Goal: Task Accomplishment & Management: Use online tool/utility

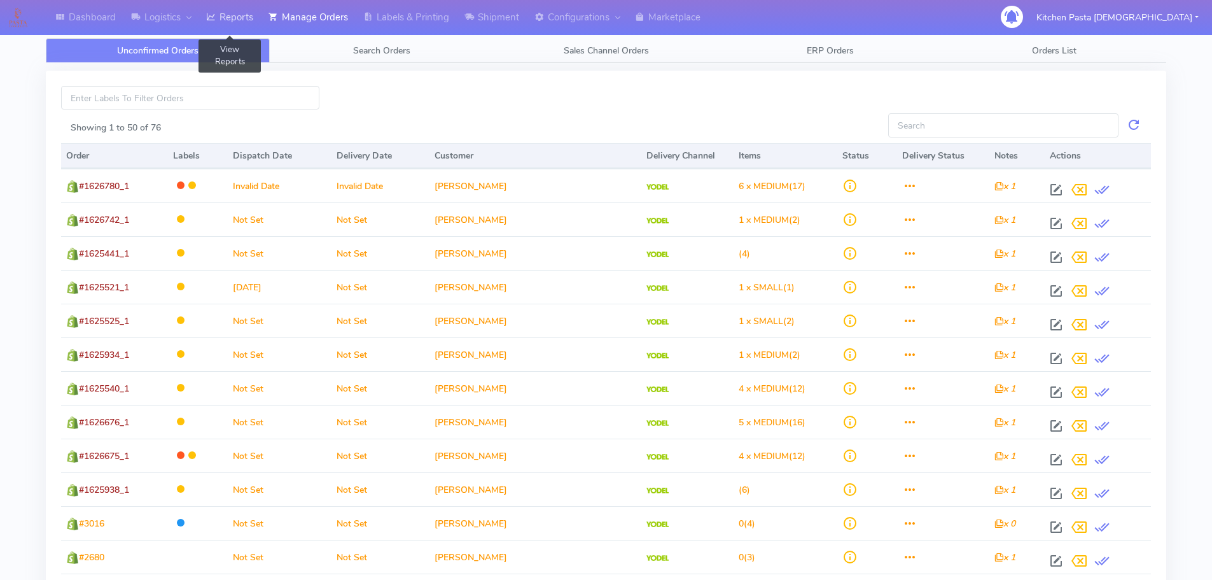
click at [239, 29] on link "Reports" at bounding box center [230, 17] width 62 height 35
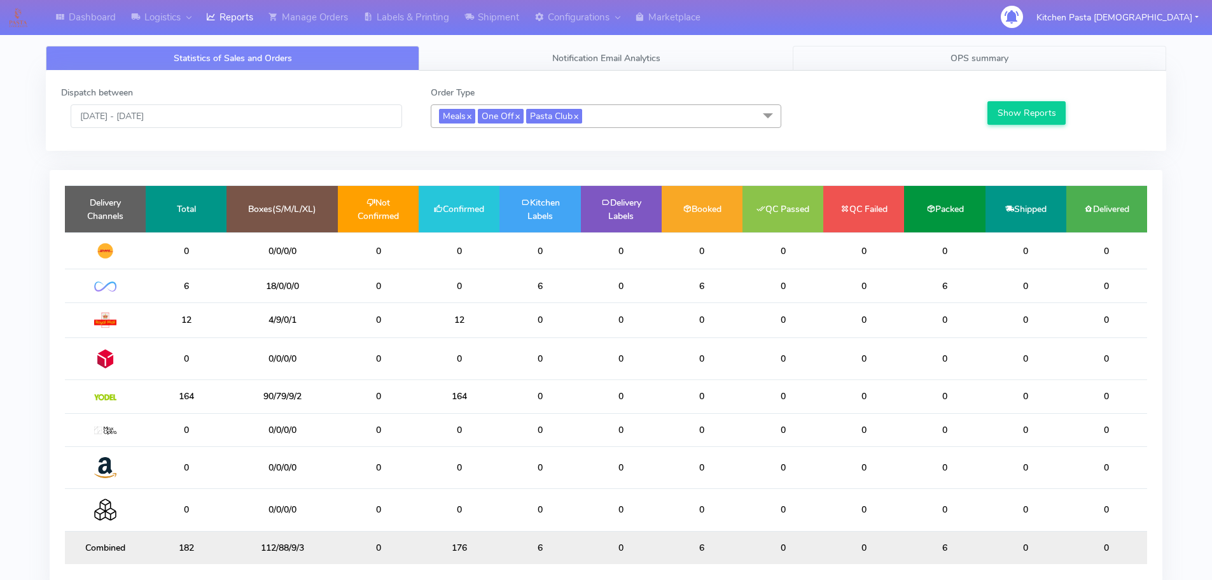
click at [997, 60] on span "OPS summary" at bounding box center [980, 58] width 58 height 12
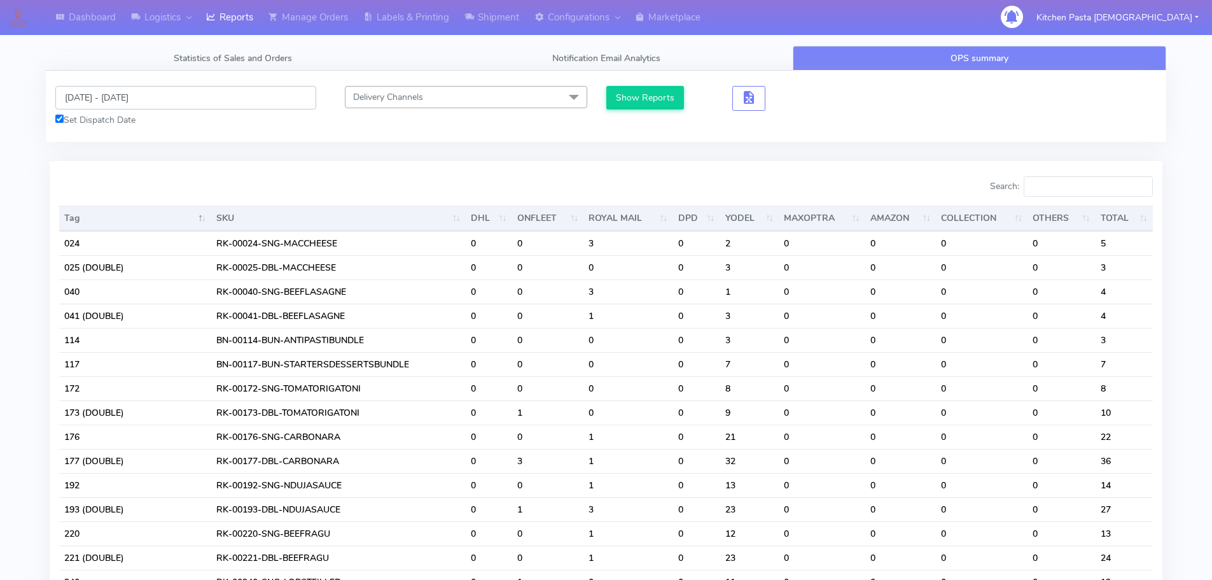
click at [139, 95] on input "[DATE] - [DATE]" at bounding box center [185, 98] width 261 height 24
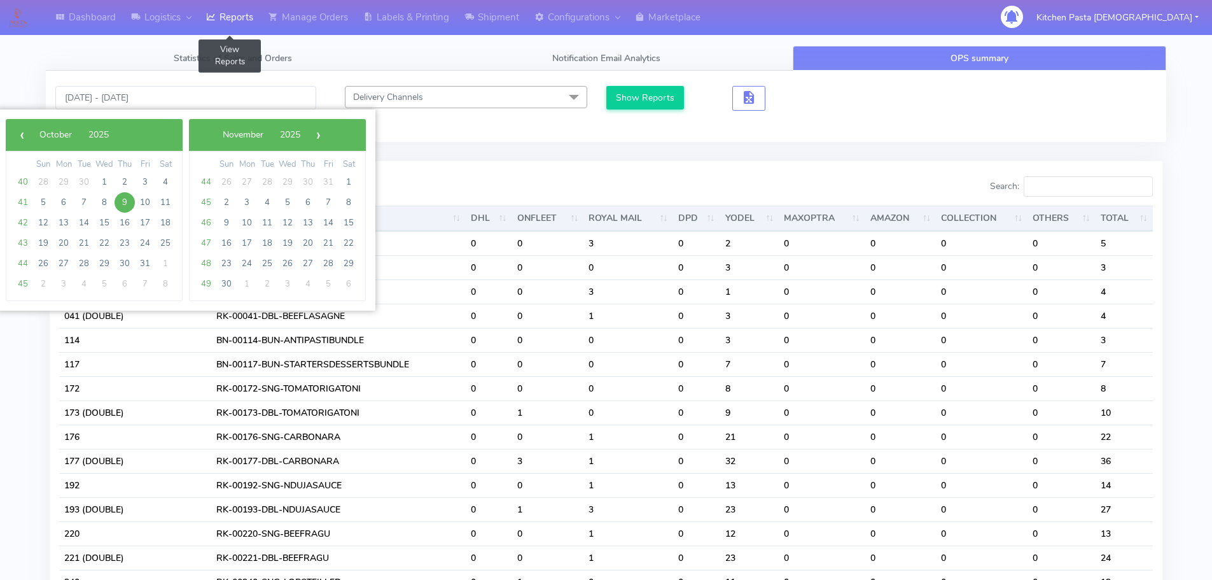
click at [246, 35] on link "Reports" at bounding box center [230, 17] width 62 height 35
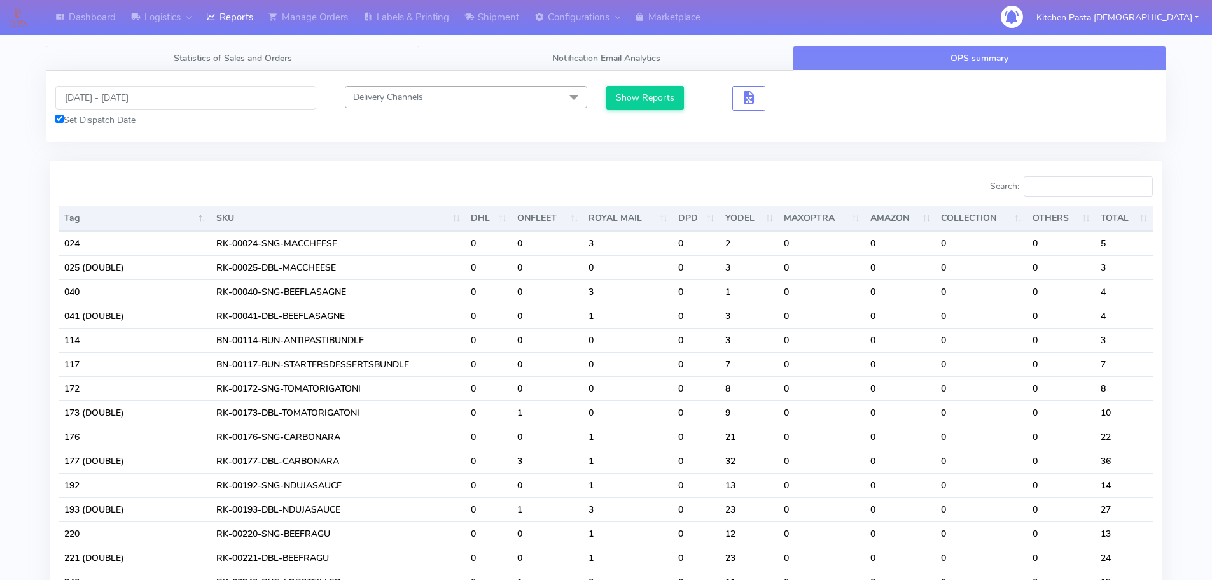
click at [271, 55] on span "Statistics of Sales and Orders" at bounding box center [233, 58] width 118 height 12
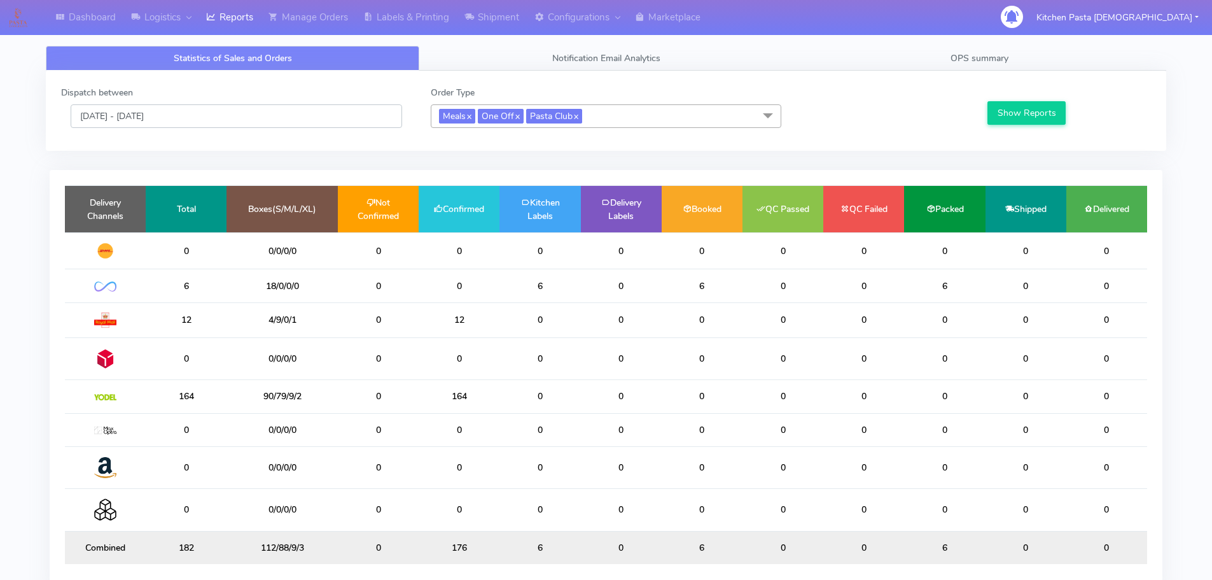
click at [151, 116] on input "[DATE] - [DATE]" at bounding box center [237, 116] width 332 height 24
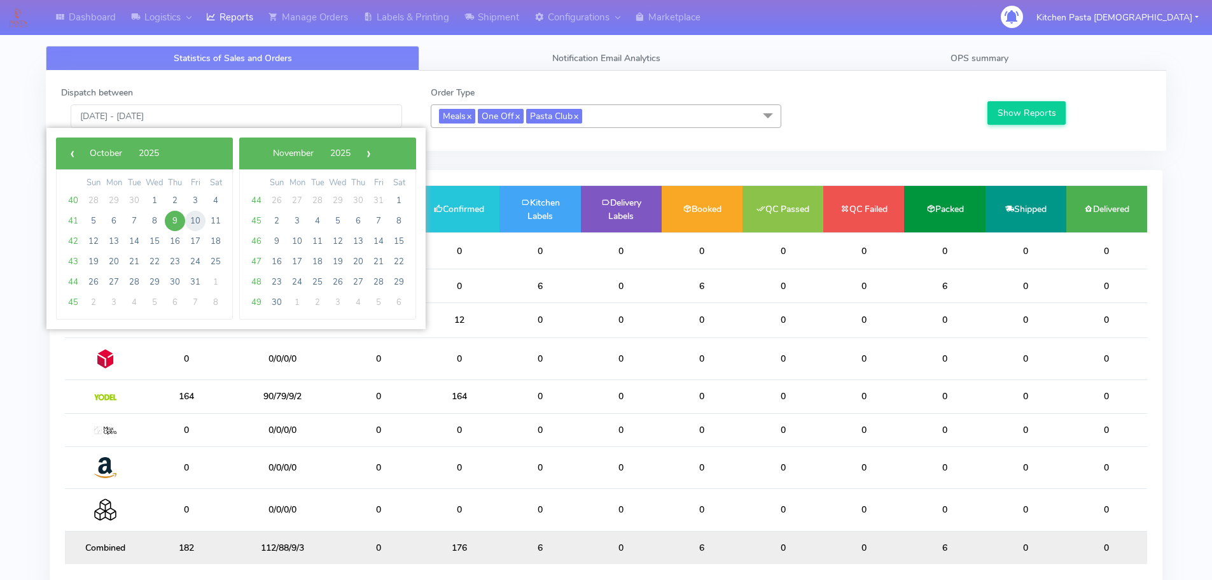
click at [199, 225] on span "10" at bounding box center [195, 221] width 20 height 20
type input "10/10/2025 - 10/10/2025"
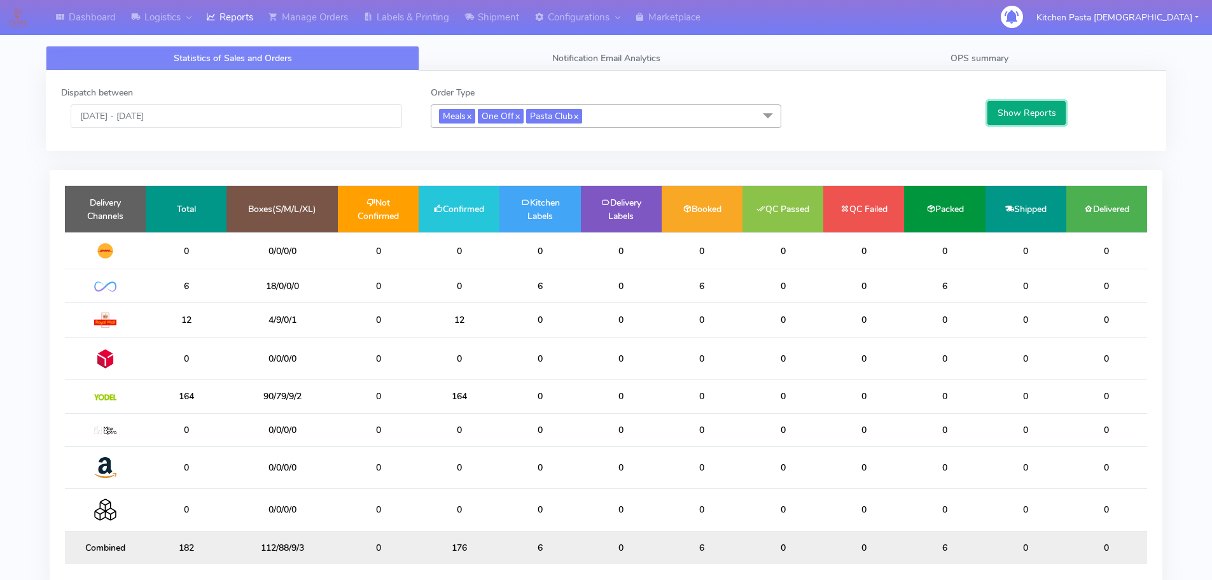
click at [1040, 103] on button "Show Reports" at bounding box center [1027, 113] width 78 height 24
click at [990, 66] on link "OPS summary" at bounding box center [980, 58] width 374 height 25
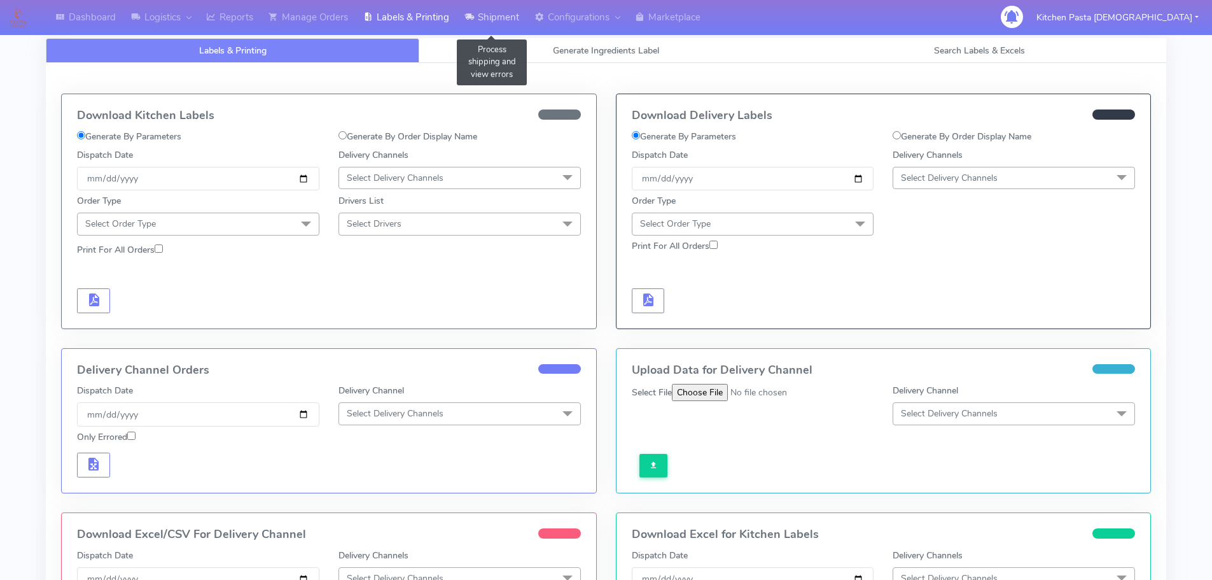
click at [511, 13] on link "Shipment" at bounding box center [492, 17] width 70 height 35
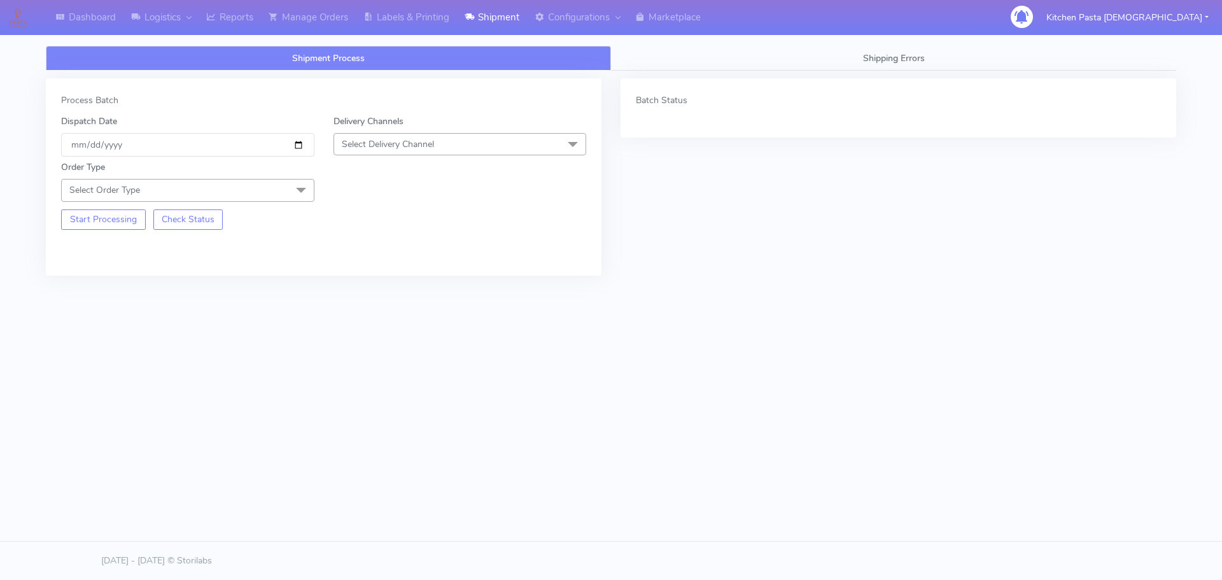
click at [437, 144] on span "Select Delivery Channel" at bounding box center [459, 144] width 253 height 22
click at [349, 293] on div "Yodel" at bounding box center [459, 287] width 239 height 13
click at [96, 187] on span "Select Order Type" at bounding box center [104, 190] width 71 height 12
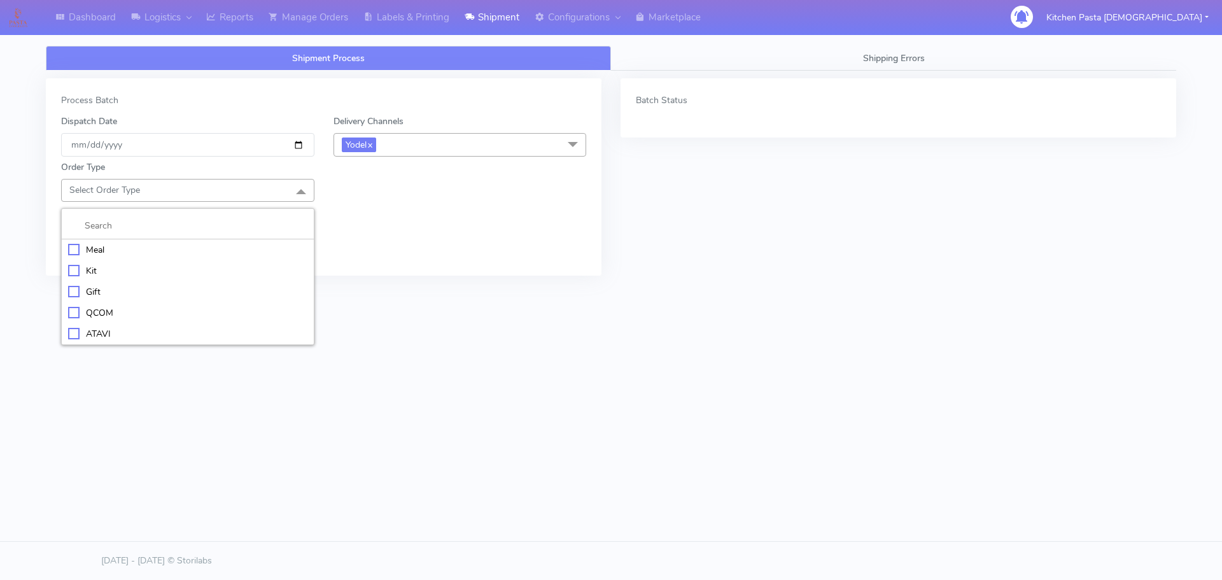
click at [99, 251] on div "Meal" at bounding box center [187, 249] width 239 height 13
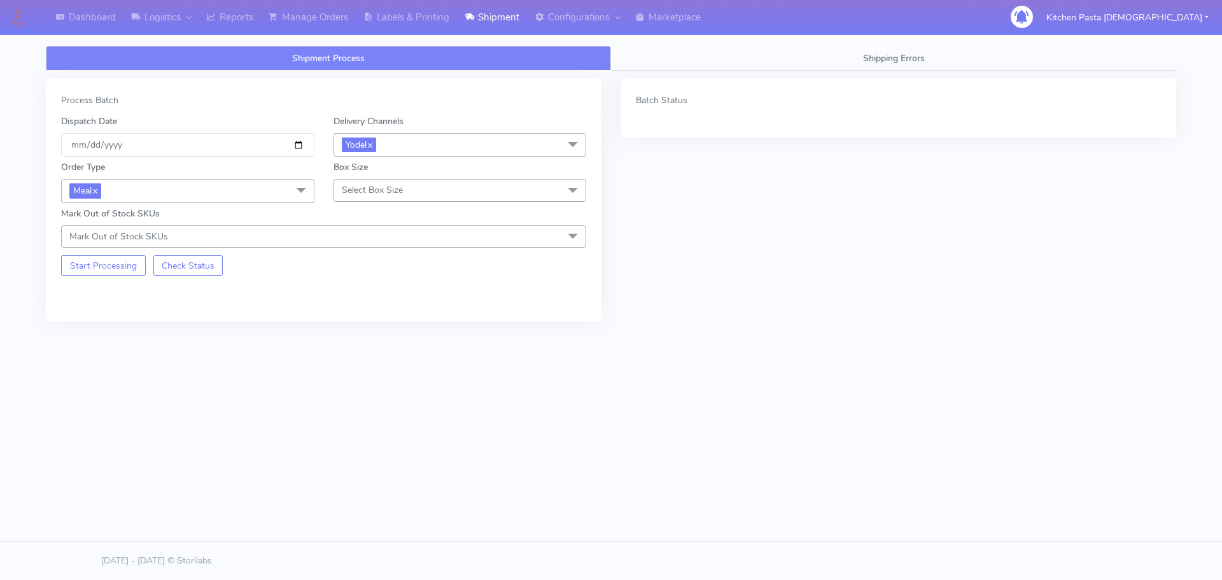
click at [404, 188] on span "Select Box Size" at bounding box center [459, 190] width 253 height 22
click at [362, 339] on div "Mega" at bounding box center [459, 333] width 239 height 13
click at [108, 260] on button "Start Processing" at bounding box center [103, 265] width 85 height 20
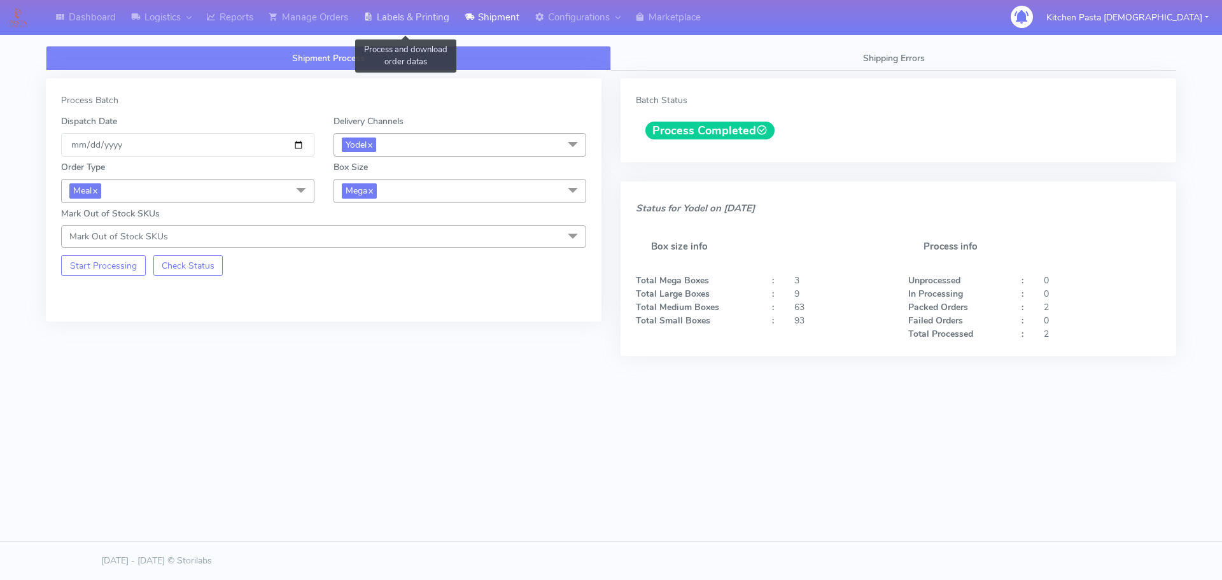
drag, startPoint x: 402, startPoint y: 16, endPoint x: 417, endPoint y: 18, distance: 16.1
click at [403, 16] on link "Labels & Printing" at bounding box center [406, 17] width 101 height 35
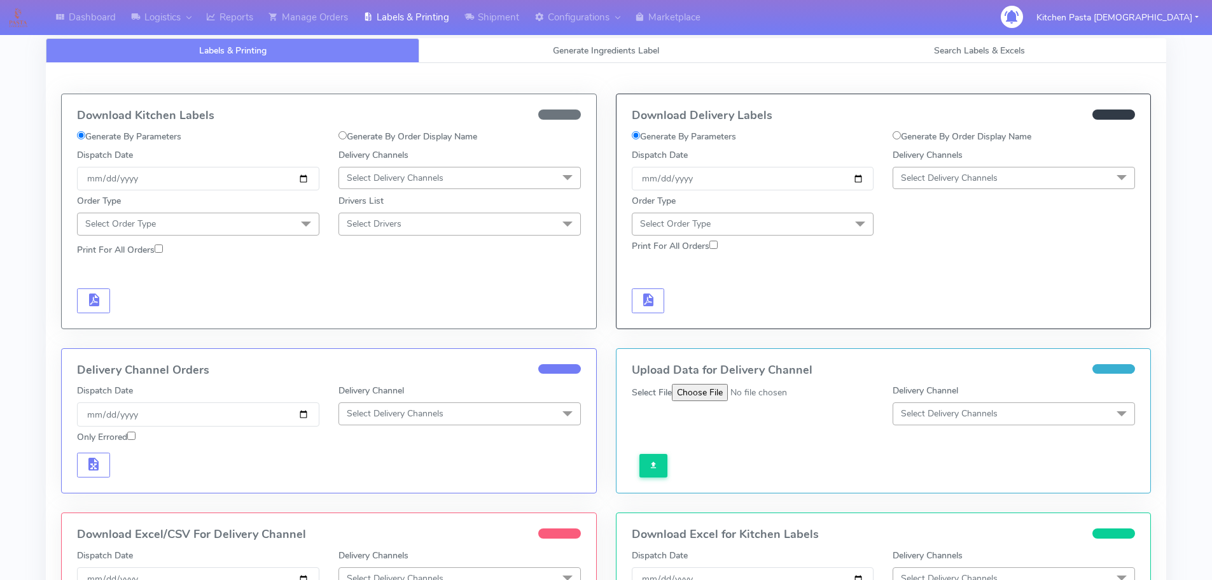
click at [1051, 186] on span "Select Delivery Channels" at bounding box center [1014, 178] width 242 height 22
click at [930, 325] on div "Yodel" at bounding box center [1014, 320] width 228 height 13
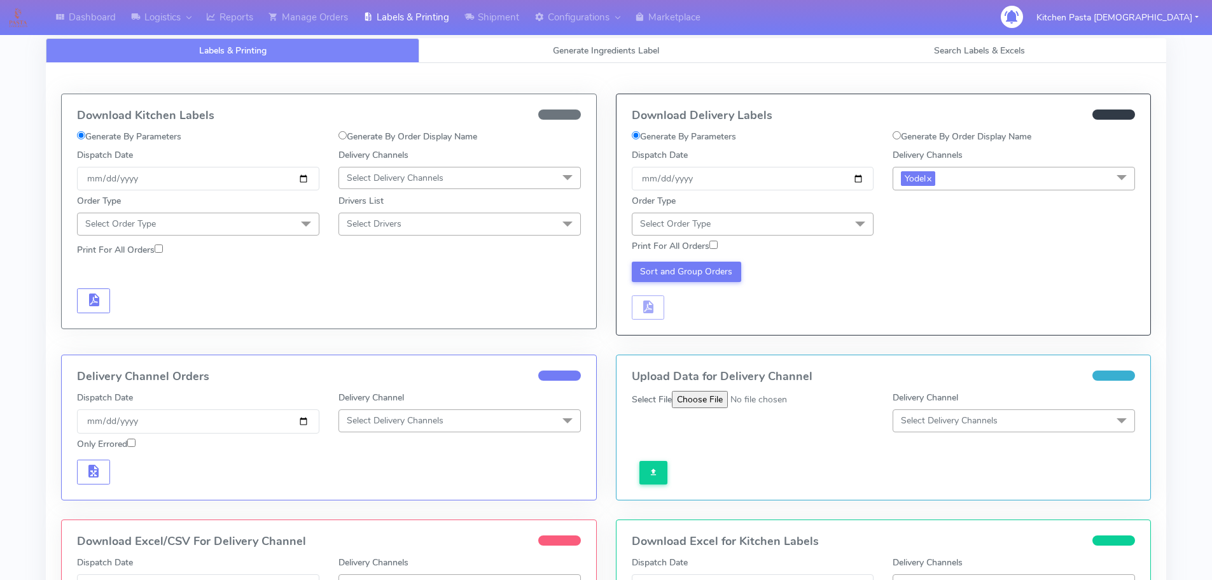
click at [830, 230] on span "Select Order Type" at bounding box center [753, 224] width 242 height 22
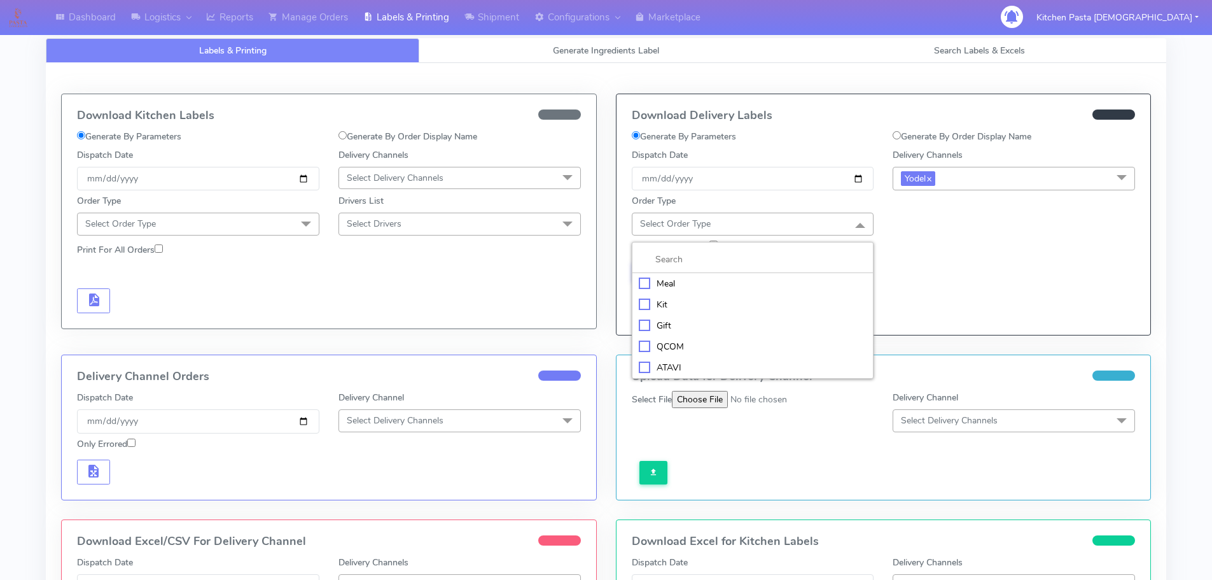
click at [708, 290] on div "Meal" at bounding box center [753, 283] width 228 height 13
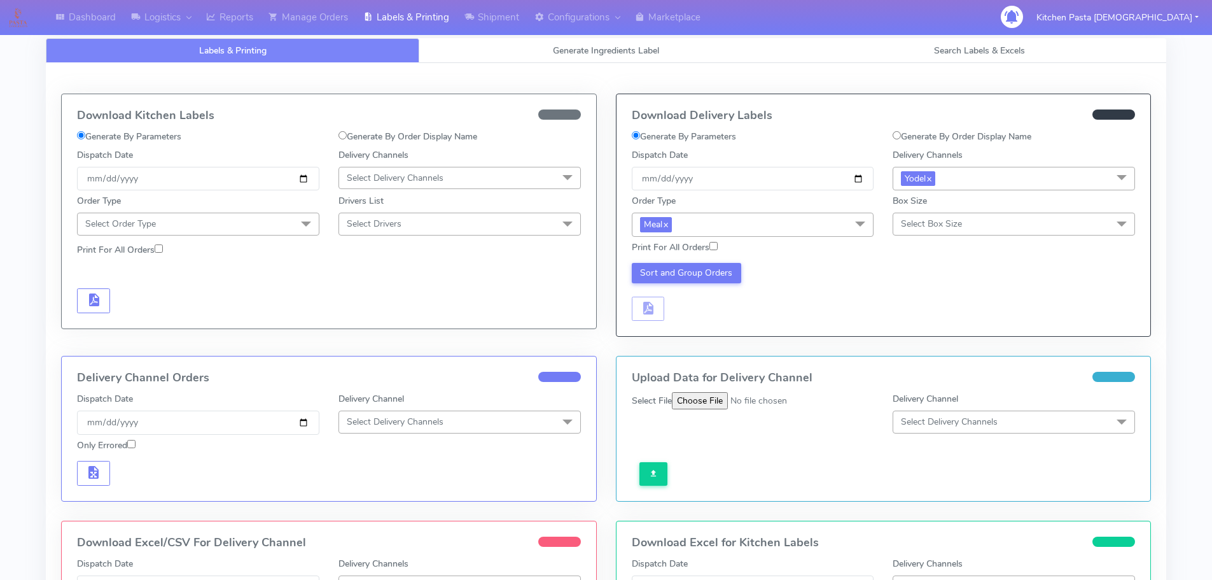
click at [972, 213] on span "Select Box Size" at bounding box center [1014, 224] width 242 height 22
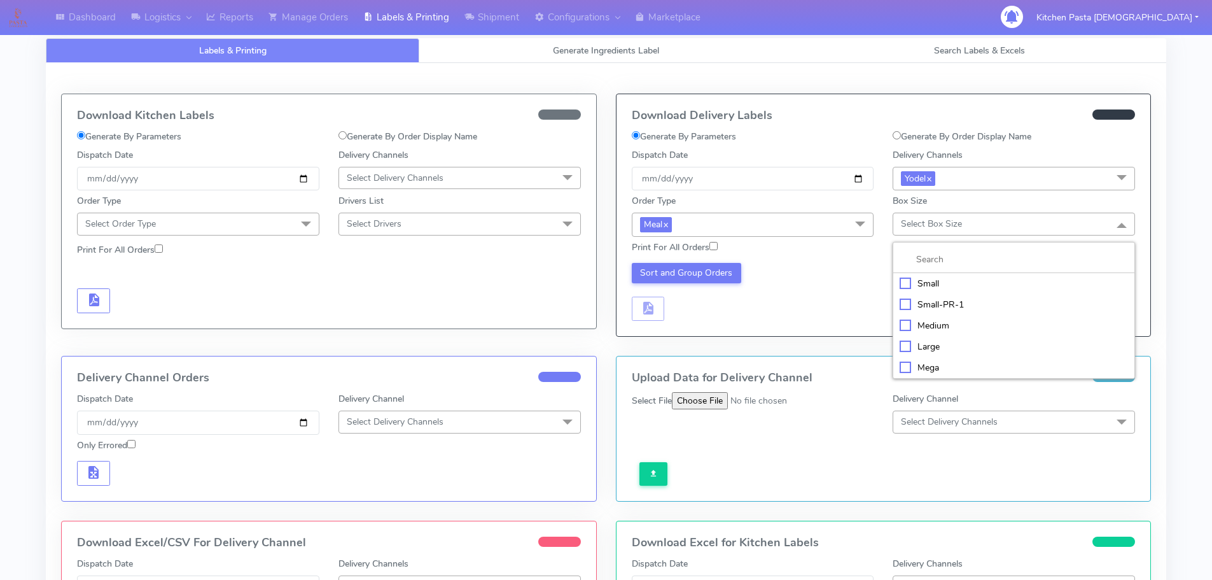
click at [912, 357] on li "Mega" at bounding box center [1013, 367] width 241 height 21
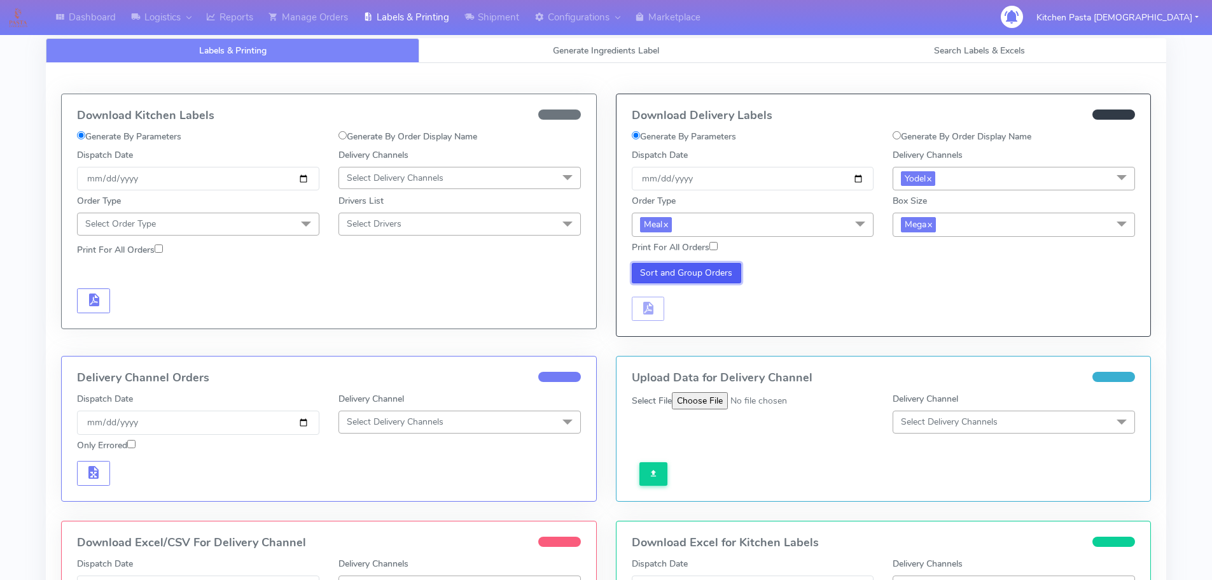
click at [702, 275] on button "Sort and Group Orders" at bounding box center [687, 273] width 110 height 20
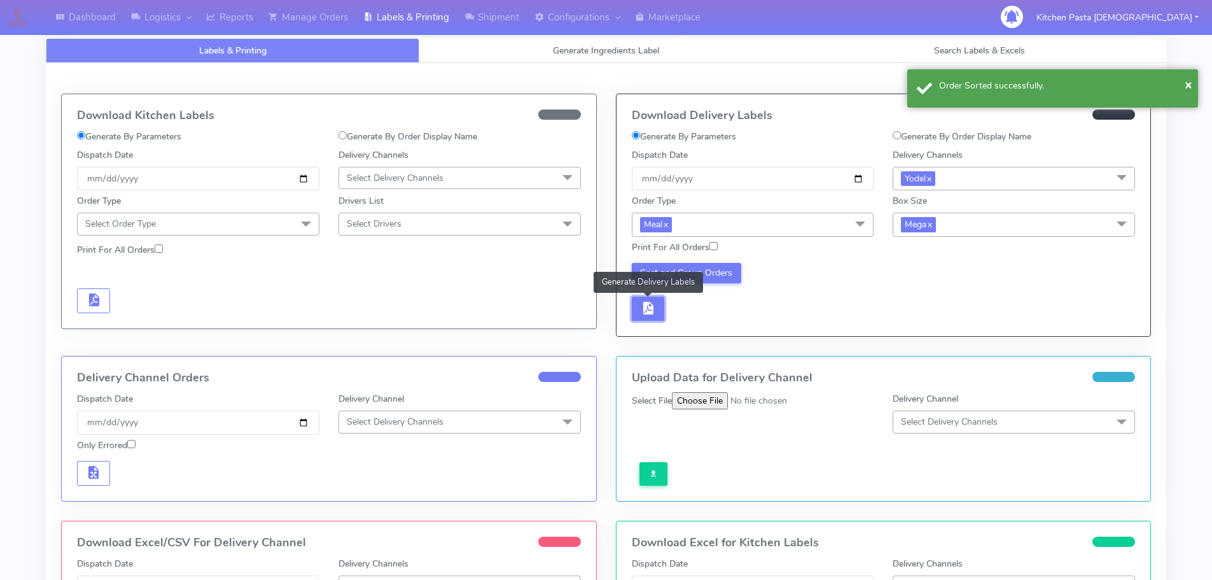
click at [650, 312] on span "button" at bounding box center [647, 311] width 15 height 12
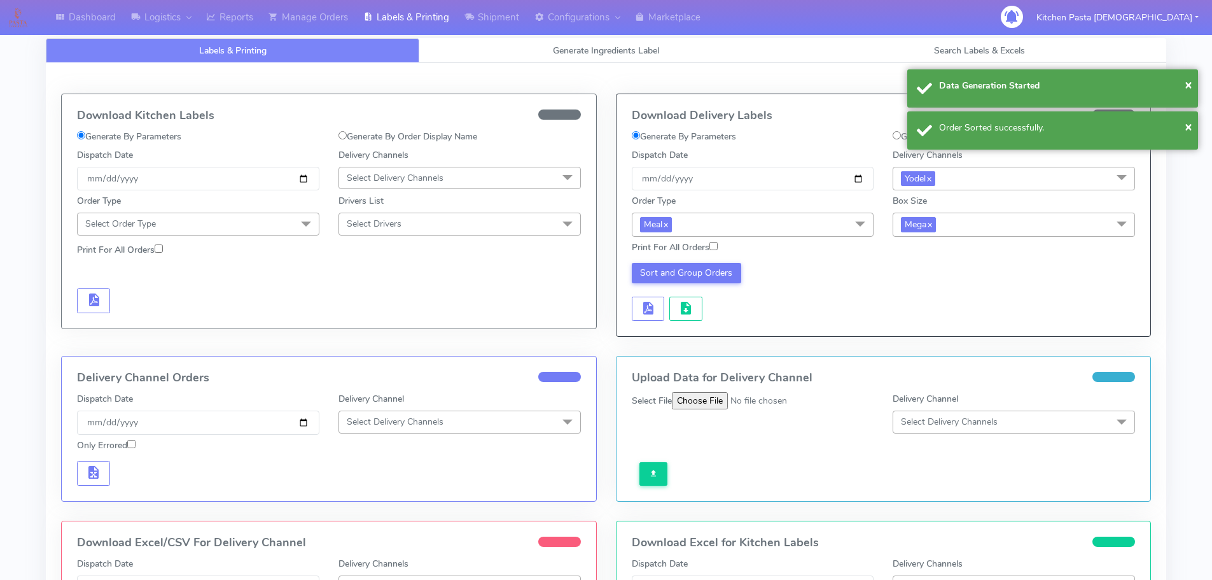
click at [691, 324] on div "Download Delivery Labels Generate By Parameters Generate By Order Display Name …" at bounding box center [884, 215] width 535 height 242
click at [692, 324] on div "Download Delivery Labels Generate By Parameters Generate By Order Display Name …" at bounding box center [884, 215] width 535 height 242
click at [695, 309] on button "button" at bounding box center [685, 309] width 33 height 25
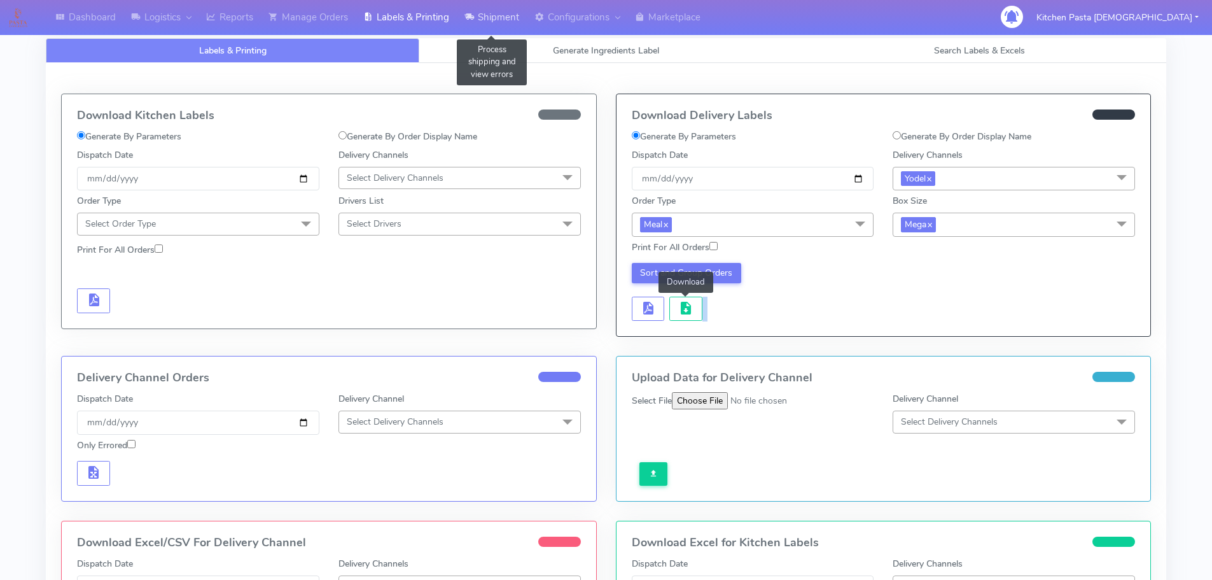
click at [485, 20] on link "Shipment" at bounding box center [492, 17] width 70 height 35
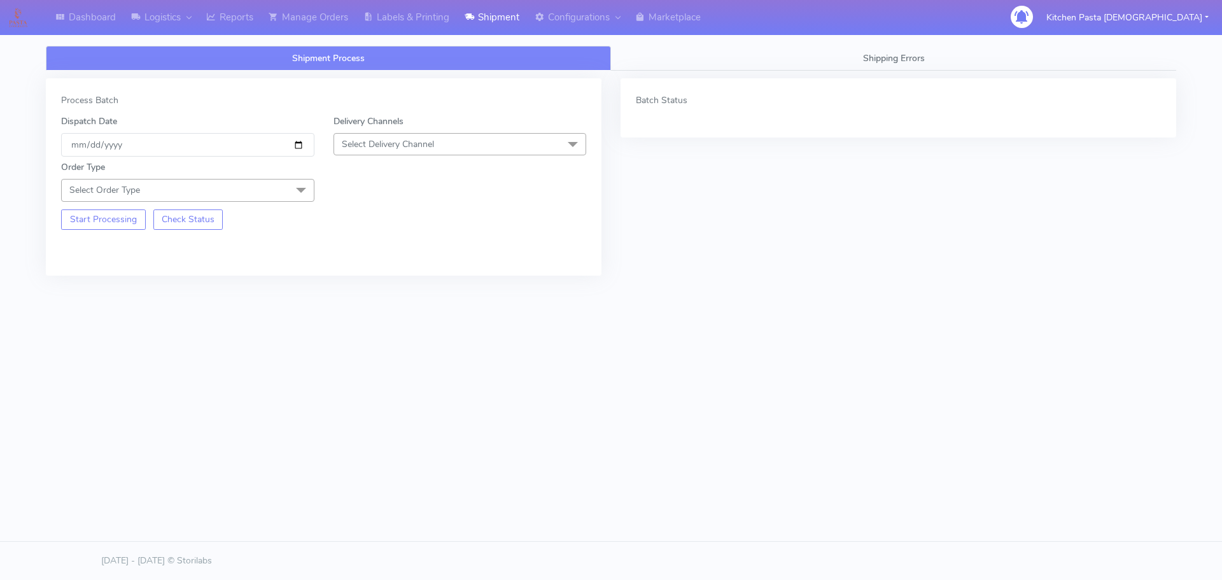
click at [370, 137] on span "Select Delivery Channel" at bounding box center [459, 144] width 253 height 22
click at [394, 288] on div "Yodel" at bounding box center [459, 287] width 239 height 13
click at [238, 190] on span "Select Order Type" at bounding box center [187, 190] width 253 height 22
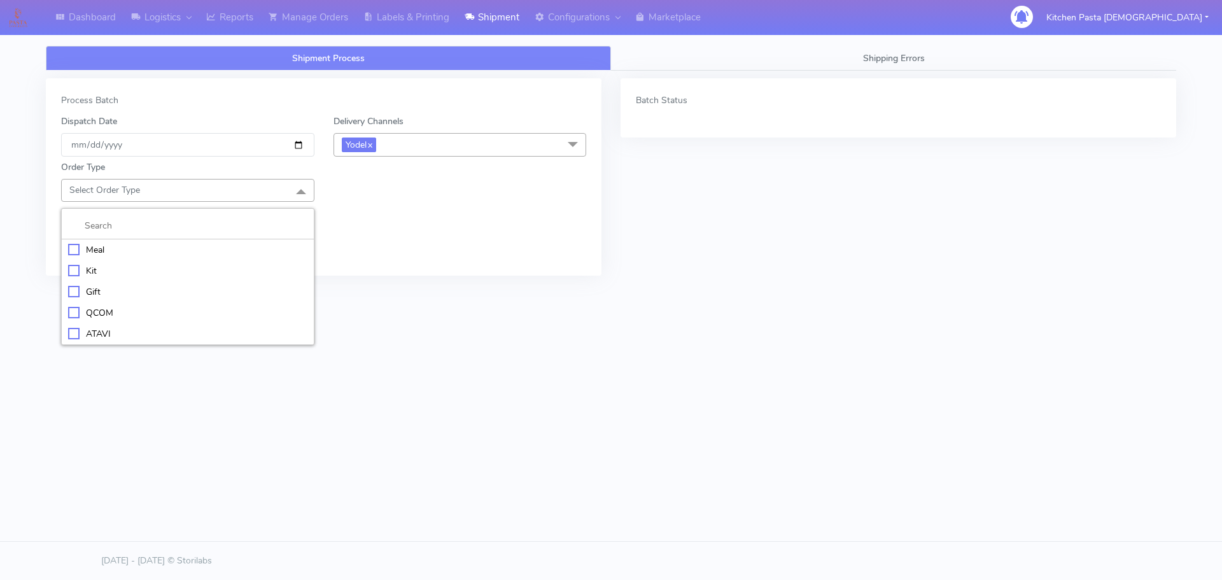
click at [90, 252] on div "Meal" at bounding box center [187, 249] width 239 height 13
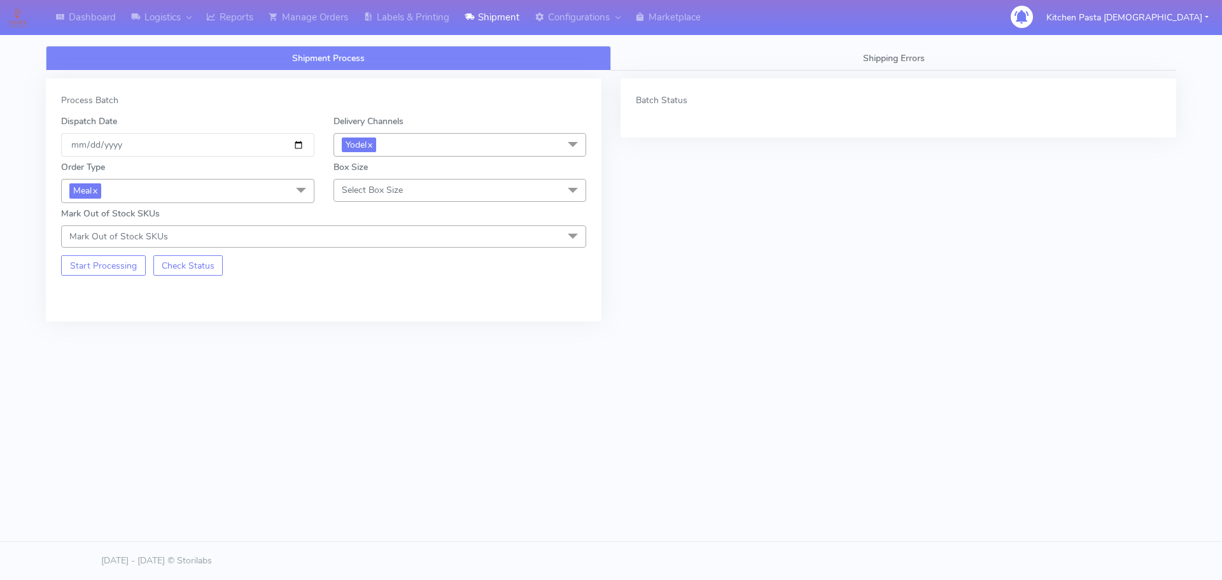
click at [427, 191] on span "Select Box Size" at bounding box center [459, 190] width 253 height 22
click at [362, 306] on div "Large" at bounding box center [459, 312] width 239 height 13
click at [115, 277] on div "Process Batch Dispatch Date [DATE] Delivery Channels Yodel x DHL OnFleet Royal …" at bounding box center [324, 199] width 556 height 243
click at [115, 266] on button "Start Processing" at bounding box center [103, 265] width 85 height 20
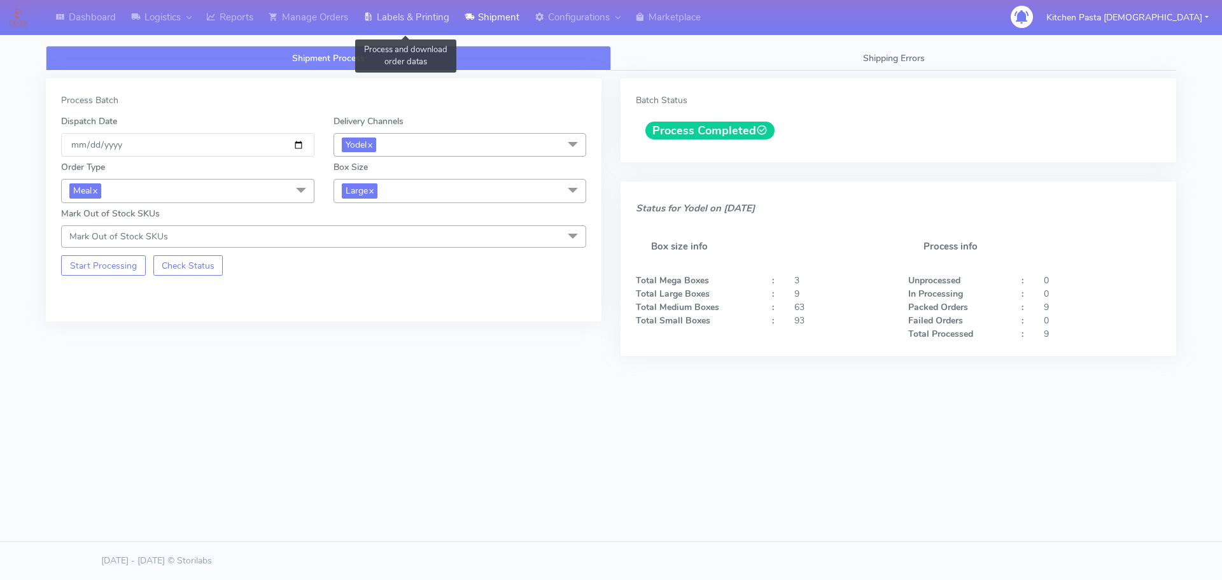
click at [377, 9] on link "Labels & Printing" at bounding box center [406, 17] width 101 height 35
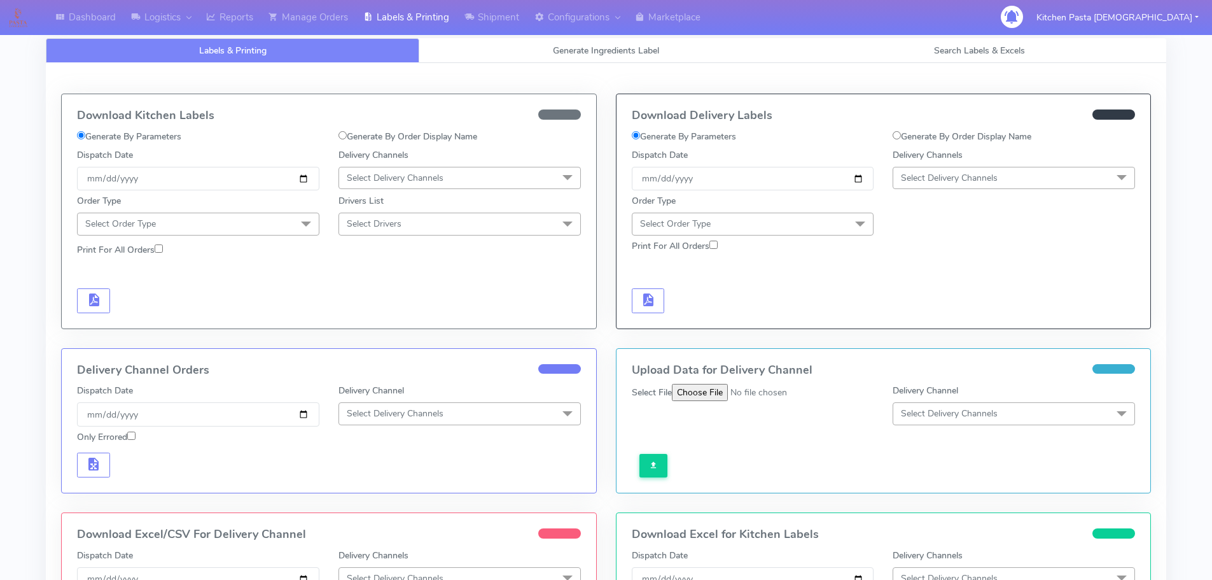
click at [972, 176] on span "Select Delivery Channels" at bounding box center [949, 178] width 97 height 12
click at [950, 307] on div "DPD" at bounding box center [1014, 299] width 228 height 13
click at [960, 169] on span "DPD x" at bounding box center [1014, 179] width 242 height 24
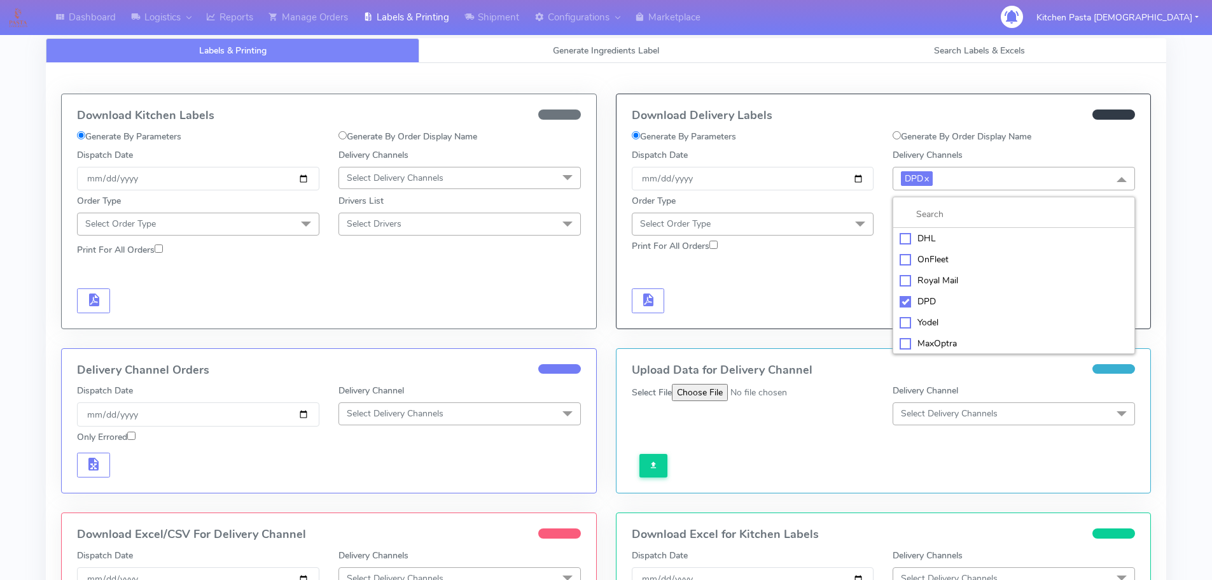
click at [927, 311] on li "DPD" at bounding box center [1013, 301] width 241 height 21
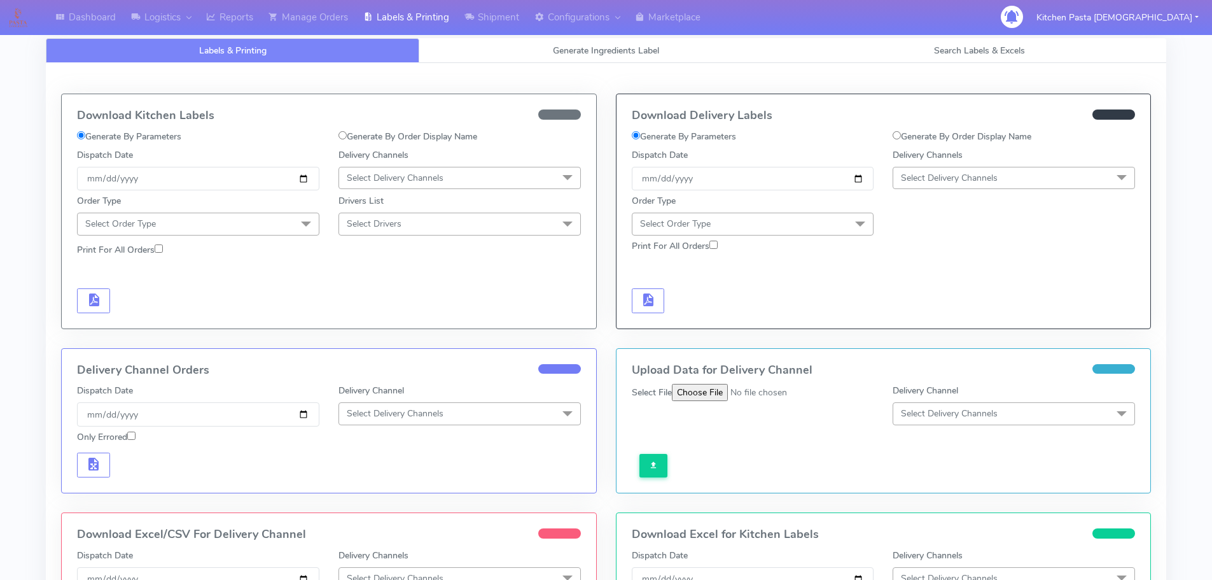
click at [935, 179] on span "Select Delivery Channels" at bounding box center [949, 178] width 97 height 12
click at [928, 314] on li "Yodel" at bounding box center [1013, 321] width 241 height 21
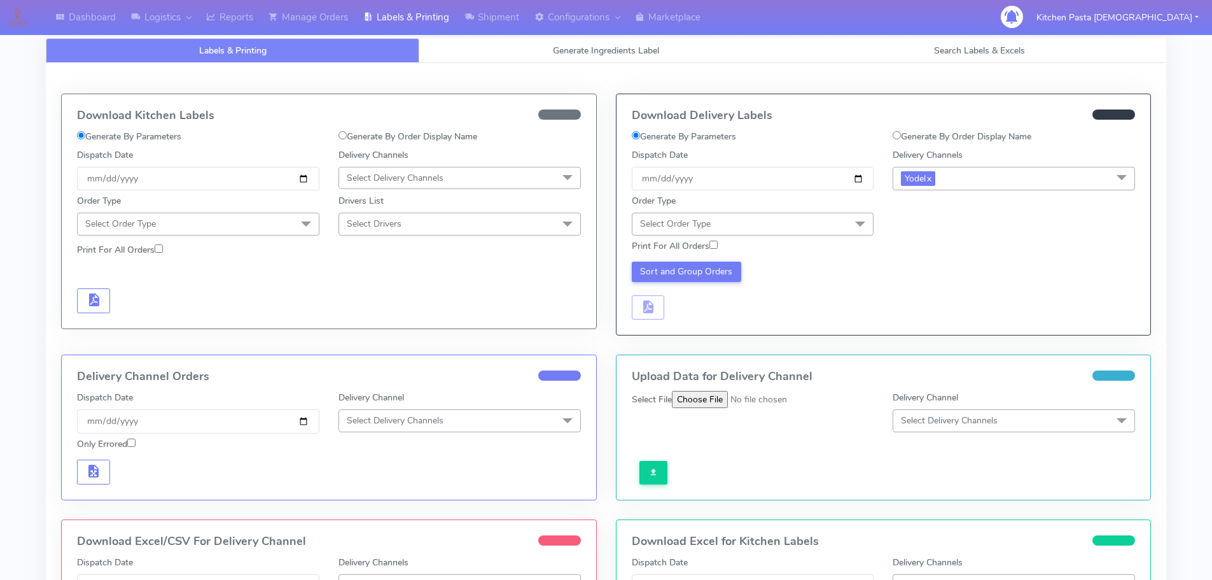
click at [783, 222] on span "Select Order Type" at bounding box center [753, 224] width 242 height 22
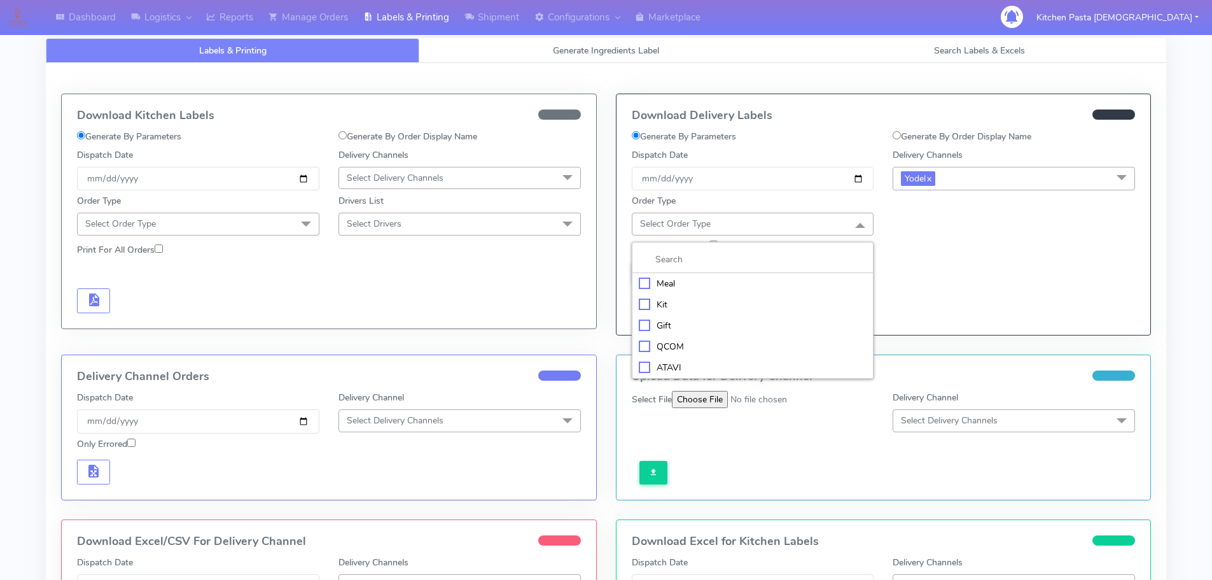
click at [732, 281] on div "Meal" at bounding box center [753, 283] width 228 height 13
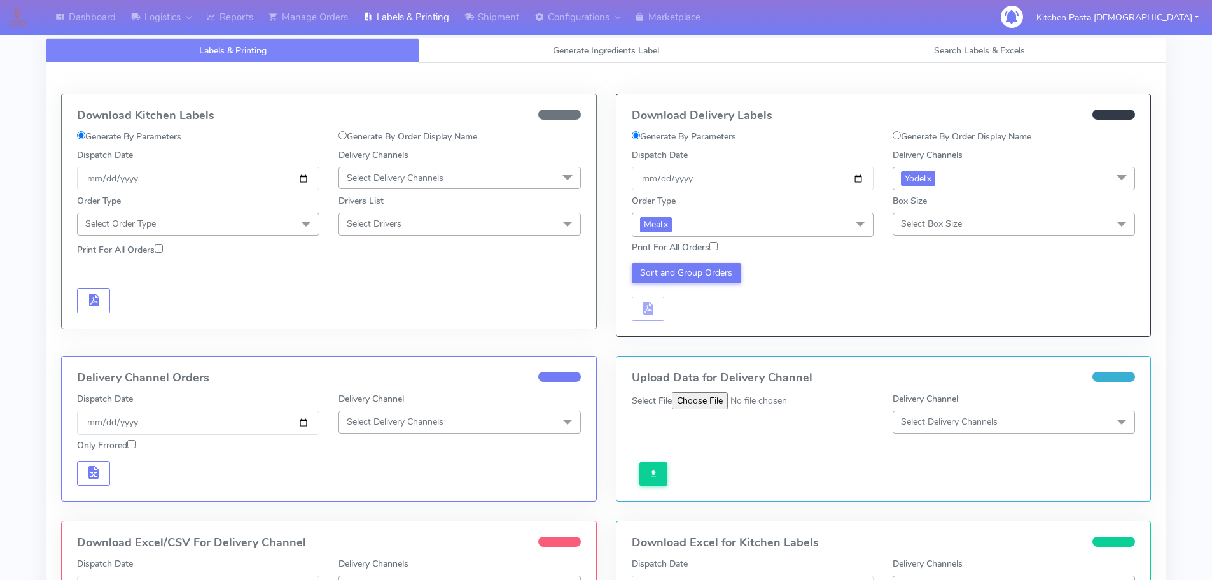
click at [1047, 218] on span "Select Box Size" at bounding box center [1014, 224] width 242 height 22
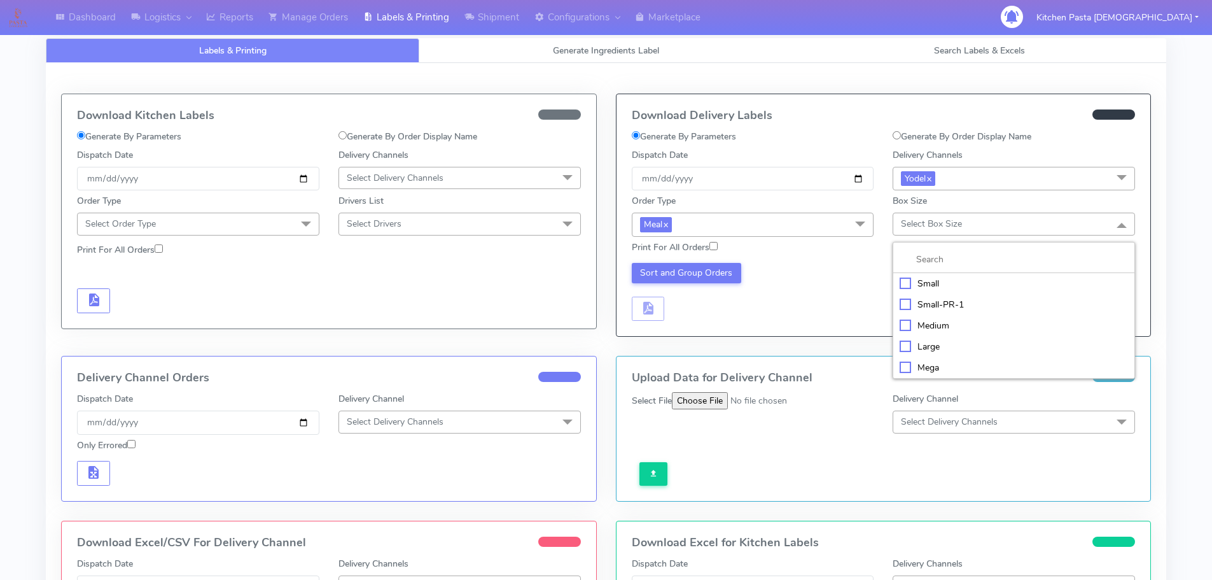
click at [971, 351] on div "Large" at bounding box center [1014, 346] width 228 height 13
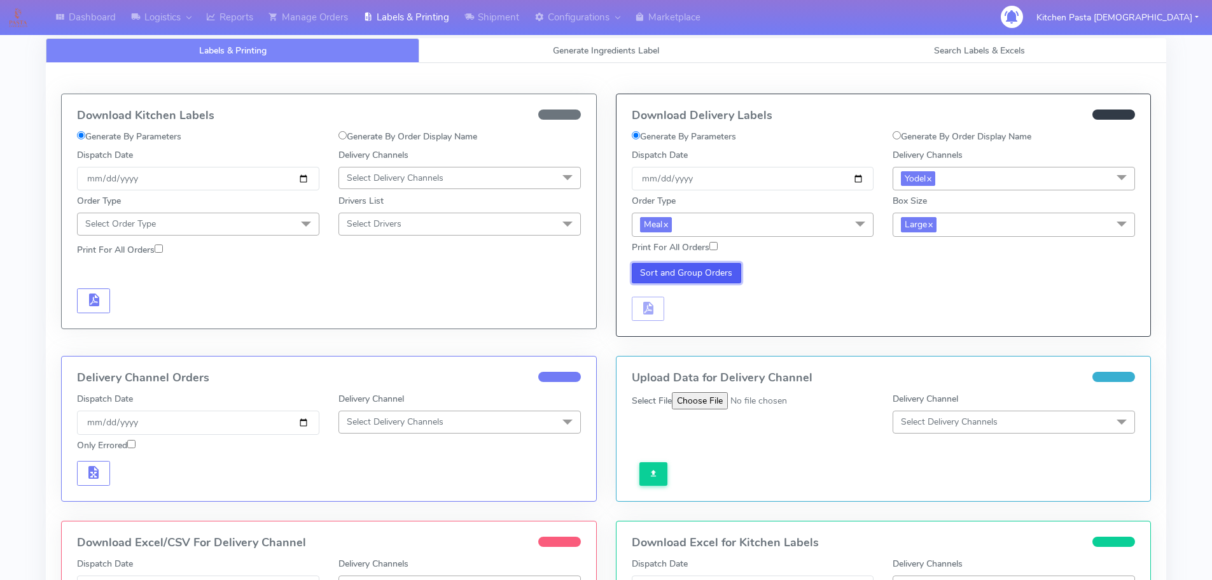
click at [689, 270] on button "Sort and Group Orders" at bounding box center [687, 273] width 110 height 20
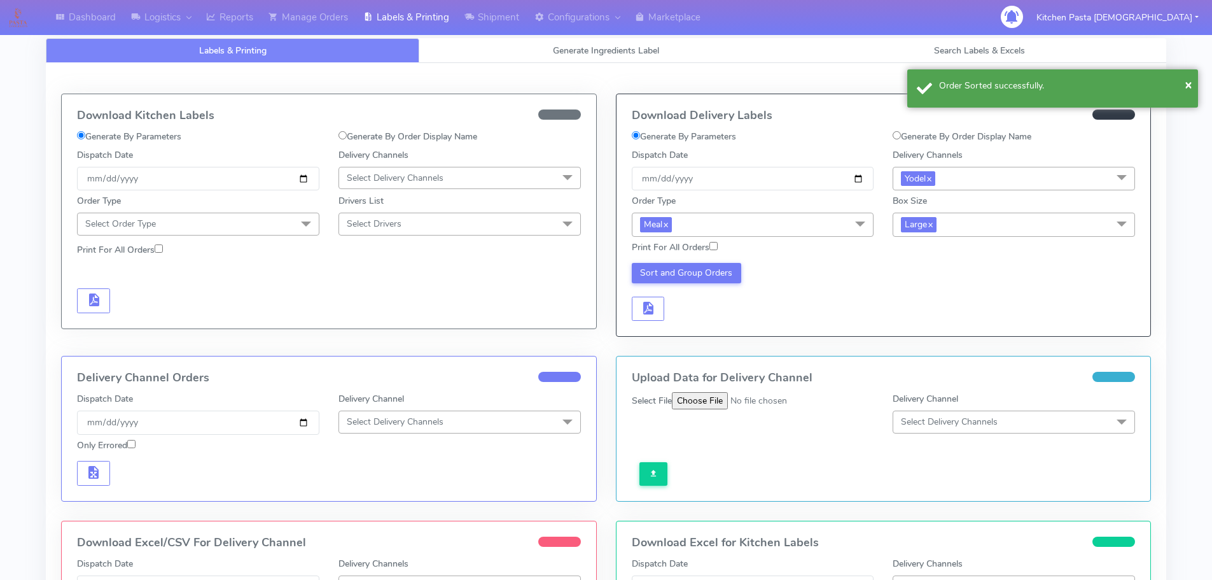
click at [629, 309] on div "Sort and Group Orders" at bounding box center [753, 292] width 262 height 59
click at [660, 305] on button "button" at bounding box center [648, 309] width 33 height 25
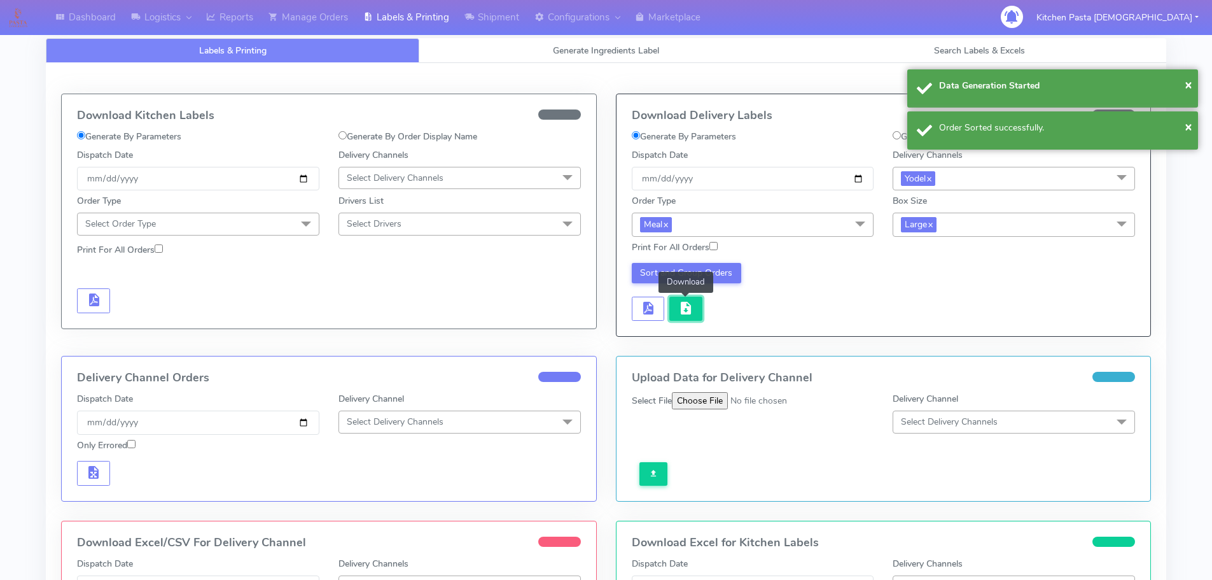
click at [681, 305] on span "button" at bounding box center [685, 311] width 15 height 12
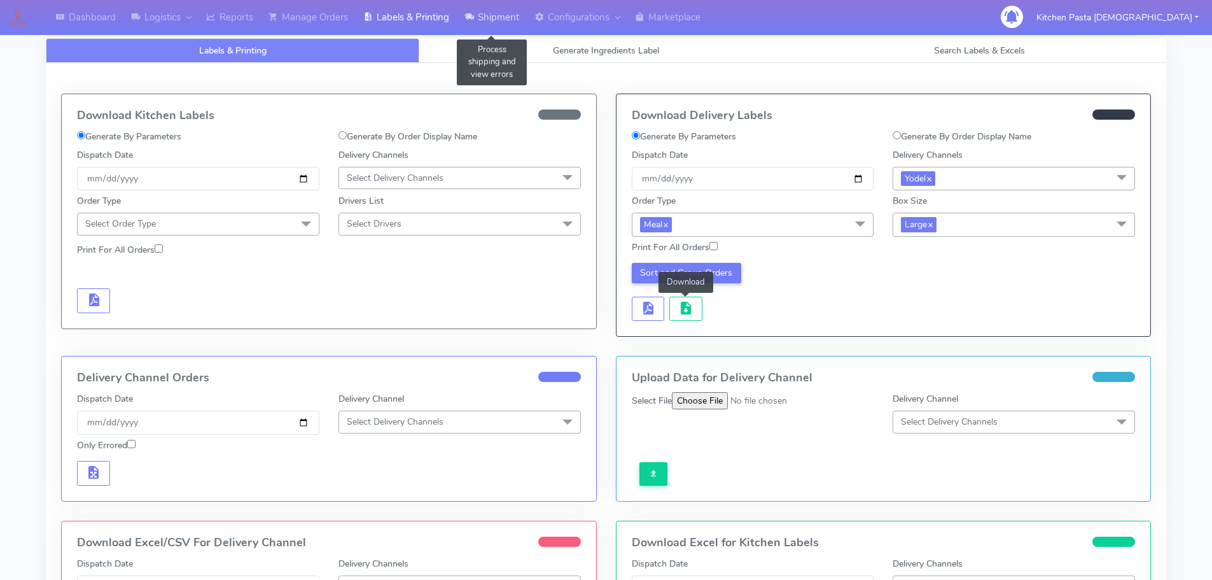
click at [497, 9] on link "Shipment" at bounding box center [492, 17] width 70 height 35
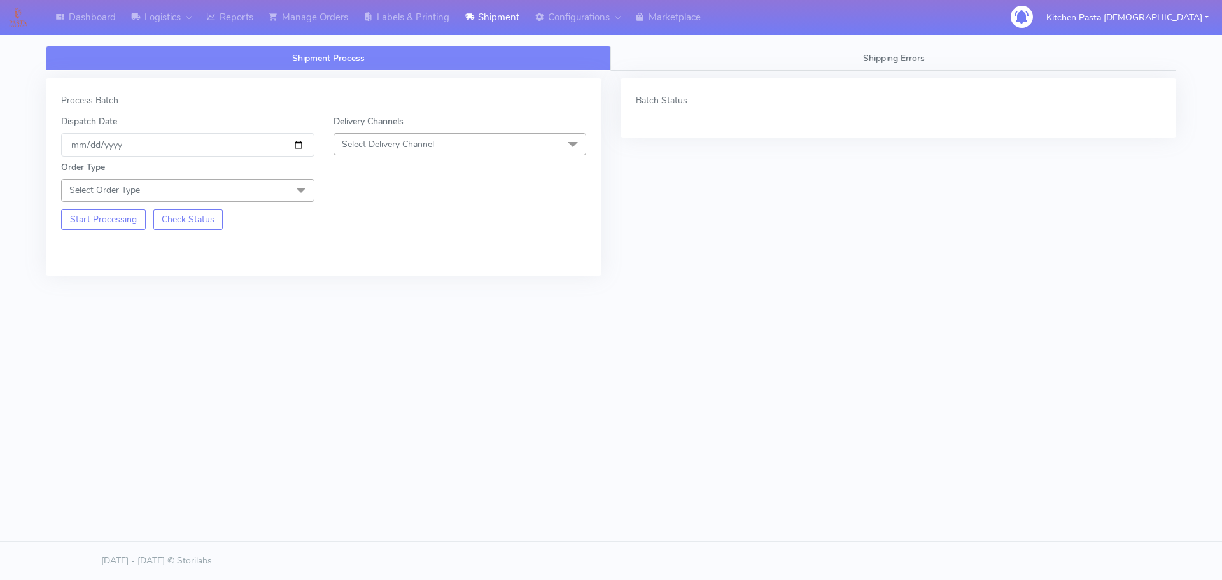
click at [424, 150] on span "Select Delivery Channel" at bounding box center [459, 144] width 253 height 22
click at [339, 289] on li "Yodel" at bounding box center [460, 287] width 252 height 21
click at [284, 185] on span "Select Order Type" at bounding box center [187, 190] width 253 height 22
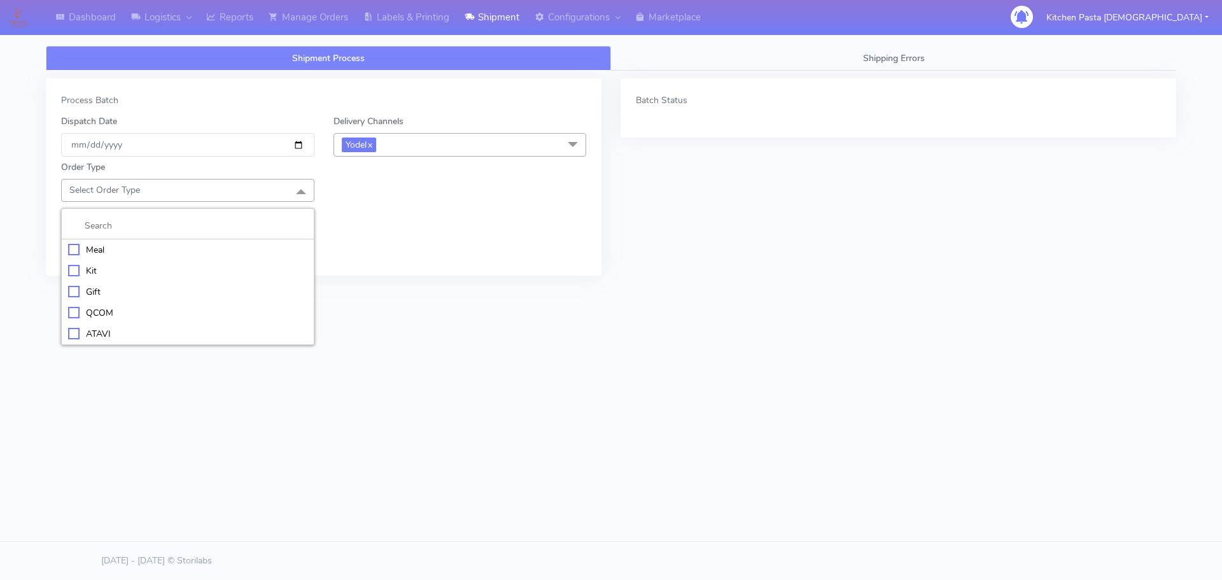
click at [179, 248] on div "Meal" at bounding box center [187, 249] width 239 height 13
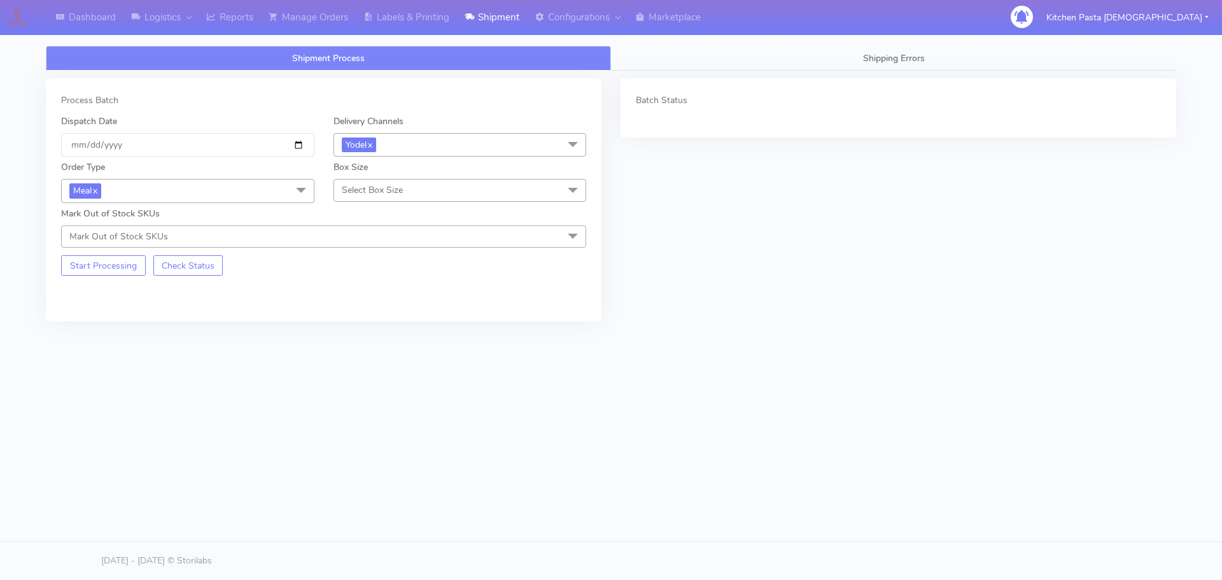
click at [366, 195] on span "Select Box Size" at bounding box center [372, 190] width 61 height 12
click at [357, 285] on div "Medium" at bounding box center [459, 291] width 239 height 13
click at [131, 256] on button "Start Processing" at bounding box center [103, 265] width 85 height 20
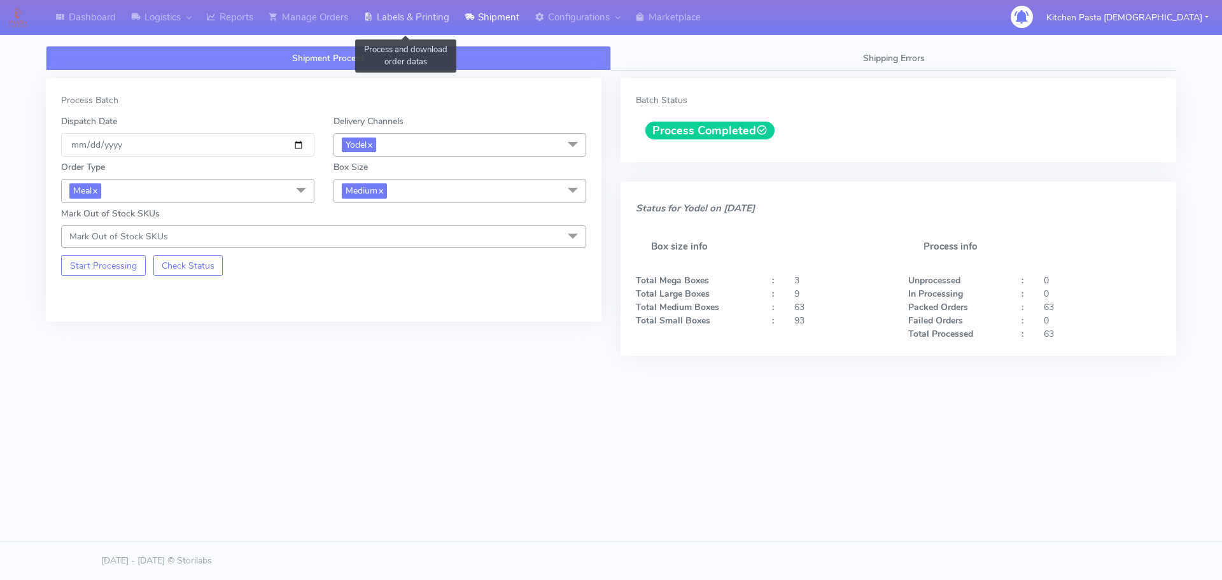
click at [423, 23] on link "Labels & Printing" at bounding box center [406, 17] width 101 height 35
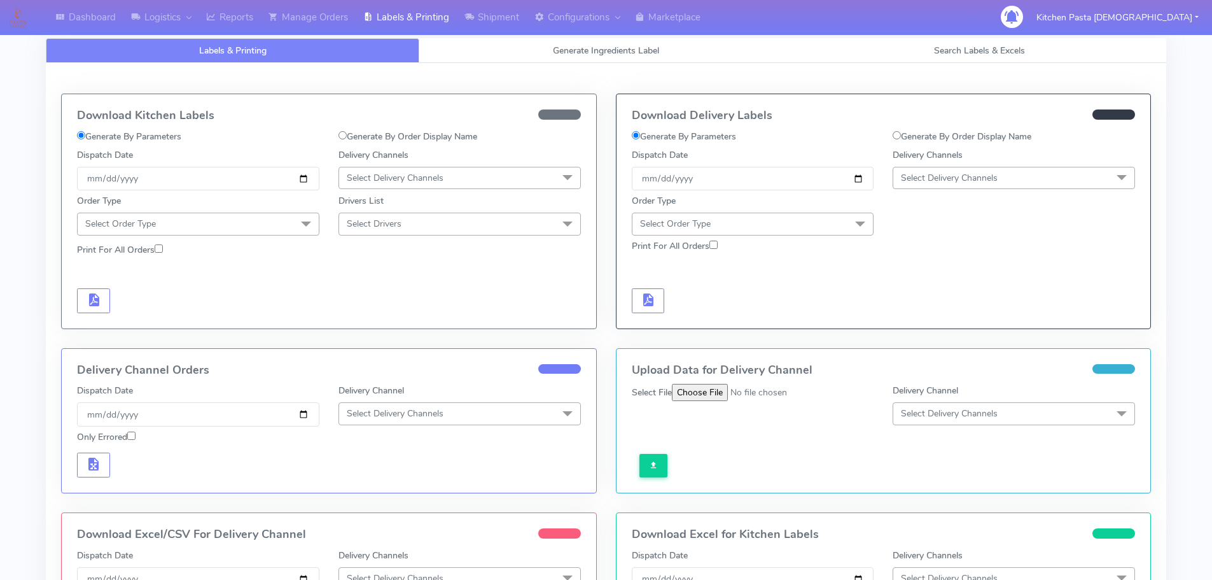
click at [998, 172] on span "Select Delivery Channels" at bounding box center [949, 178] width 97 height 12
click at [910, 321] on div "Yodel" at bounding box center [1014, 320] width 228 height 13
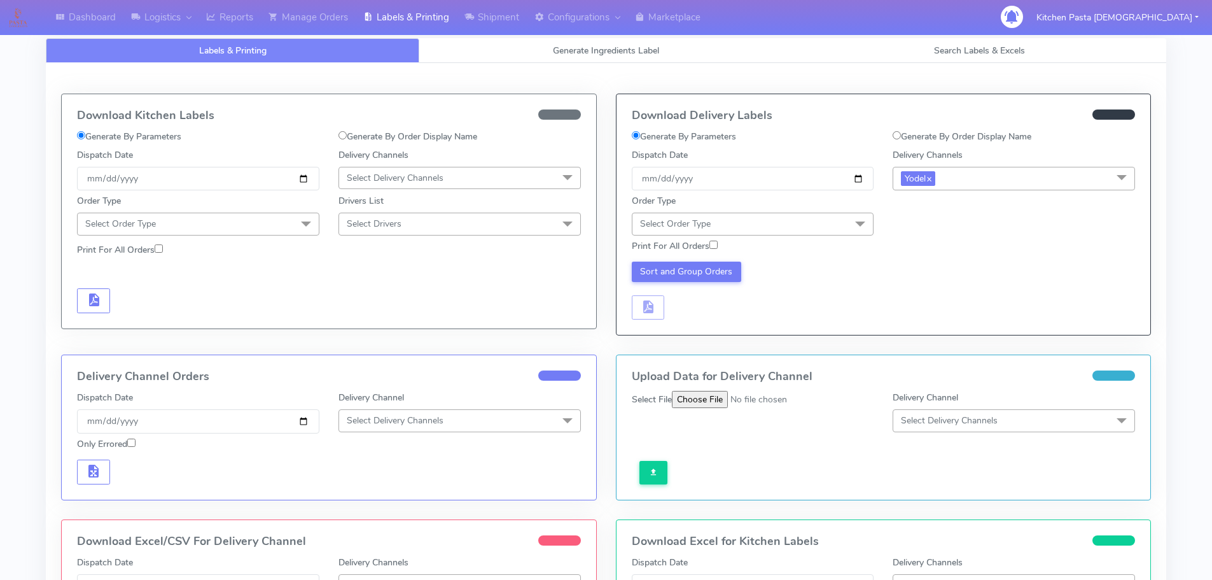
click at [852, 214] on span at bounding box center [860, 225] width 25 height 24
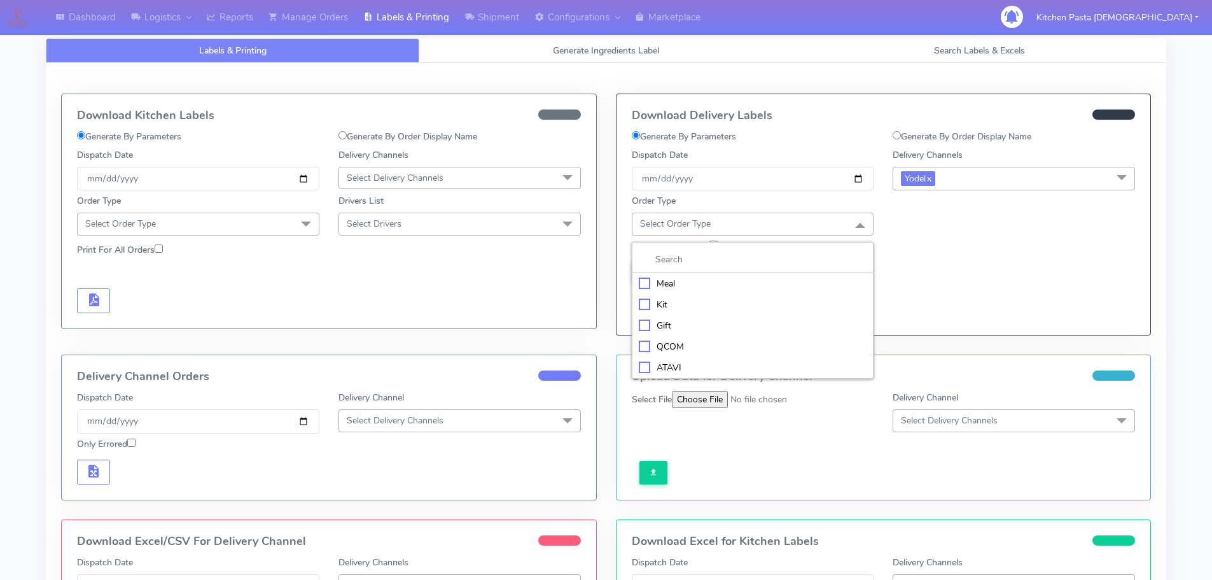
drag, startPoint x: 803, startPoint y: 290, endPoint x: 890, endPoint y: 244, distance: 98.2
click at [804, 290] on li "Meal" at bounding box center [753, 283] width 241 height 21
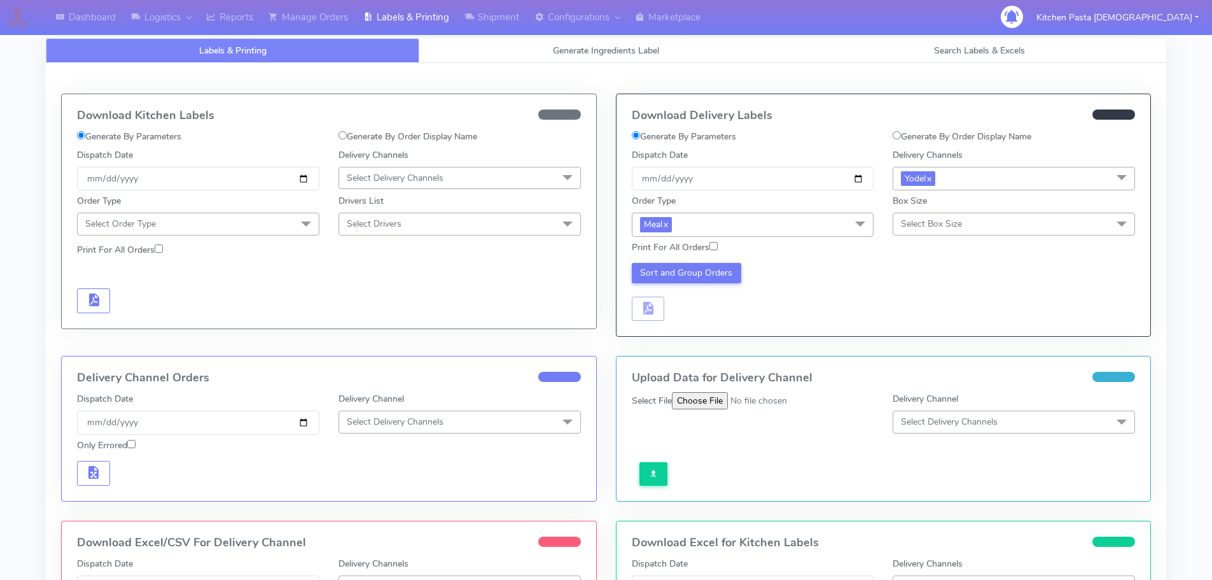
click at [952, 218] on span "Select Box Size" at bounding box center [931, 224] width 61 height 12
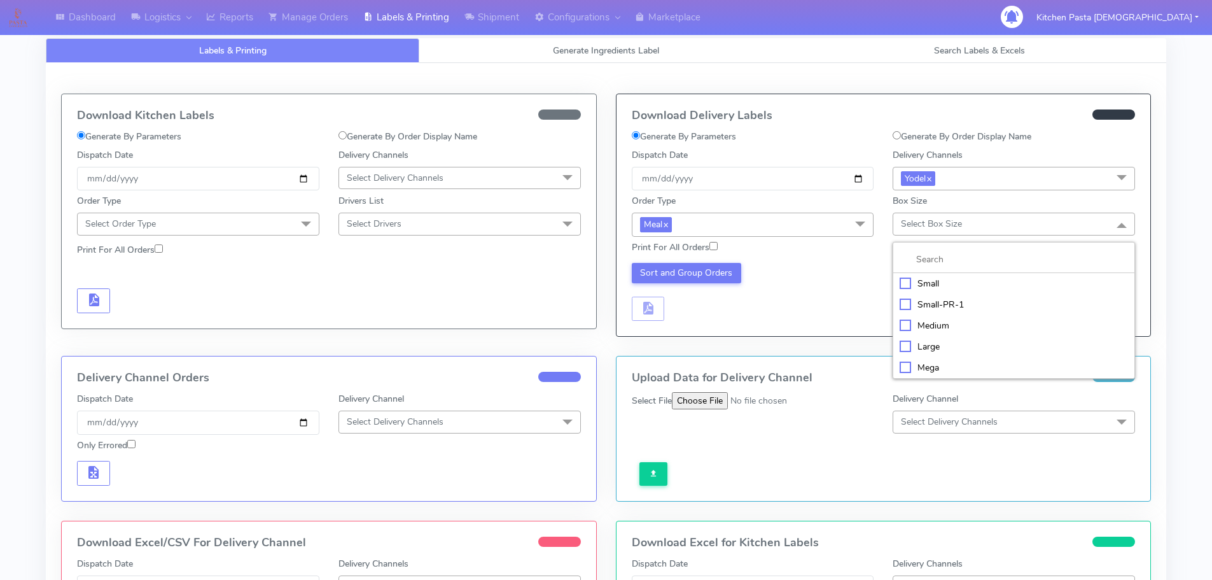
click at [932, 325] on div "Medium" at bounding box center [1014, 325] width 228 height 13
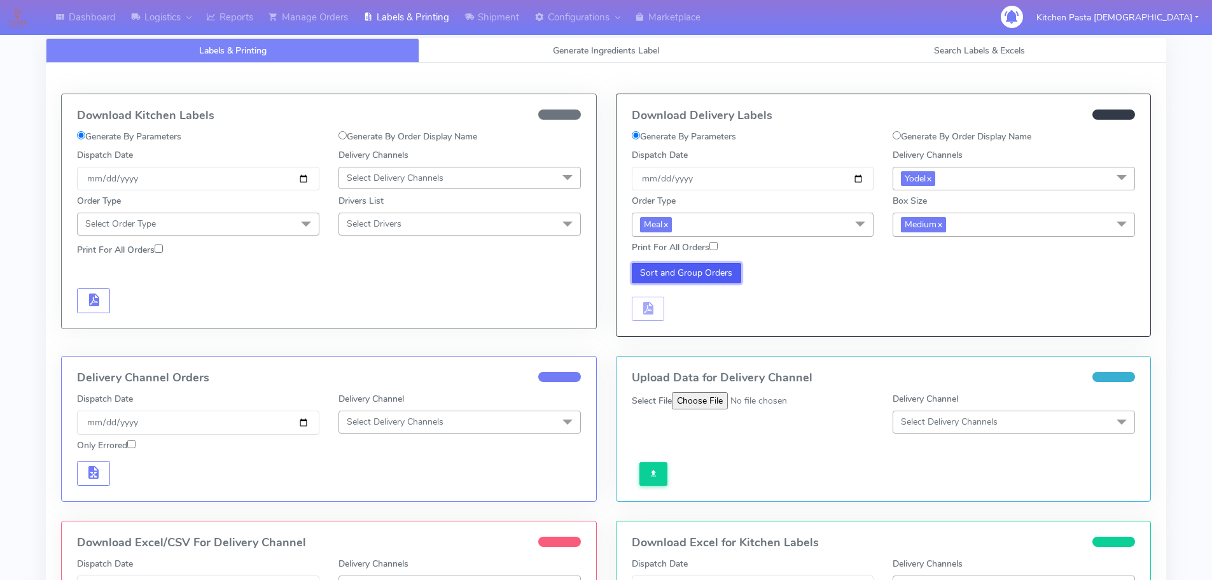
click at [706, 273] on button "Sort and Group Orders" at bounding box center [687, 273] width 110 height 20
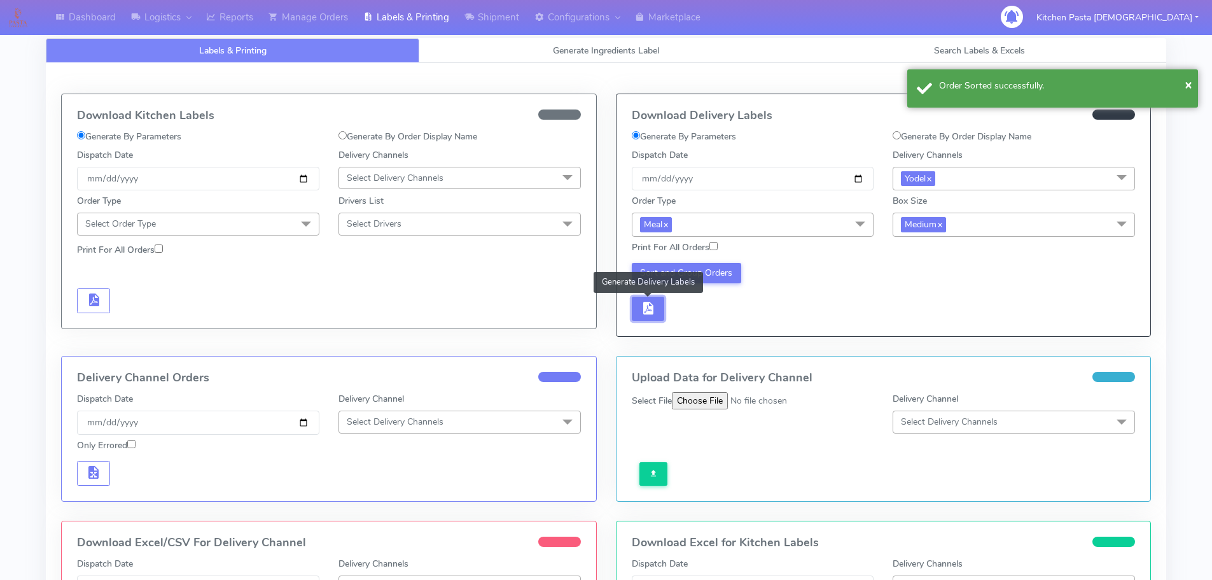
click at [657, 309] on button "button" at bounding box center [648, 309] width 33 height 25
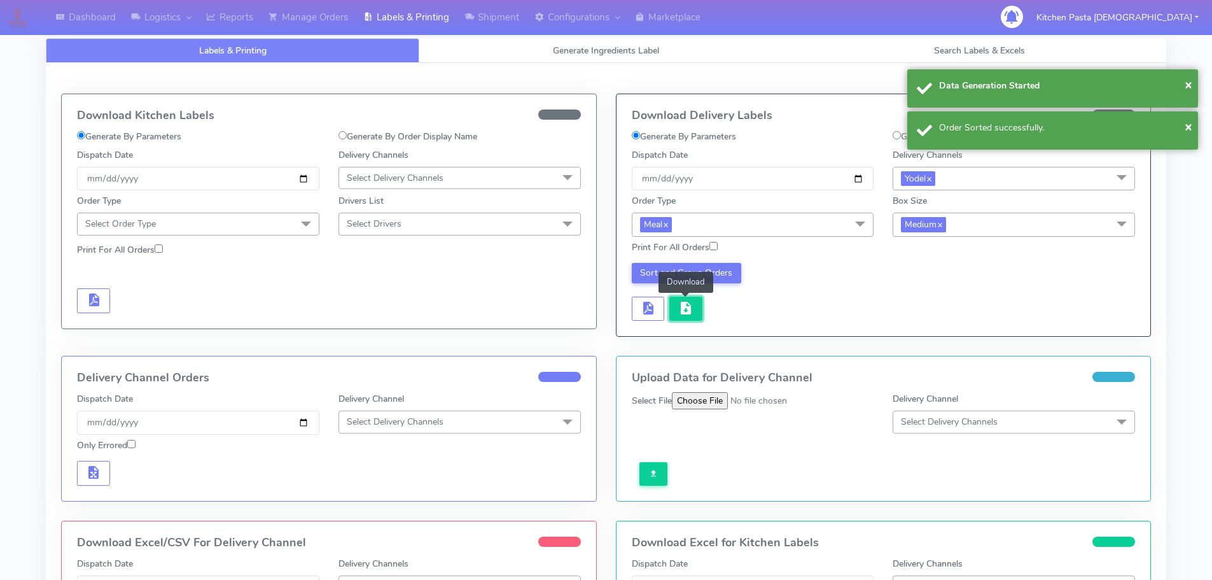
drag, startPoint x: 685, startPoint y: 300, endPoint x: 692, endPoint y: 298, distance: 7.9
click at [692, 305] on span "button" at bounding box center [685, 311] width 15 height 12
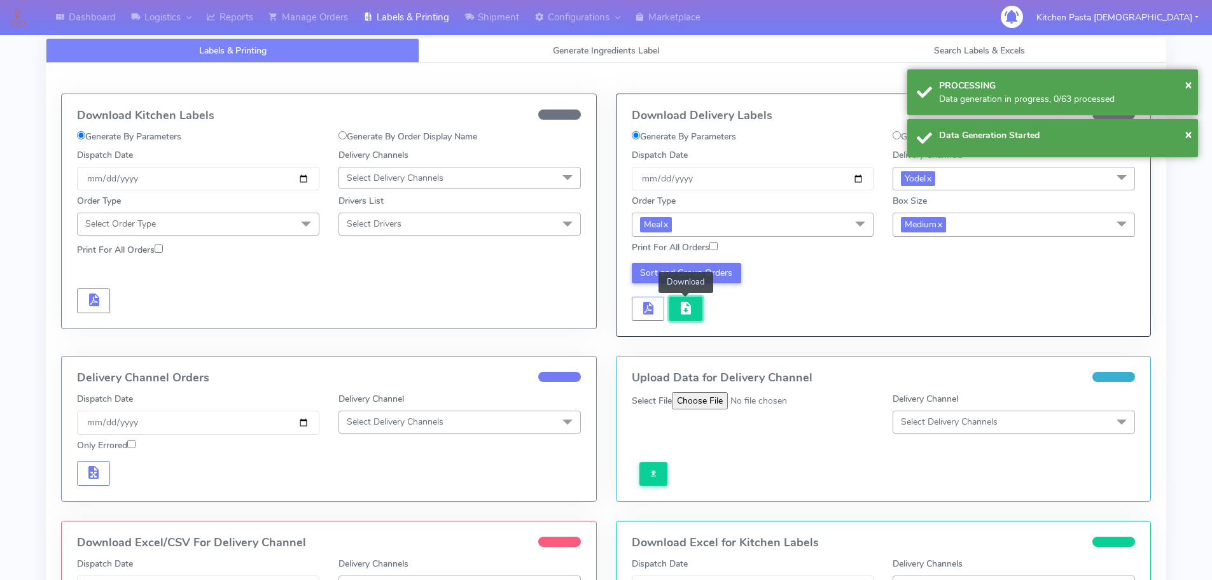
click at [692, 298] on button "button" at bounding box center [685, 309] width 33 height 25
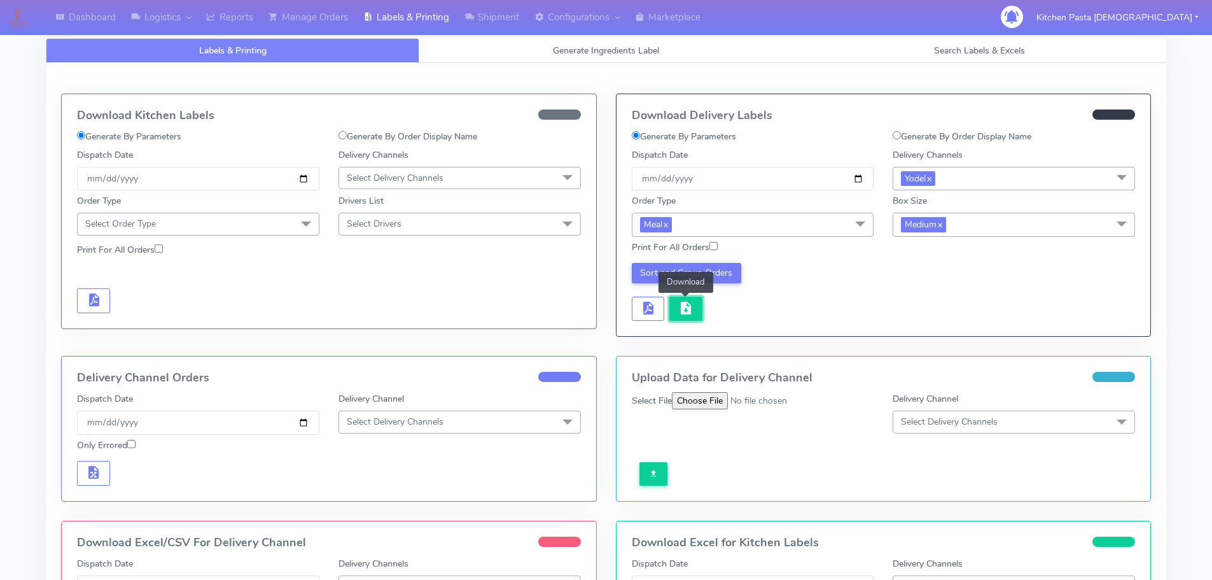
click at [676, 309] on button "button" at bounding box center [685, 309] width 33 height 25
click at [496, 21] on link "Shipment" at bounding box center [492, 17] width 70 height 35
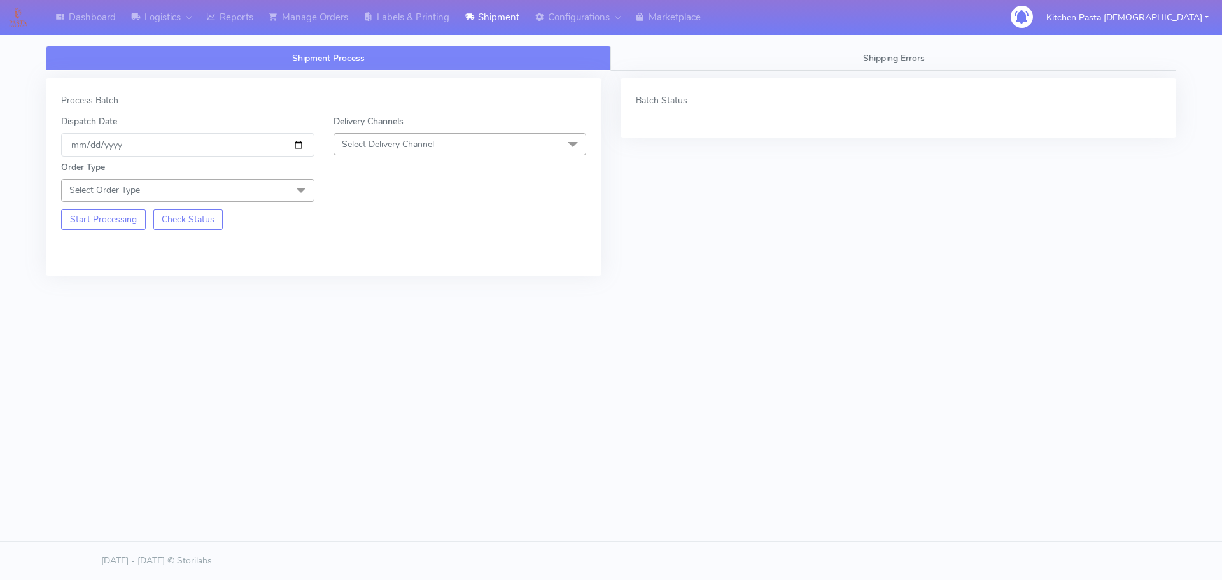
click at [397, 138] on span "Select Delivery Channel" at bounding box center [388, 144] width 92 height 12
click at [358, 284] on div "Yodel" at bounding box center [459, 287] width 239 height 13
click at [290, 183] on span at bounding box center [300, 191] width 25 height 24
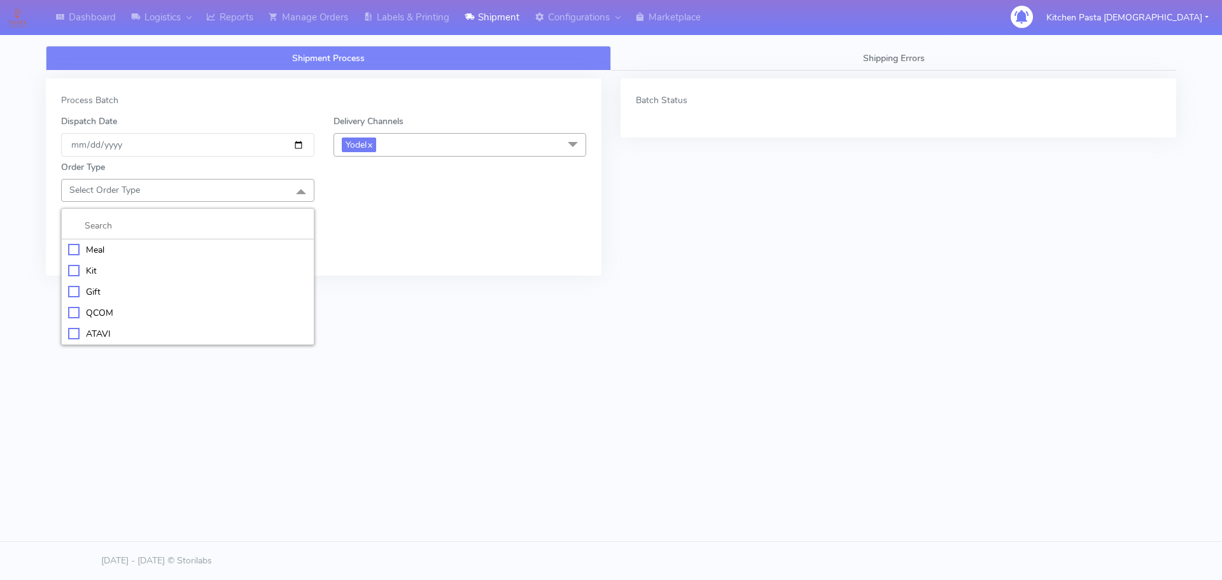
click at [123, 246] on div "Meal" at bounding box center [187, 249] width 239 height 13
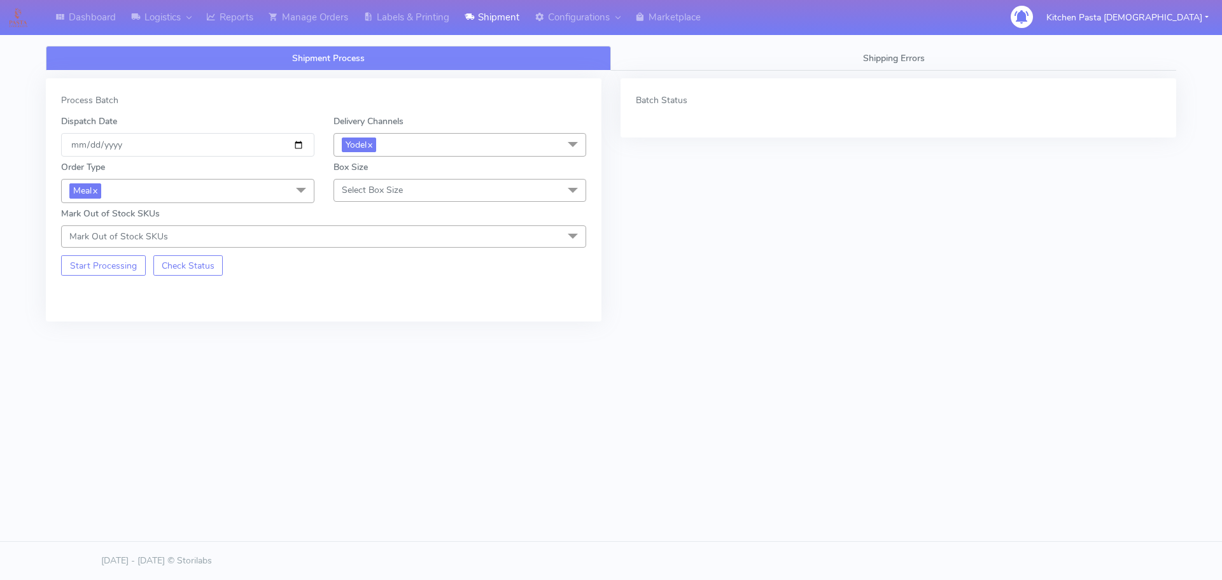
click at [359, 193] on span "Select Box Size" at bounding box center [372, 190] width 61 height 12
click at [365, 241] on li "Small" at bounding box center [460, 249] width 252 height 21
click at [100, 267] on button "Start Processing" at bounding box center [103, 265] width 85 height 20
click at [442, 4] on link "Labels & Printing" at bounding box center [406, 17] width 101 height 35
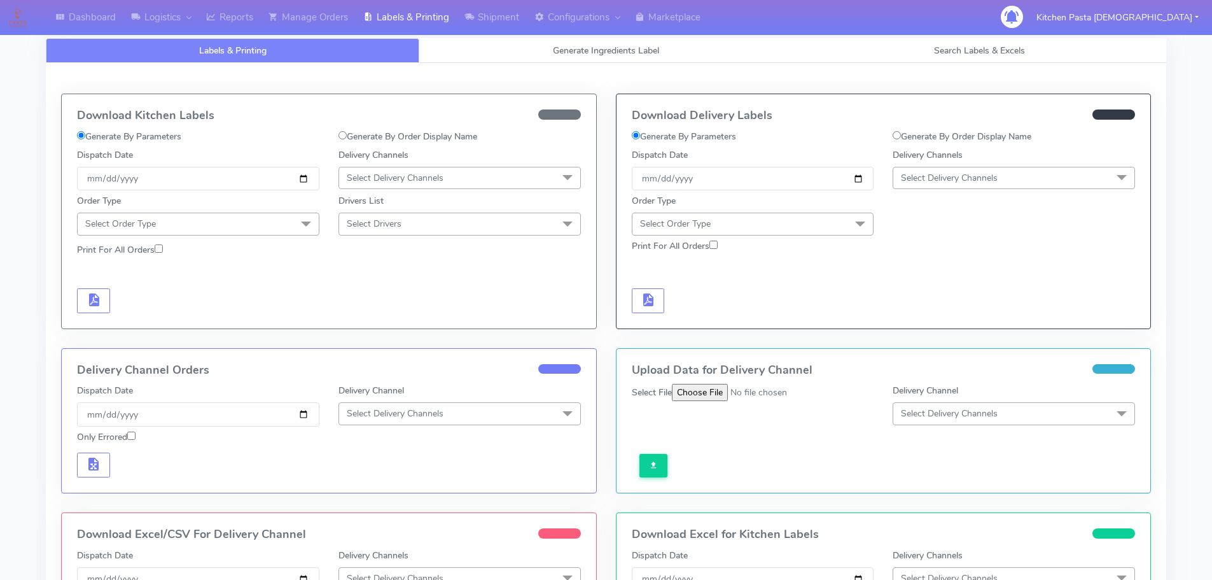
click at [1081, 179] on span "Select Delivery Channels" at bounding box center [1014, 178] width 242 height 22
click at [956, 321] on div "Yodel" at bounding box center [1014, 320] width 228 height 13
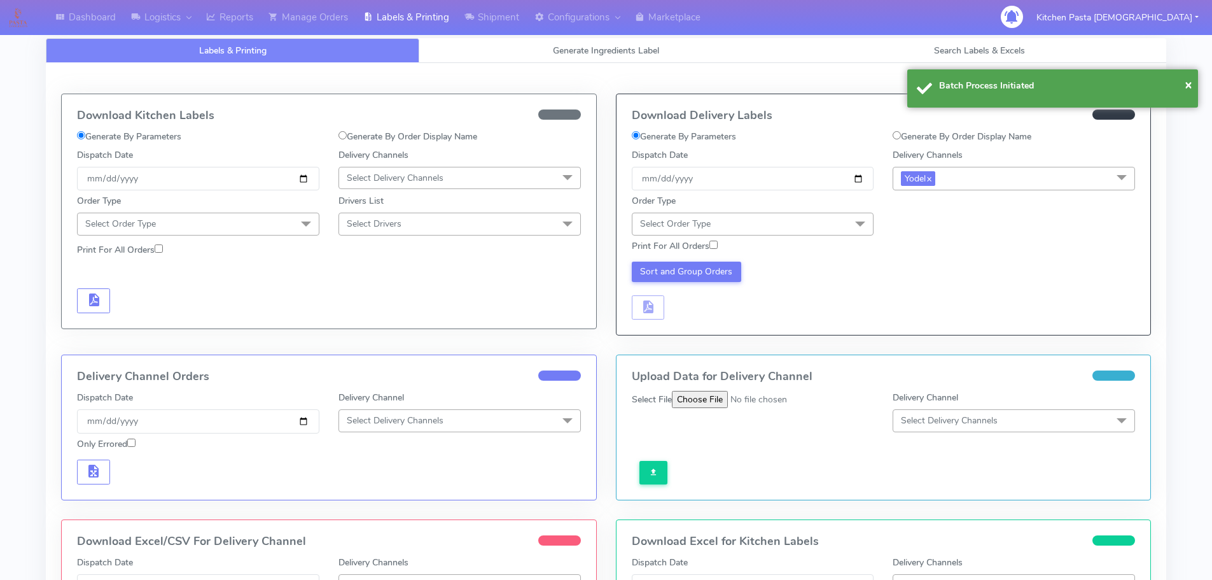
click at [844, 218] on span "Select Order Type" at bounding box center [753, 224] width 242 height 22
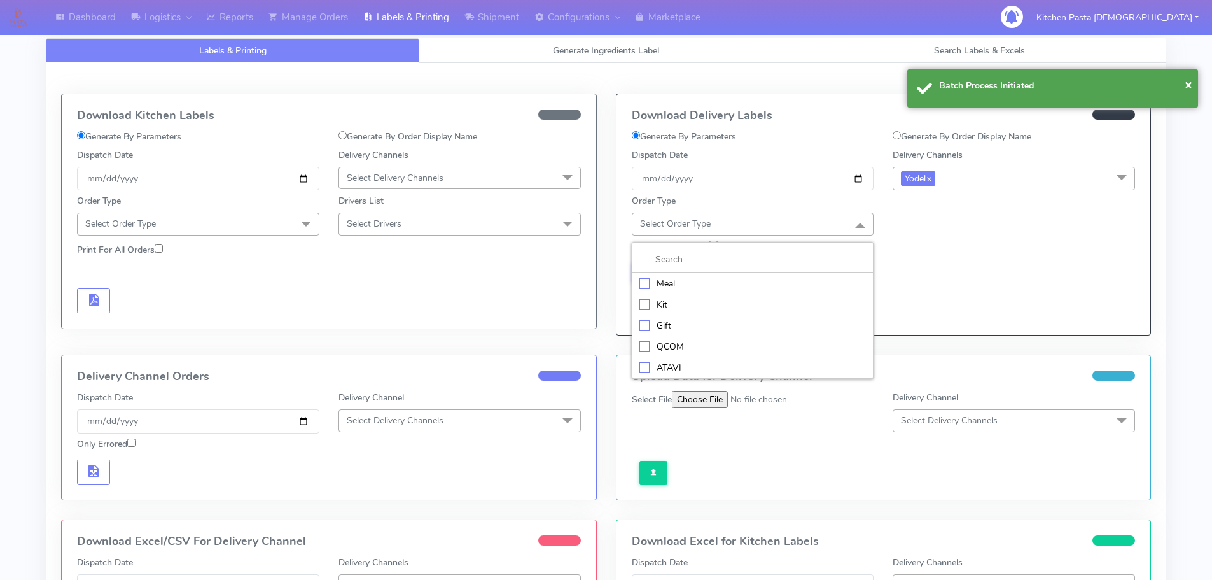
drag, startPoint x: 778, startPoint y: 286, endPoint x: 793, endPoint y: 281, distance: 16.1
click at [779, 286] on div "Meal" at bounding box center [753, 283] width 228 height 13
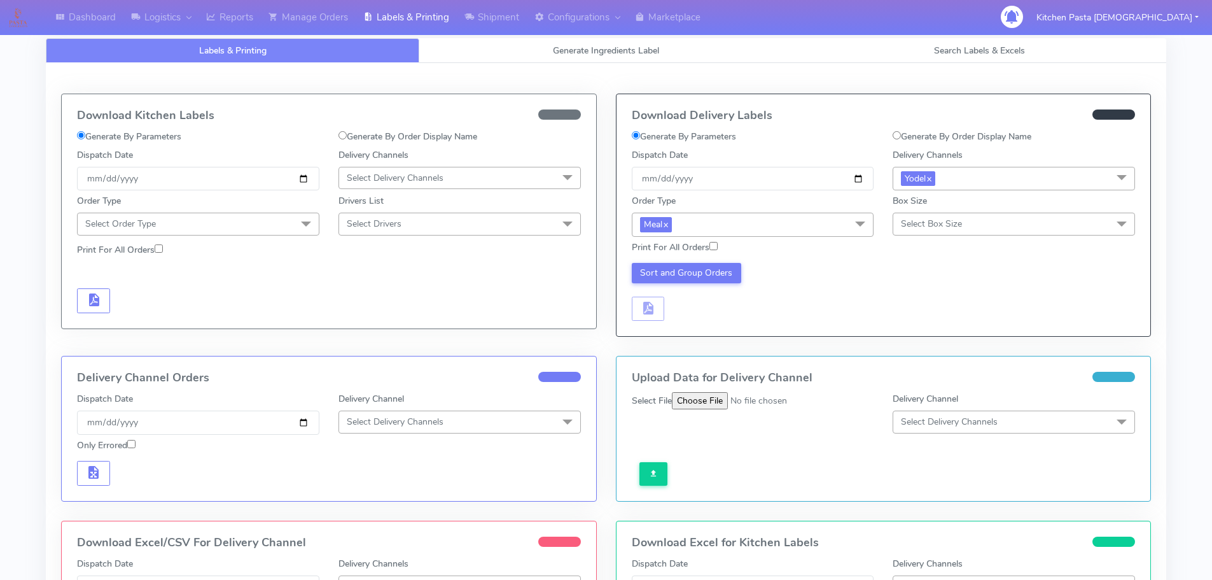
click at [962, 229] on span "Select Box Size" at bounding box center [931, 224] width 61 height 12
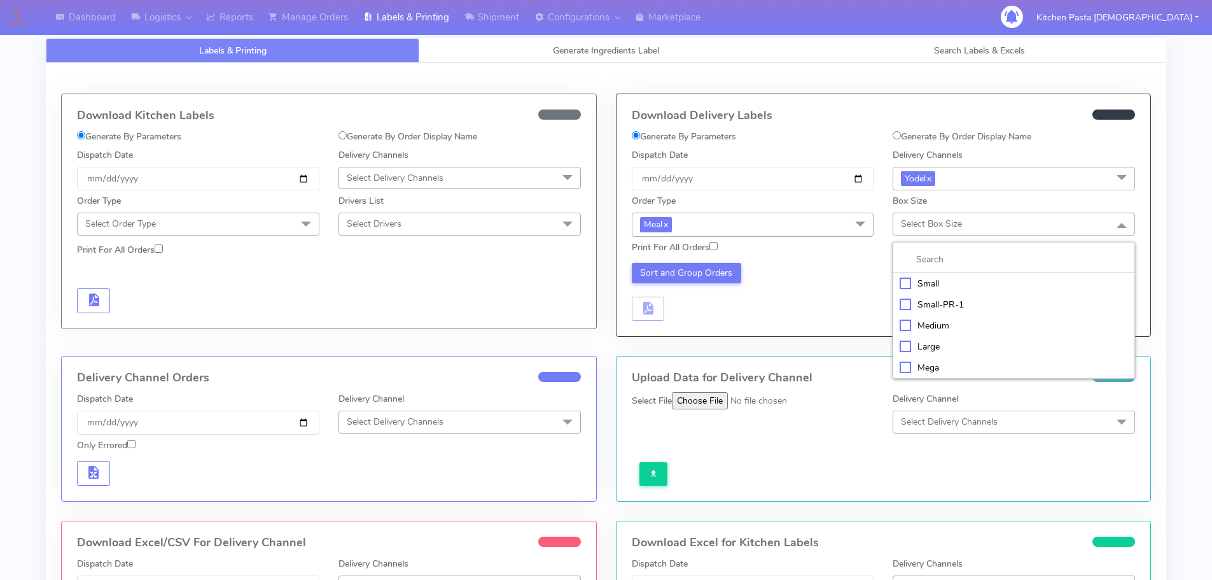
click at [951, 284] on div "Small" at bounding box center [1014, 283] width 228 height 13
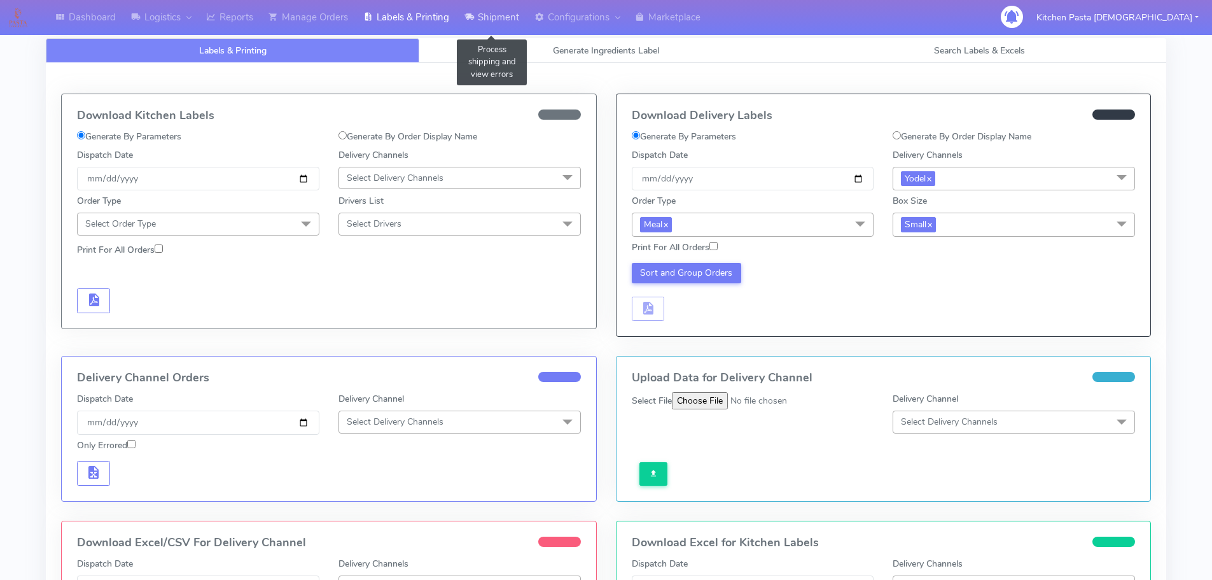
click at [501, 20] on link "Shipment" at bounding box center [492, 17] width 70 height 35
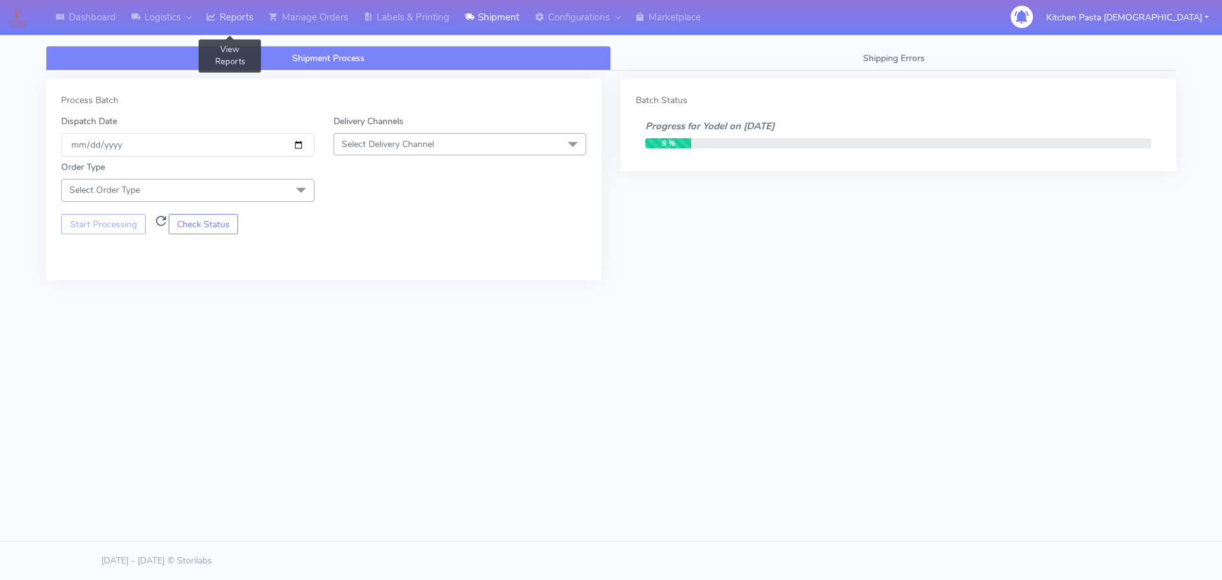
click at [216, 18] on icon at bounding box center [211, 17] width 10 height 13
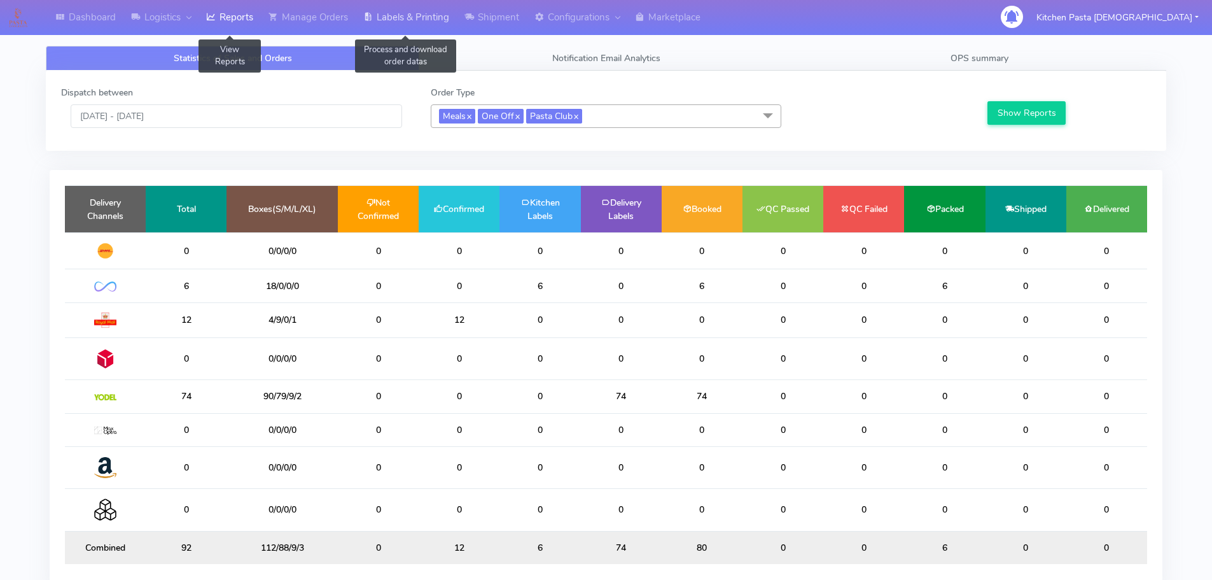
click at [417, 26] on link "Labels & Printing" at bounding box center [406, 17] width 101 height 35
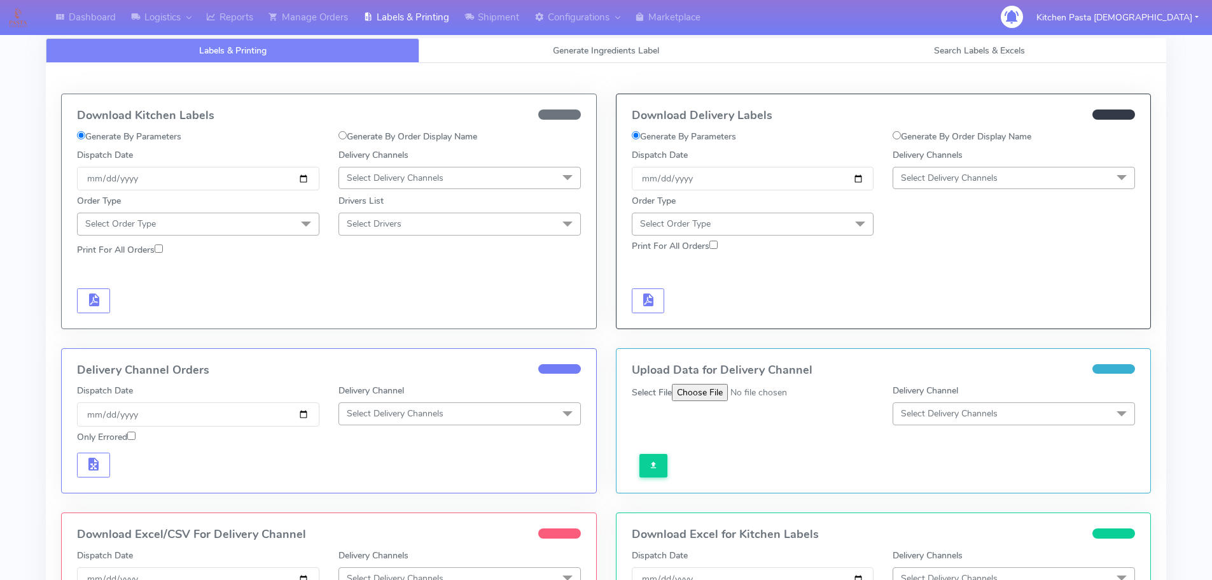
click at [967, 167] on span "Select Delivery Channels" at bounding box center [1014, 178] width 242 height 22
drag, startPoint x: 883, startPoint y: 274, endPoint x: 760, endPoint y: 166, distance: 163.2
click at [884, 274] on div at bounding box center [883, 285] width 523 height 55
click at [507, 15] on link "Shipment" at bounding box center [492, 17] width 70 height 35
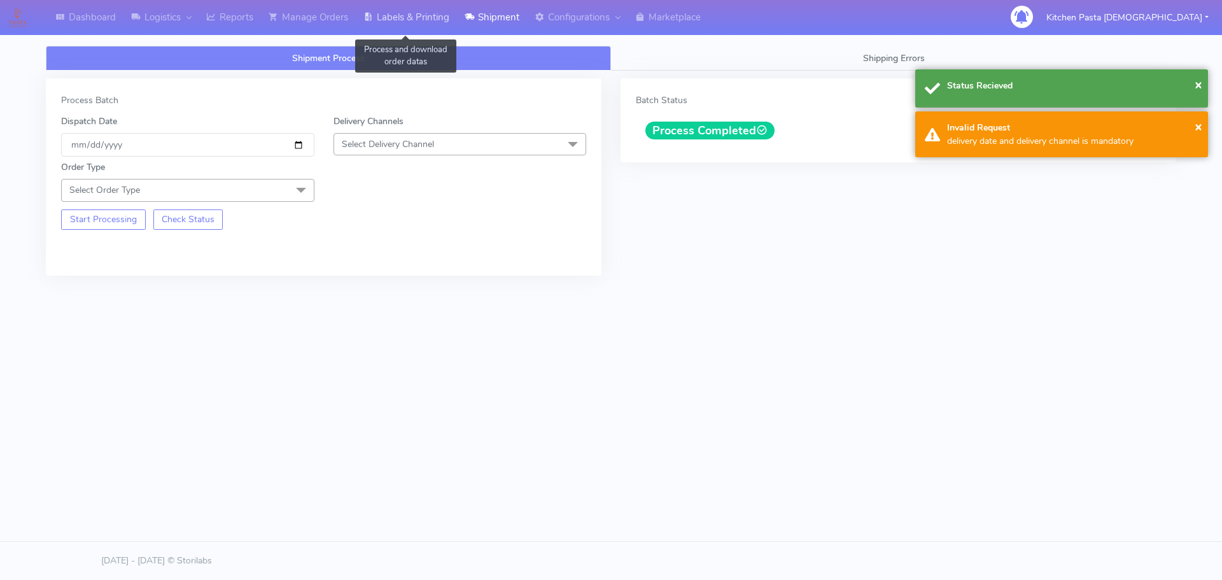
click at [415, 18] on link "Labels & Printing" at bounding box center [406, 17] width 101 height 35
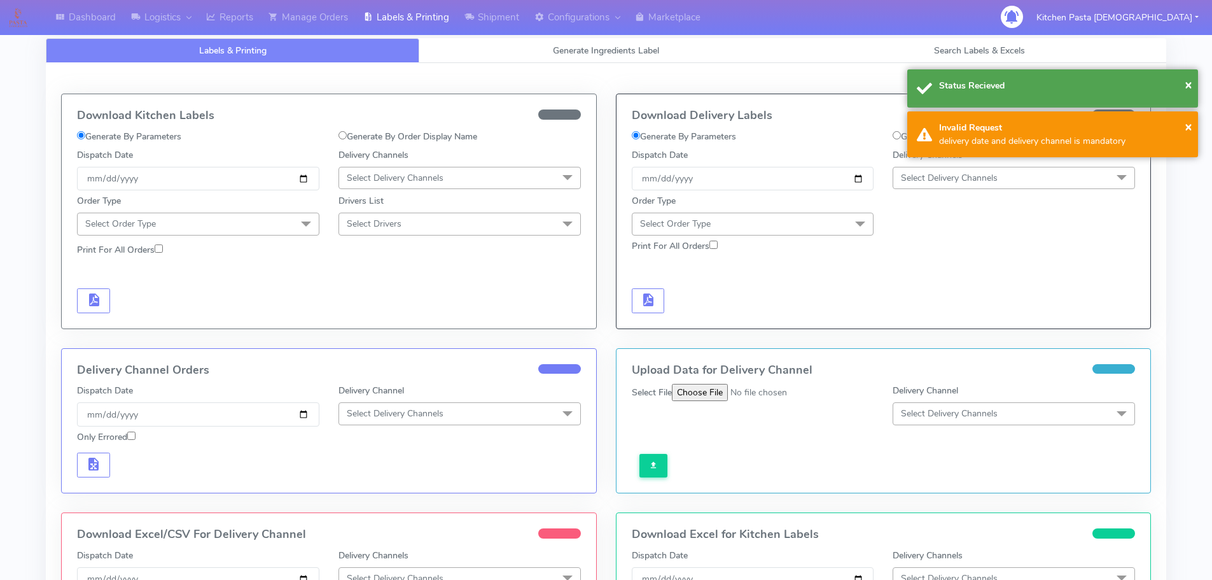
click at [984, 184] on span "Select Delivery Channels" at bounding box center [1014, 178] width 242 height 22
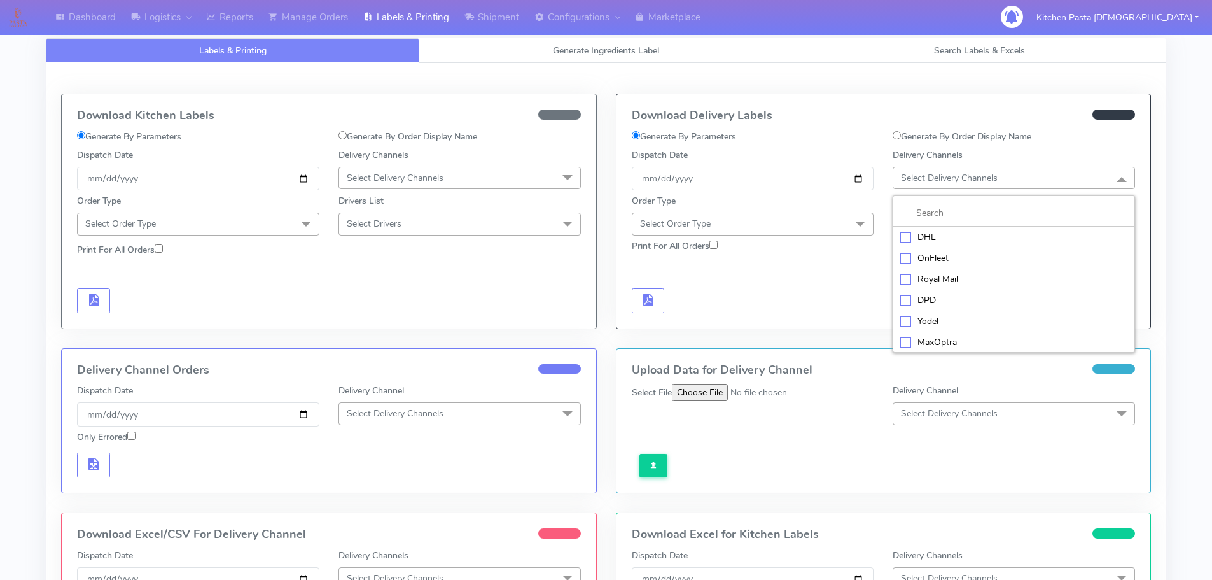
click at [953, 322] on div "Yodel" at bounding box center [1014, 320] width 228 height 13
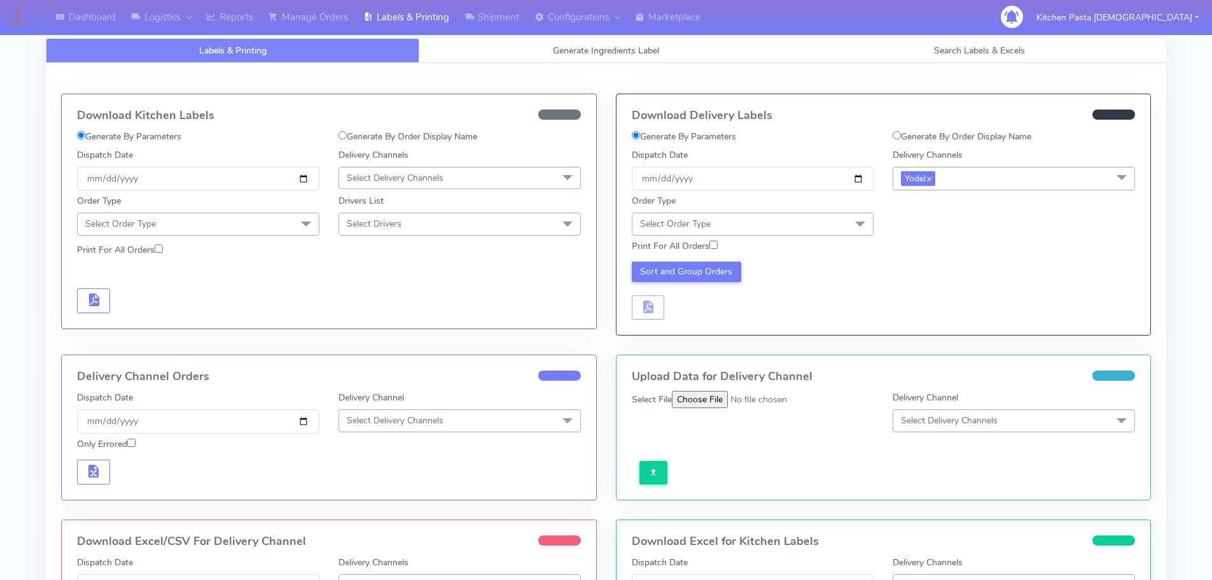
drag, startPoint x: 799, startPoint y: 219, endPoint x: 757, endPoint y: 252, distance: 54.0
click at [799, 218] on span "Select Order Type" at bounding box center [753, 224] width 242 height 22
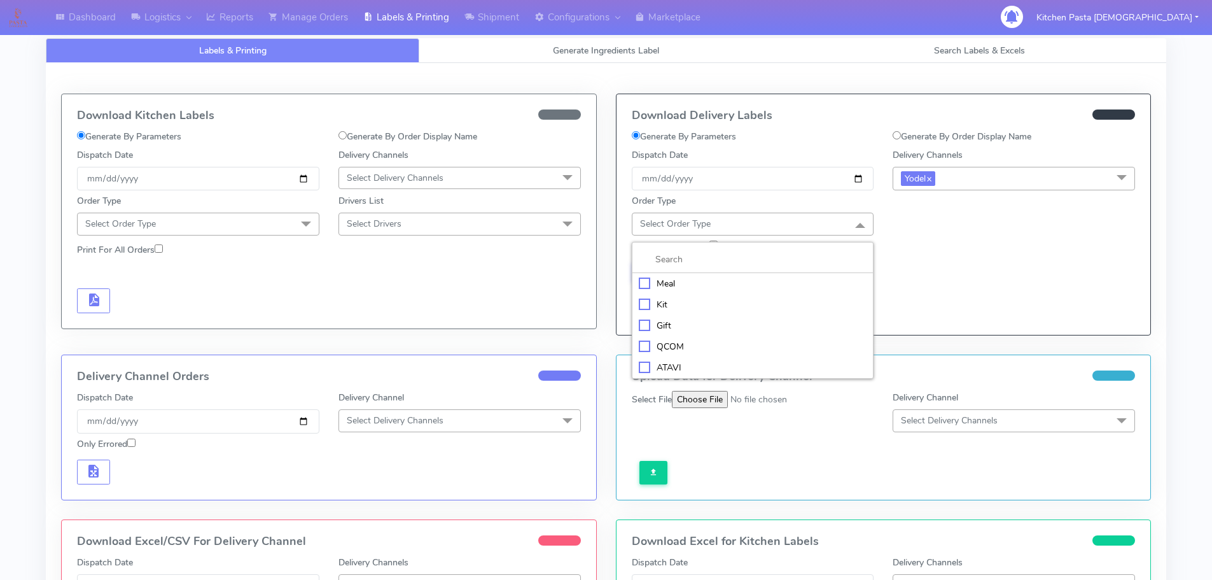
click at [773, 283] on div "Meal" at bounding box center [753, 283] width 228 height 13
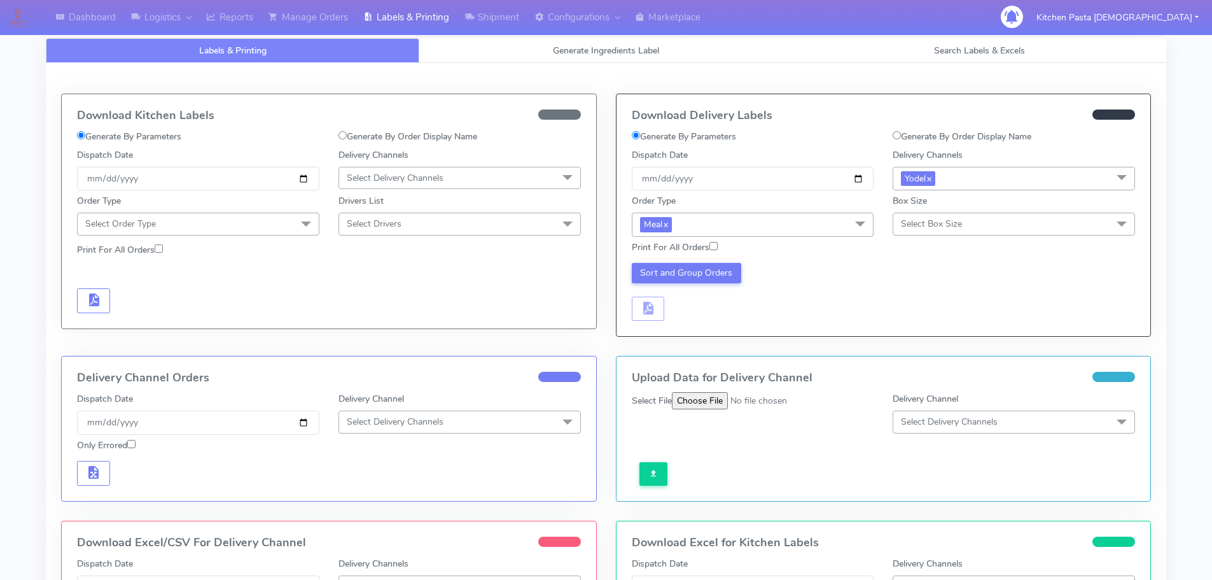
click at [955, 216] on span "Select Box Size" at bounding box center [1014, 224] width 242 height 22
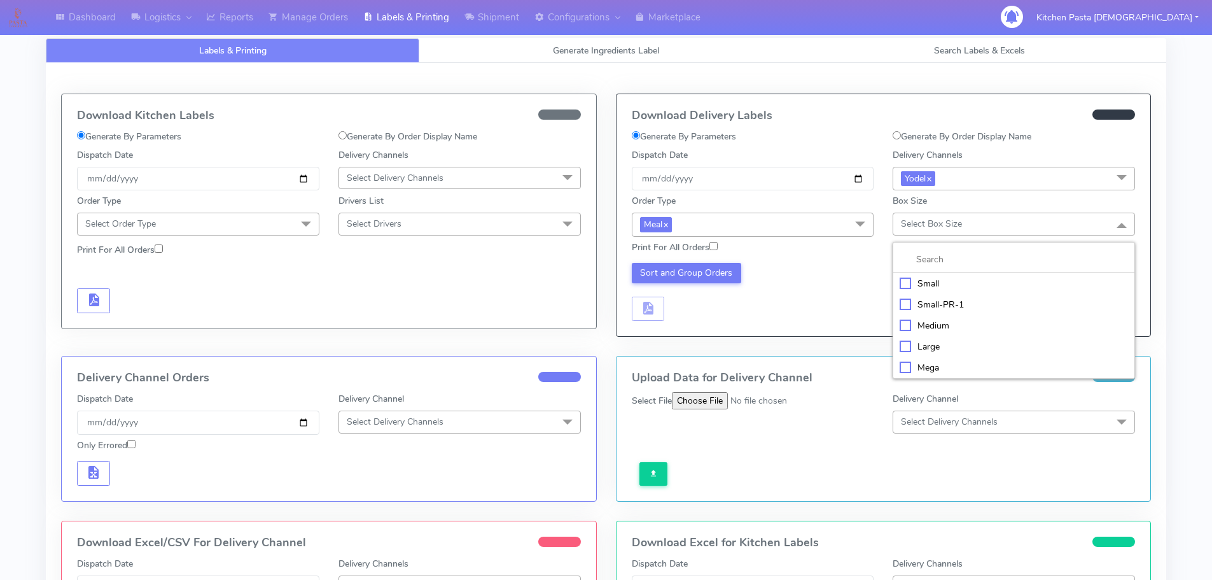
click at [944, 286] on div "Small" at bounding box center [1014, 283] width 228 height 13
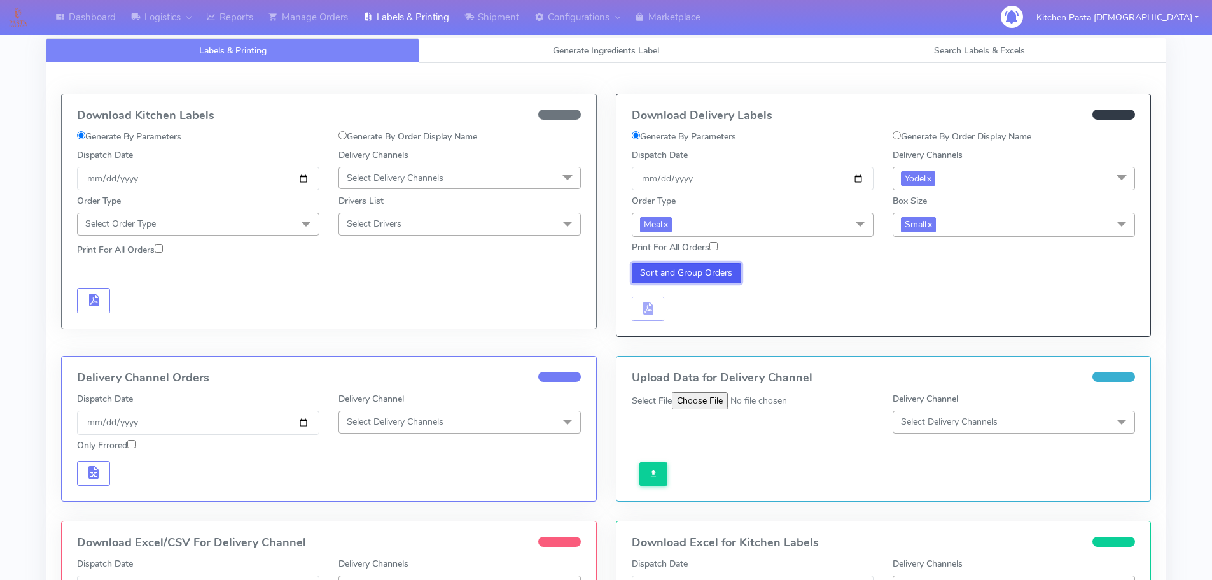
click at [680, 280] on button "Sort and Group Orders" at bounding box center [687, 273] width 110 height 20
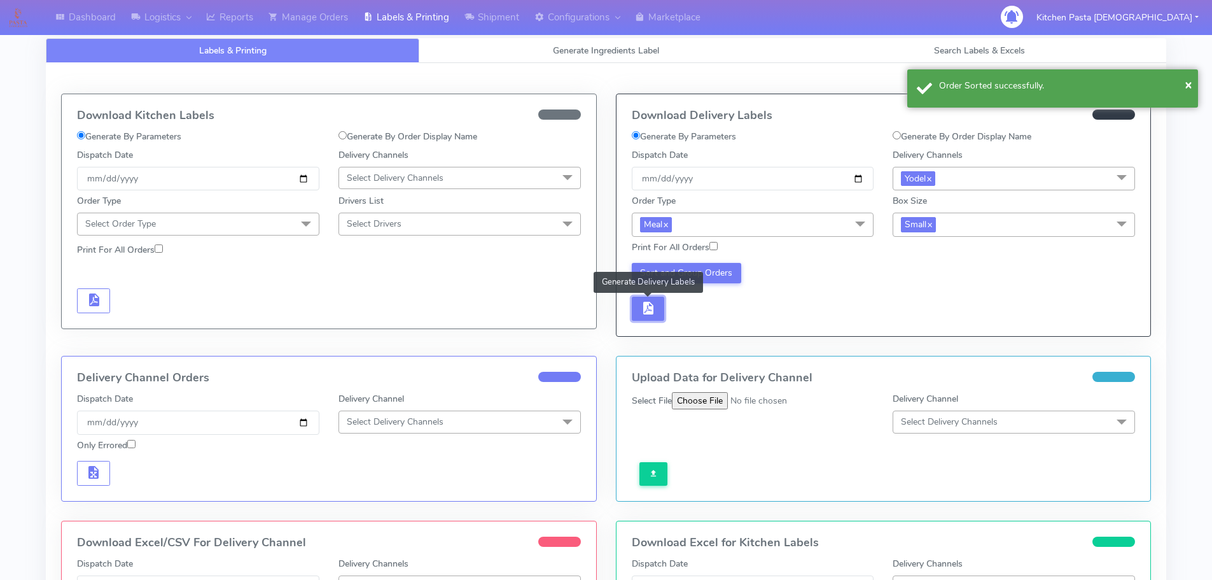
click at [650, 315] on span "button" at bounding box center [647, 311] width 15 height 12
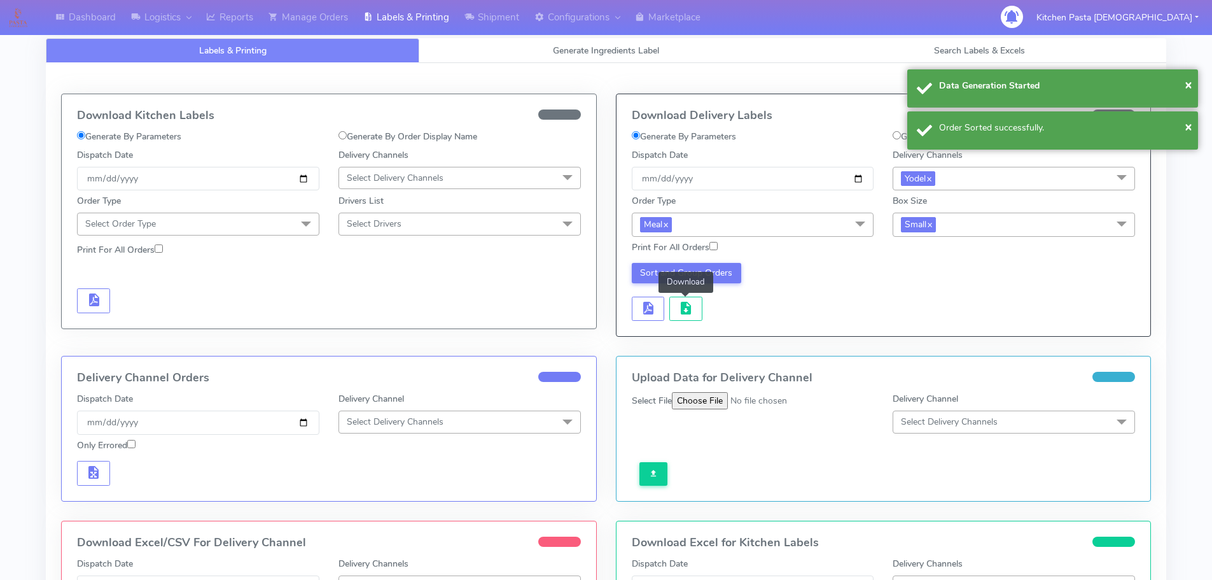
click at [697, 315] on button "button" at bounding box center [685, 309] width 33 height 25
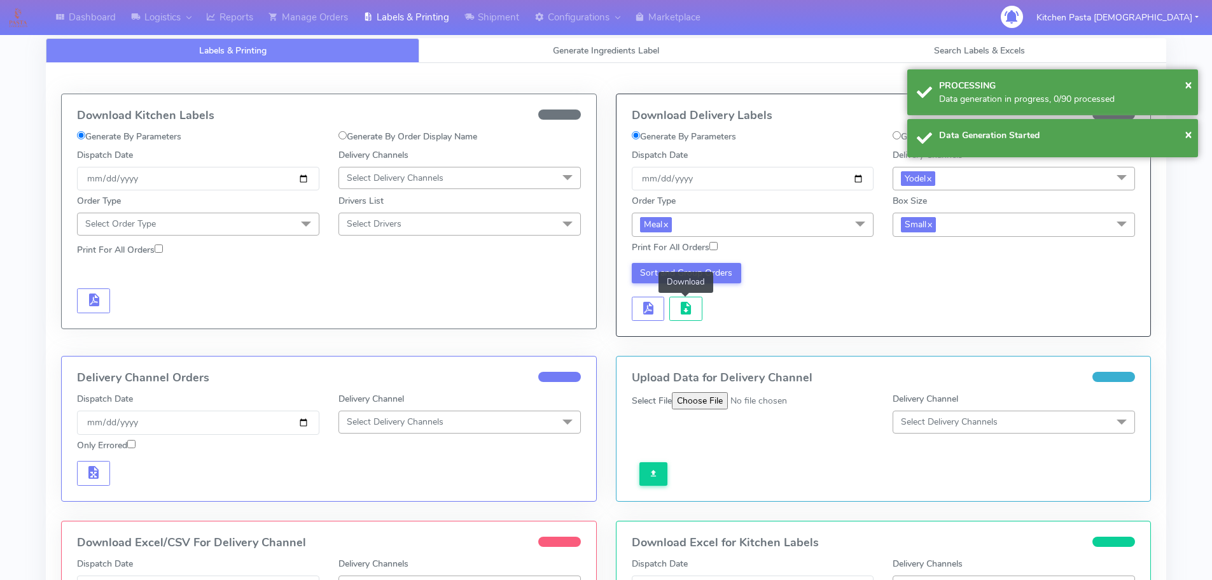
click at [697, 315] on button "button" at bounding box center [685, 309] width 33 height 25
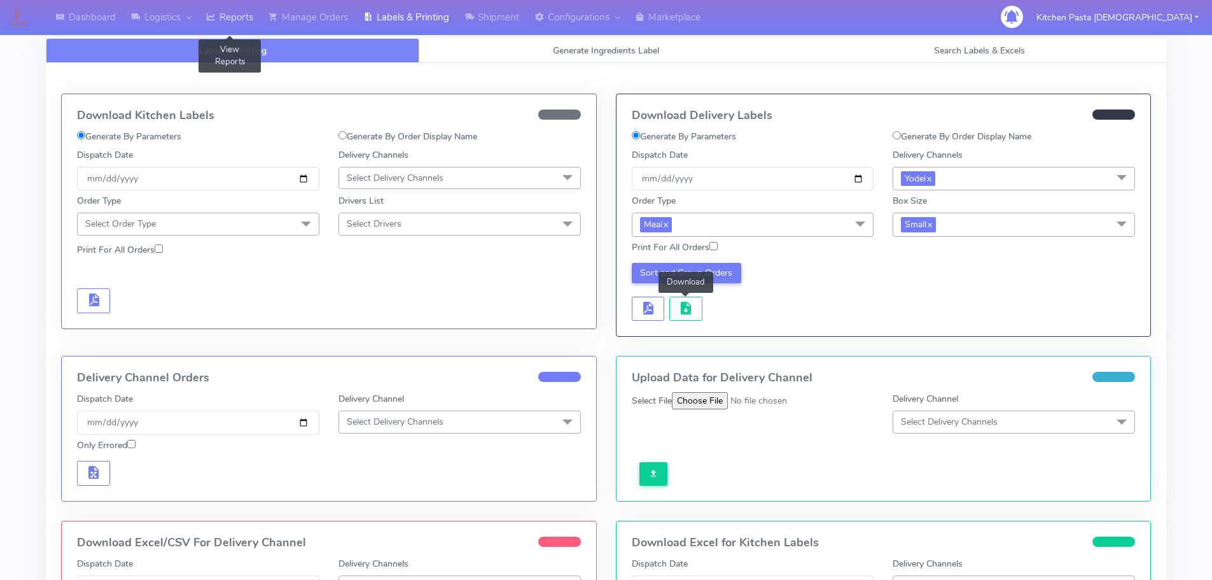
click at [228, 23] on link "Reports" at bounding box center [230, 17] width 62 height 35
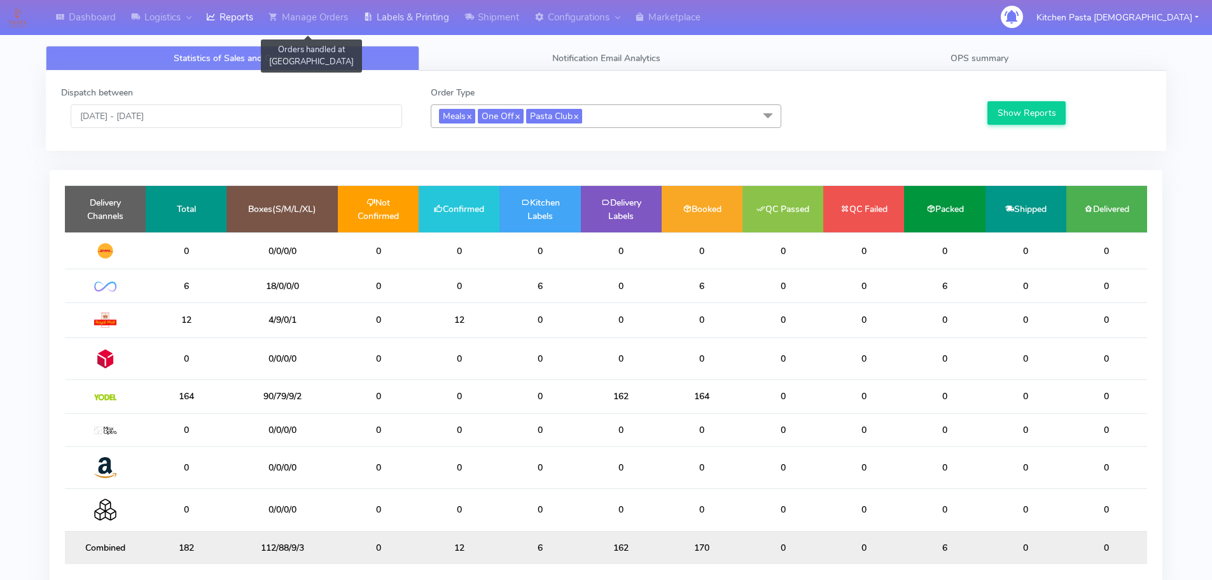
click at [390, 17] on link "Labels & Printing" at bounding box center [406, 17] width 101 height 35
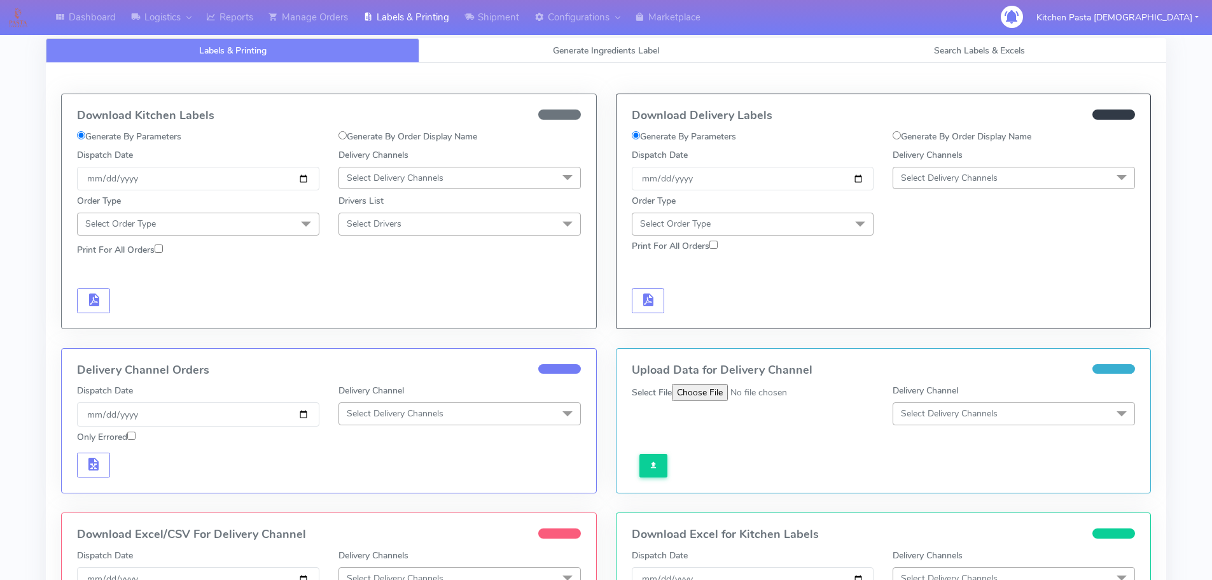
click at [367, 172] on span "Select Delivery Channels" at bounding box center [395, 178] width 97 height 12
click at [370, 284] on div "Royal Mail" at bounding box center [460, 278] width 228 height 13
click at [284, 218] on span "Select Order Type" at bounding box center [198, 224] width 242 height 22
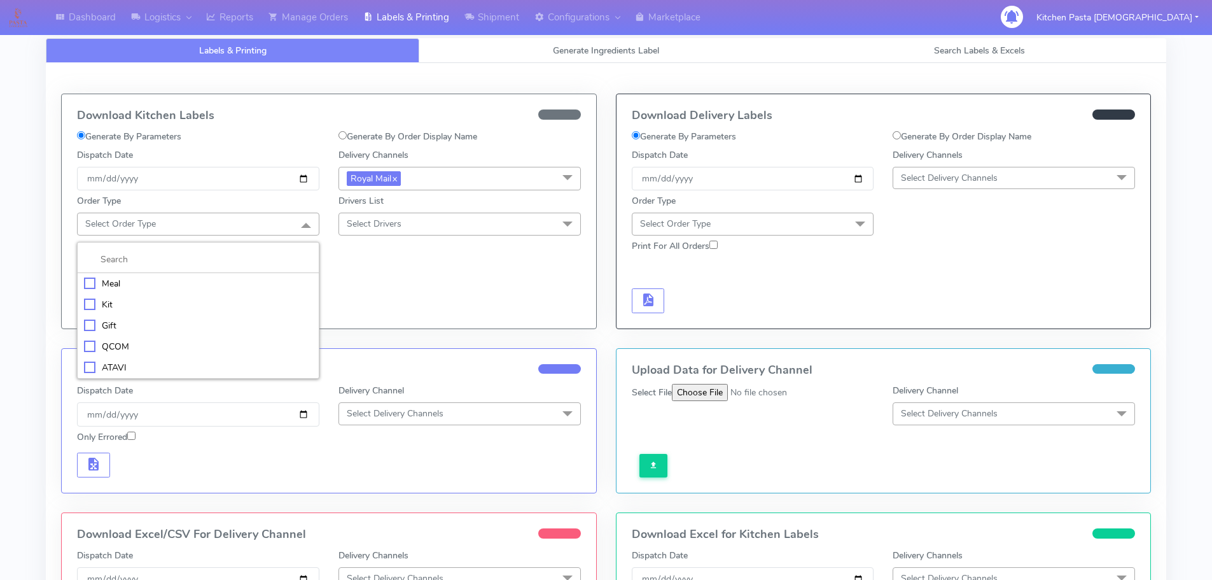
click at [199, 294] on li "Kit" at bounding box center [198, 304] width 241 height 21
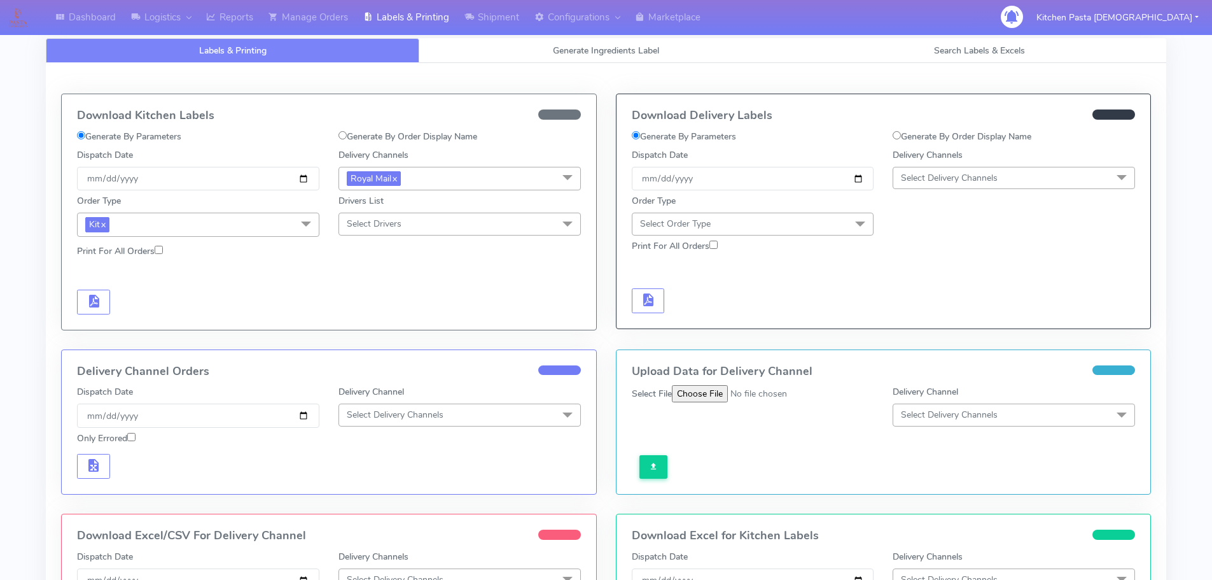
click at [305, 221] on span at bounding box center [305, 225] width 25 height 24
click at [157, 284] on div "Meal" at bounding box center [198, 284] width 228 height 13
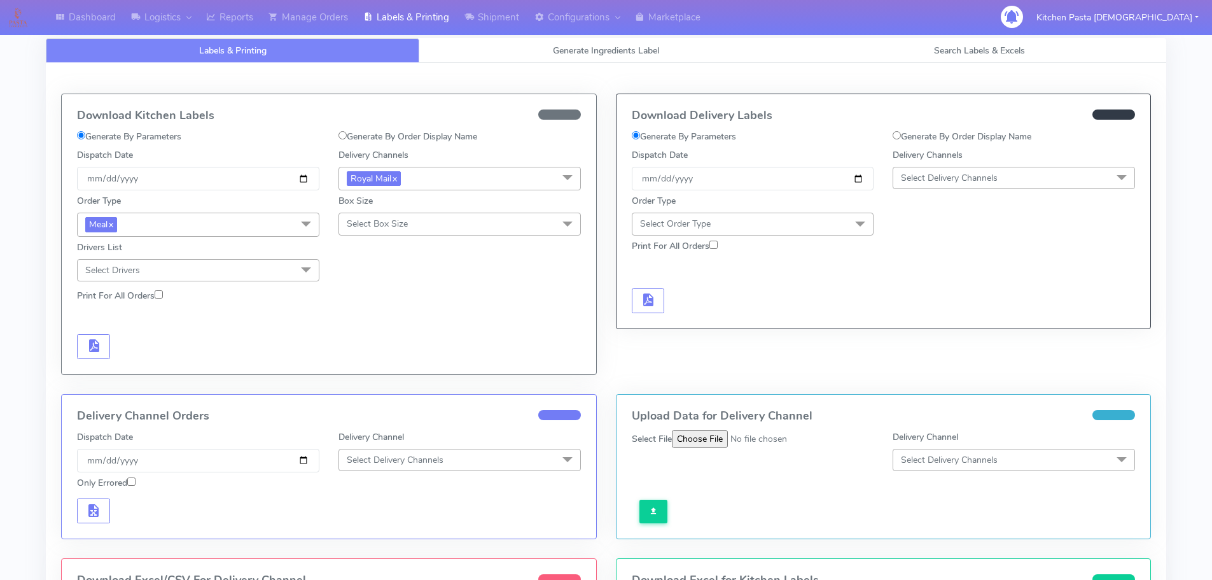
click at [426, 220] on span "Select Box Size" at bounding box center [460, 224] width 242 height 22
click at [385, 361] on div "Mega" at bounding box center [460, 367] width 228 height 13
click at [100, 352] on span "button" at bounding box center [93, 348] width 15 height 12
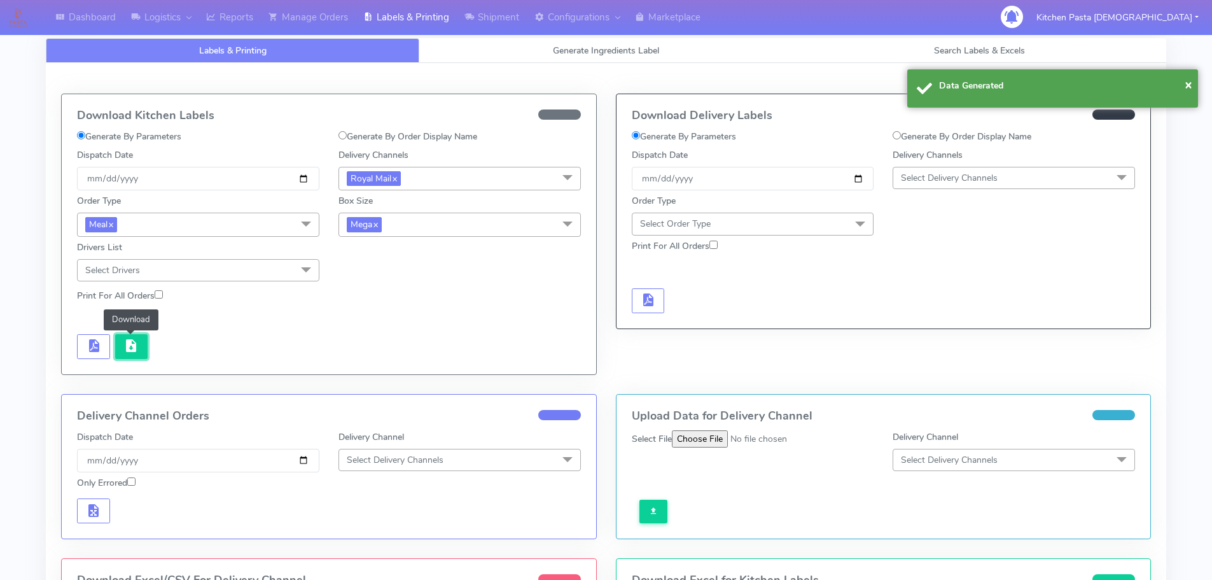
click at [143, 342] on button "button" at bounding box center [131, 346] width 33 height 25
drag, startPoint x: 449, startPoint y: 222, endPoint x: 434, endPoint y: 258, distance: 38.5
click at [449, 222] on span "Mega x" at bounding box center [460, 225] width 242 height 24
click at [382, 352] on div "Large" at bounding box center [460, 347] width 228 height 13
click at [86, 347] on span "button" at bounding box center [93, 348] width 15 height 12
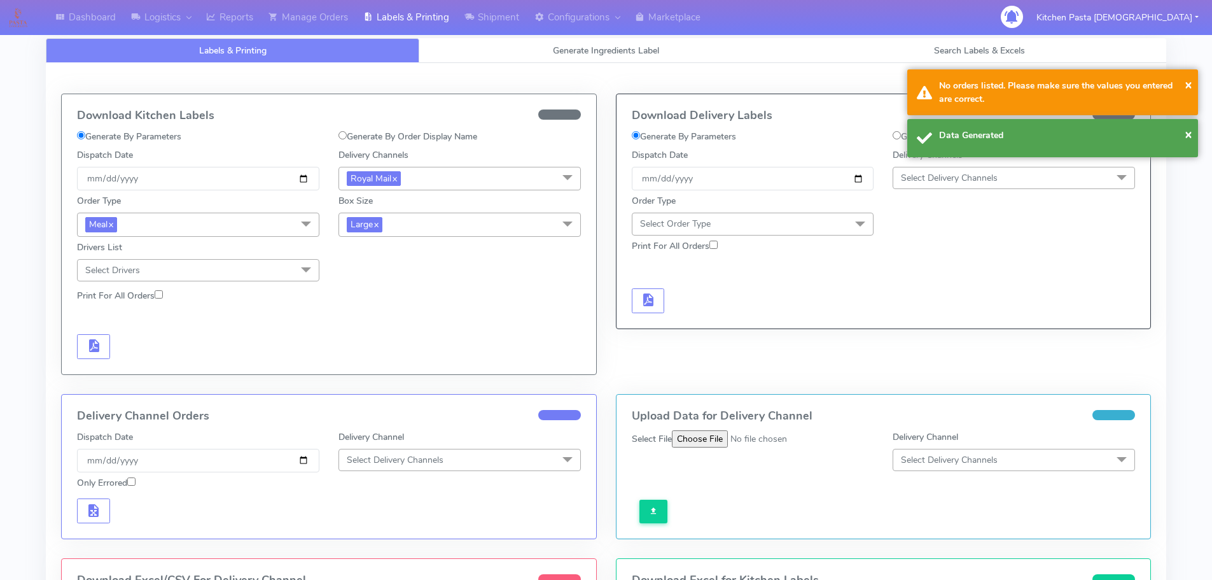
click at [127, 351] on div at bounding box center [198, 346] width 262 height 25
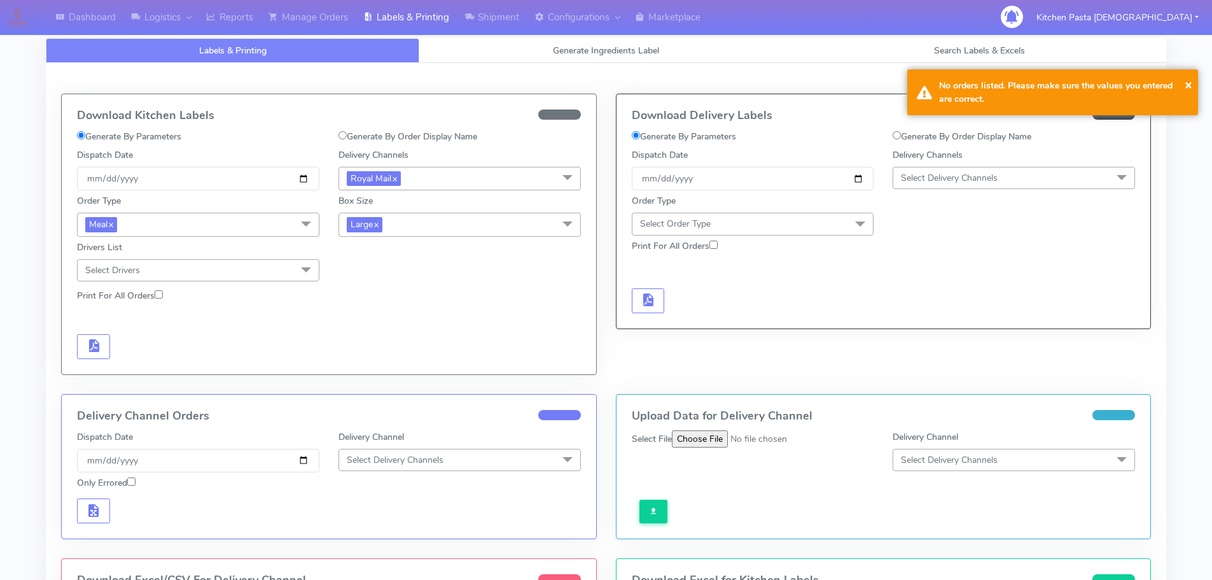
drag, startPoint x: 492, startPoint y: 224, endPoint x: 458, endPoint y: 279, distance: 64.6
click at [493, 229] on span "Large x" at bounding box center [460, 225] width 242 height 24
click at [394, 326] on div "Medium" at bounding box center [460, 326] width 228 height 13
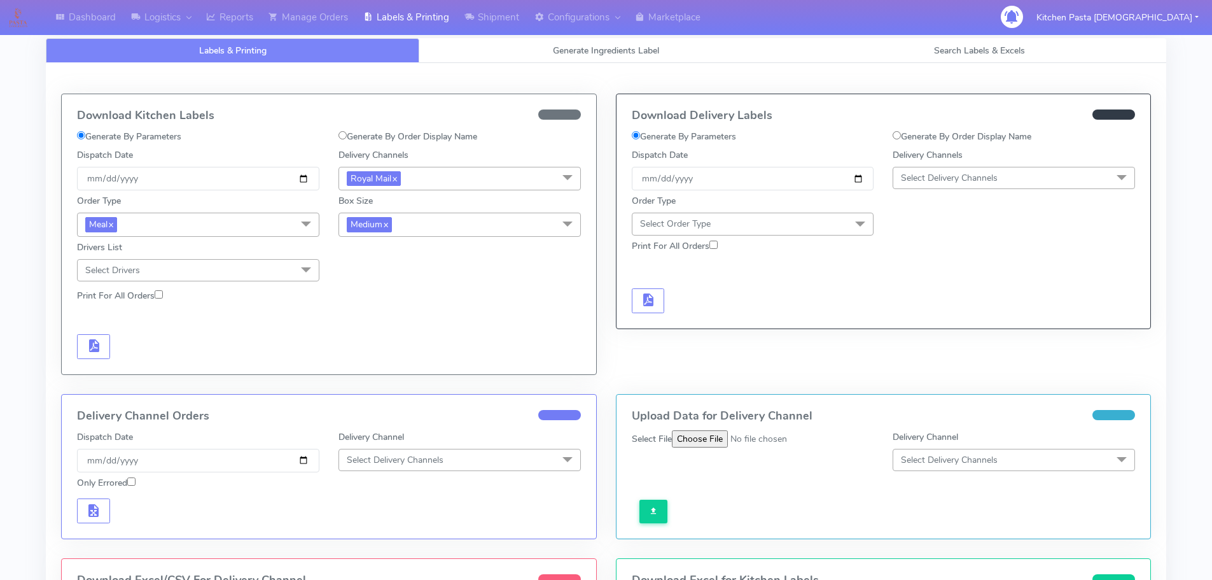
click at [85, 366] on div "Download Kitchen Labels Generate By Parameters Generate By Order Display Name D…" at bounding box center [329, 234] width 535 height 280
click at [95, 357] on button "button" at bounding box center [93, 346] width 33 height 25
click at [127, 360] on div "Download Kitchen Labels Generate By Parameters Generate By Order Display Name D…" at bounding box center [329, 234] width 535 height 280
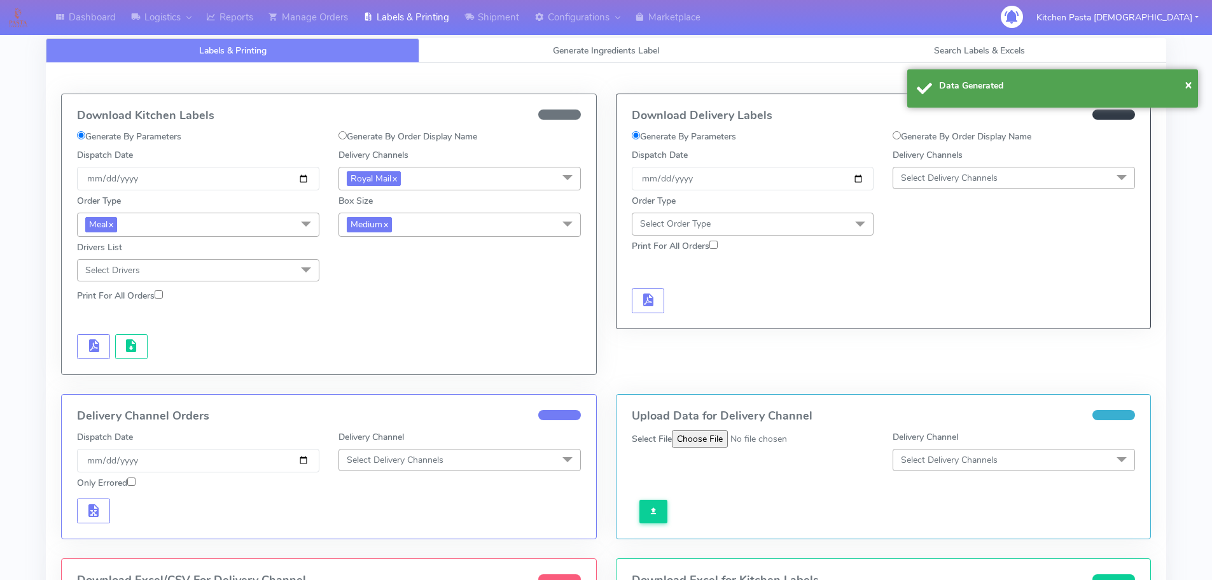
click at [130, 359] on div "Download Kitchen Labels Generate By Parameters Generate By Order Display Name D…" at bounding box center [329, 234] width 535 height 280
click at [132, 354] on span "button" at bounding box center [130, 348] width 15 height 12
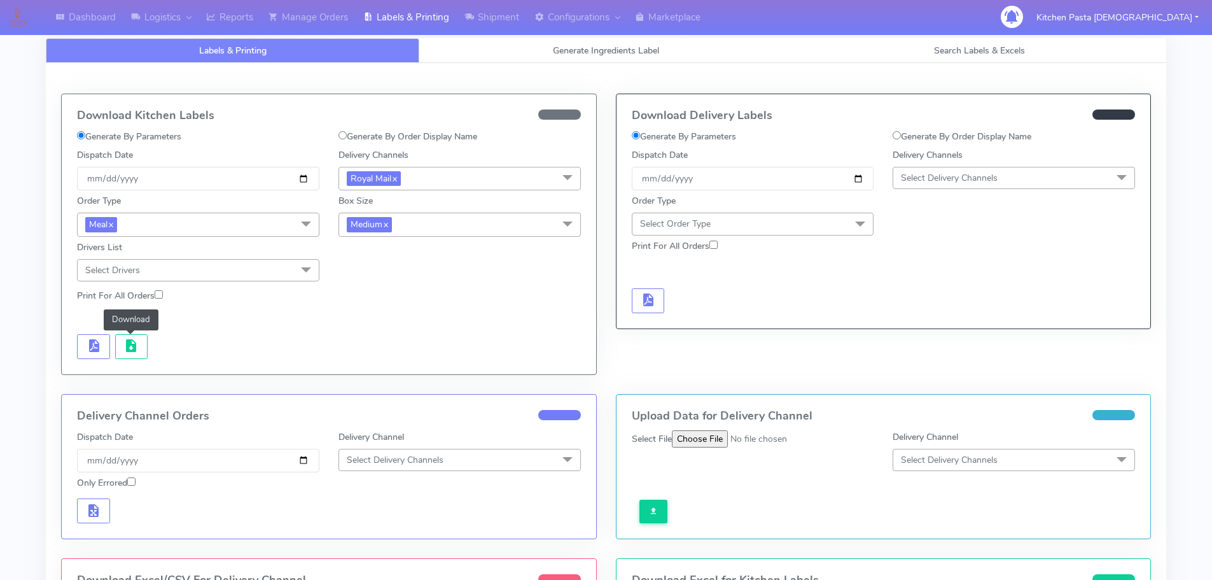
click at [451, 227] on span "Medium x" at bounding box center [460, 225] width 242 height 24
click at [382, 291] on li "Small" at bounding box center [459, 284] width 241 height 21
click at [92, 356] on button "button" at bounding box center [93, 346] width 33 height 25
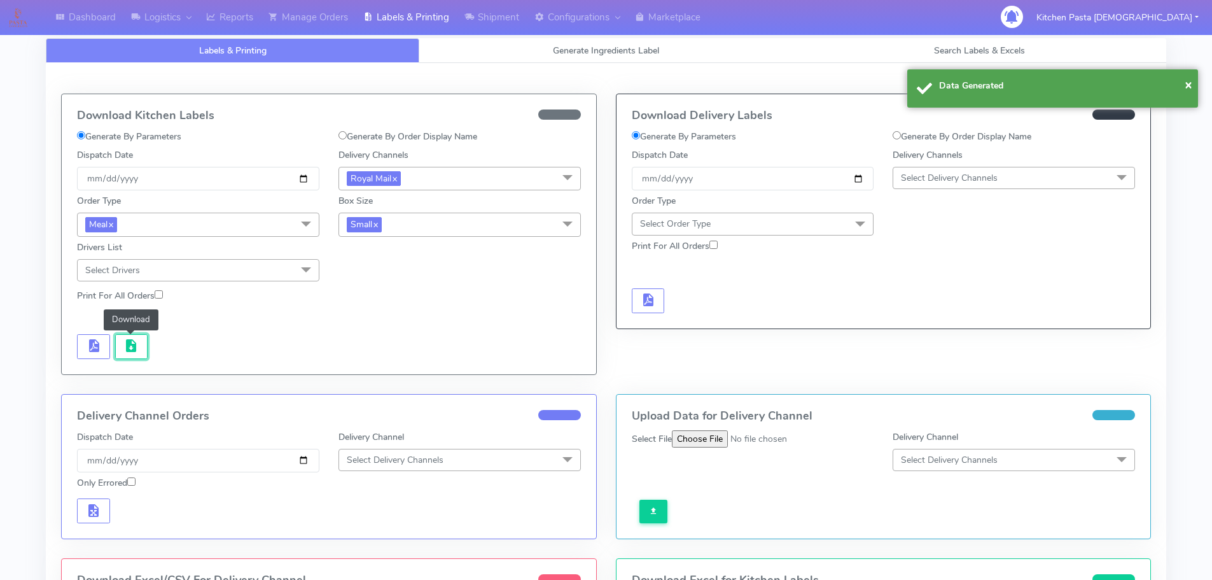
click at [127, 349] on span "button" at bounding box center [130, 348] width 15 height 12
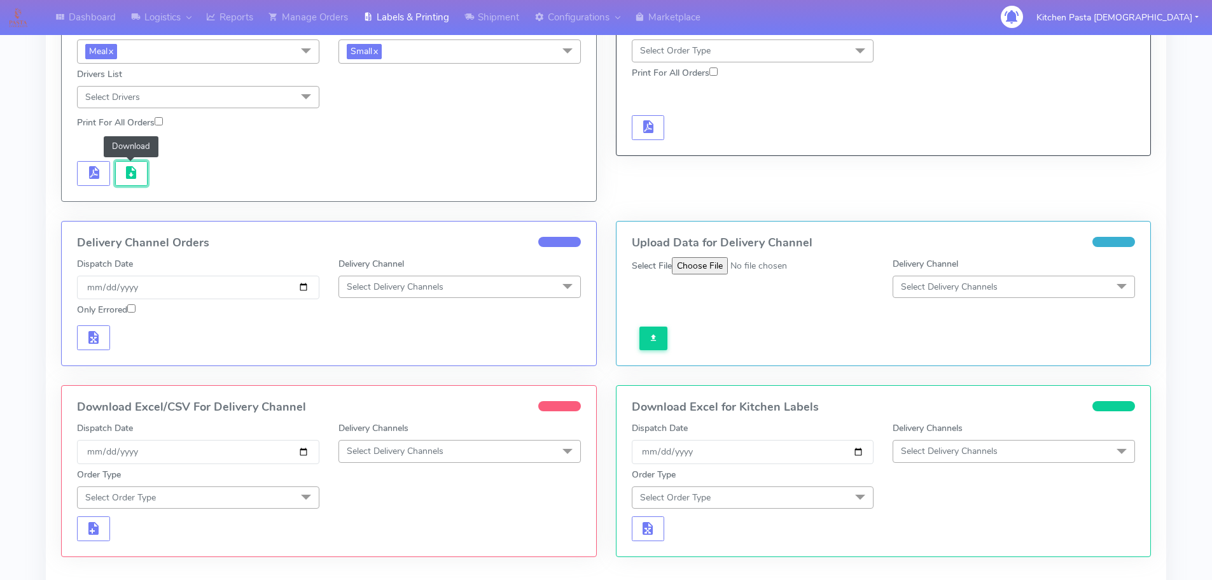
scroll to position [191, 0]
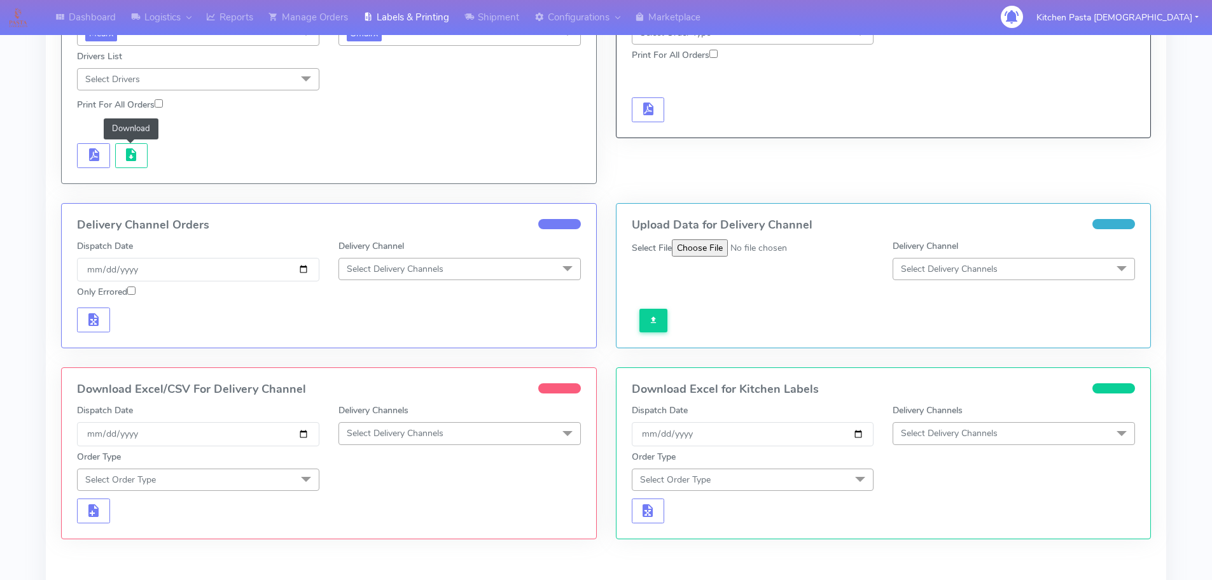
click at [451, 433] on span "Select Delivery Channels" at bounding box center [460, 433] width 242 height 22
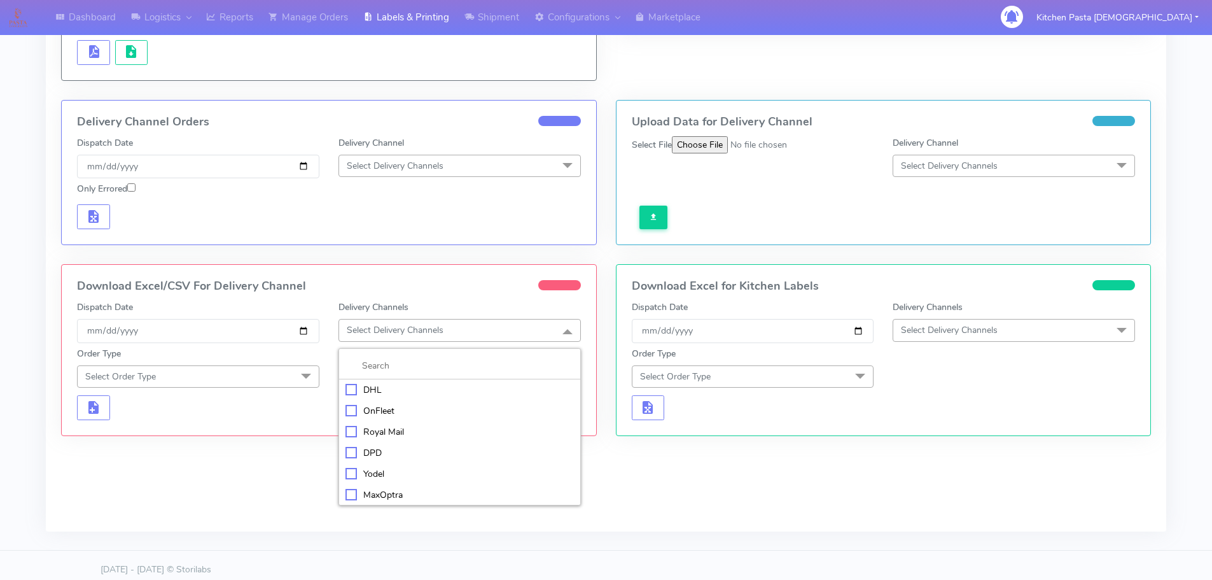
scroll to position [303, 0]
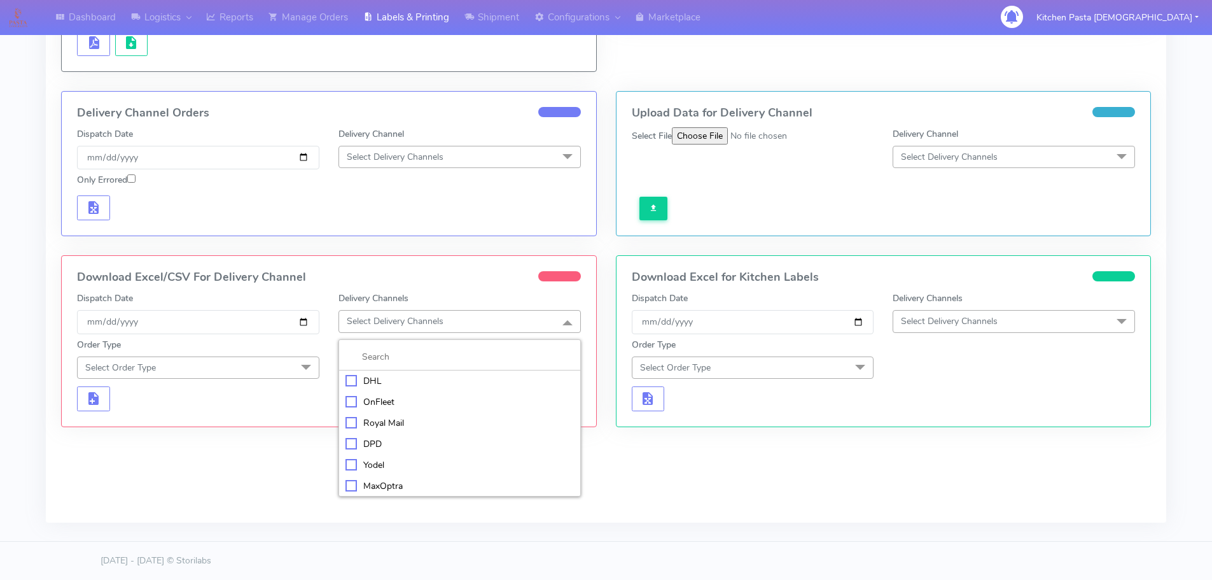
click at [400, 423] on div "Royal Mail" at bounding box center [460, 422] width 228 height 13
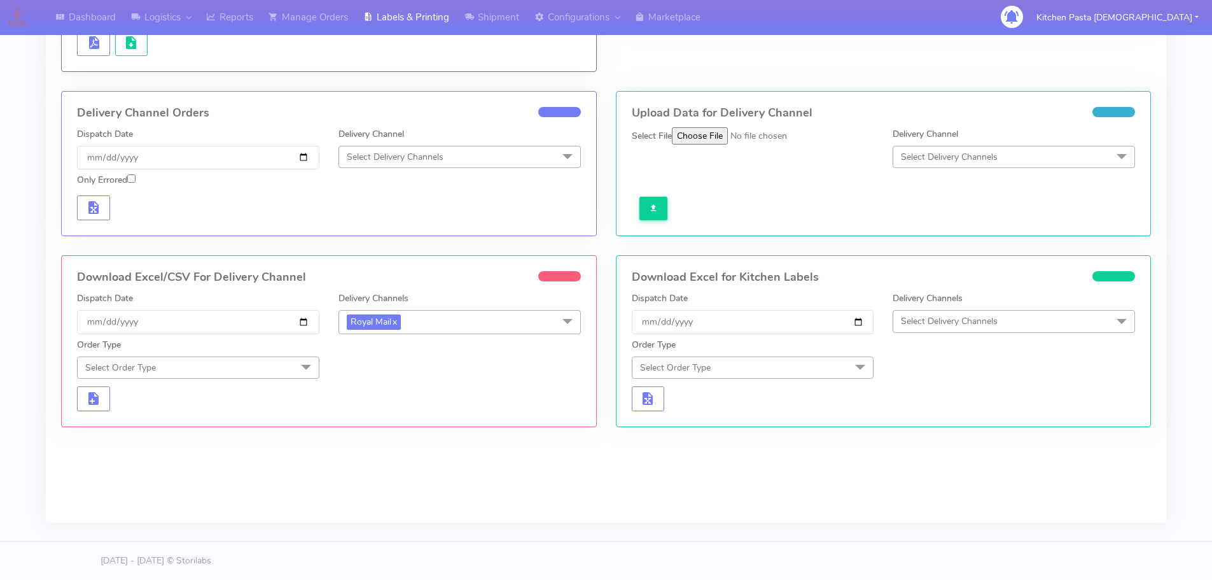
click at [249, 361] on span "Select Order Type" at bounding box center [198, 367] width 242 height 22
drag, startPoint x: 188, startPoint y: 429, endPoint x: 249, endPoint y: 409, distance: 63.8
click at [190, 430] on div "Meal" at bounding box center [198, 426] width 228 height 13
click at [361, 376] on span "Select Box Size" at bounding box center [460, 367] width 242 height 22
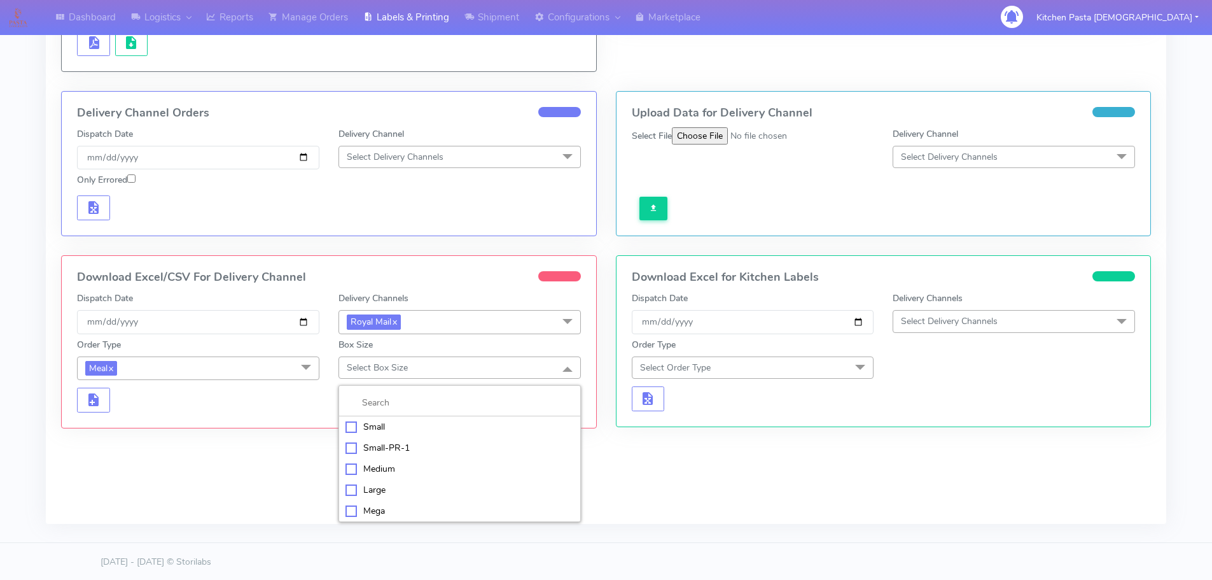
click at [379, 470] on div "Medium" at bounding box center [460, 468] width 228 height 13
drag, startPoint x: 470, startPoint y: 367, endPoint x: 413, endPoint y: 493, distance: 138.1
click at [470, 370] on span "Medium x" at bounding box center [460, 368] width 242 height 24
drag, startPoint x: 400, startPoint y: 507, endPoint x: 309, endPoint y: 483, distance: 93.5
click at [401, 507] on div "Mega" at bounding box center [460, 511] width 228 height 13
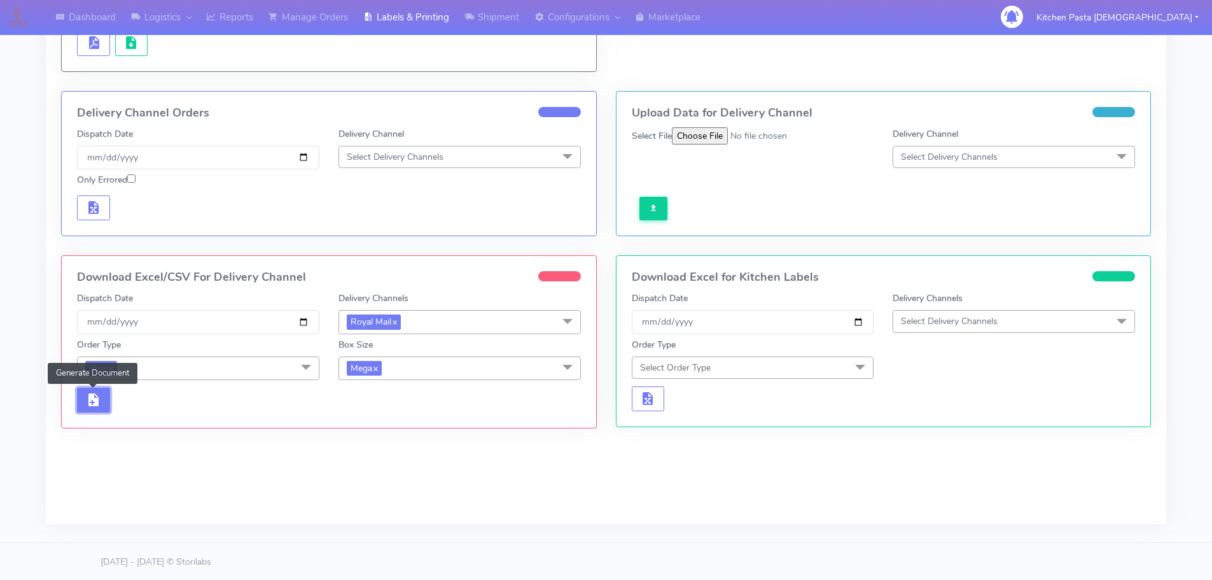
click at [82, 398] on button "button" at bounding box center [93, 400] width 33 height 25
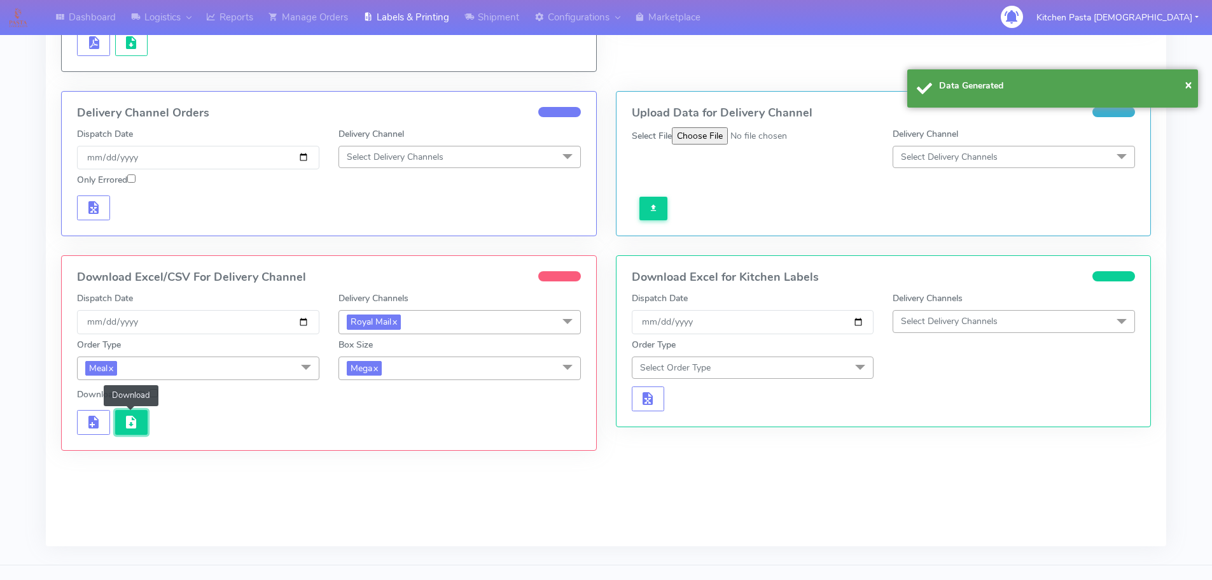
click at [129, 428] on span "button" at bounding box center [130, 425] width 15 height 12
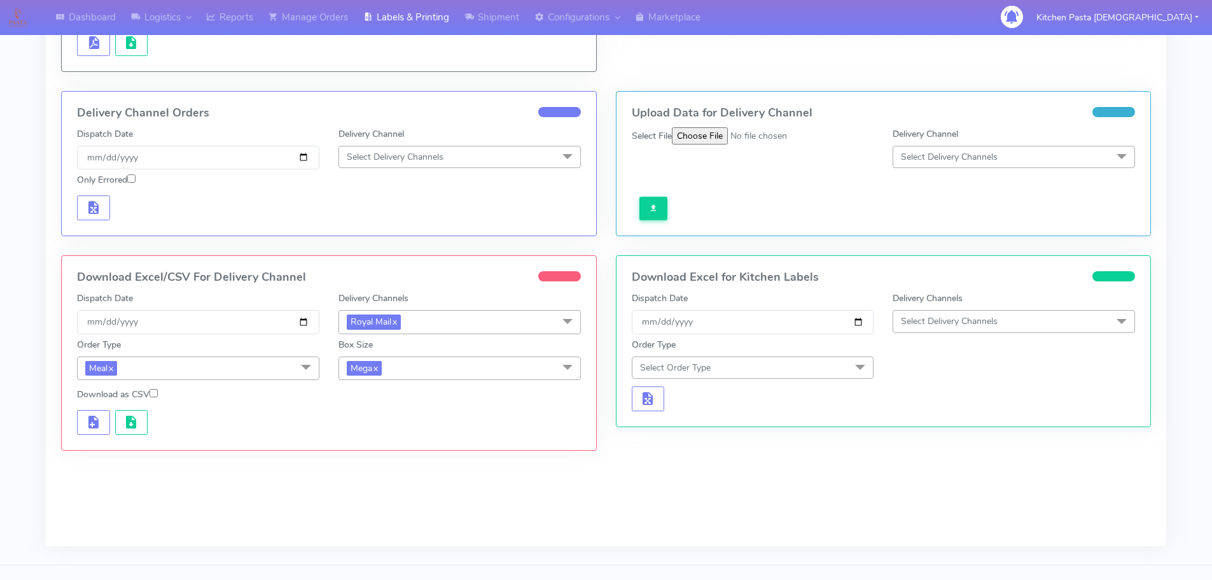
click at [424, 372] on span "Mega x" at bounding box center [460, 368] width 242 height 24
click at [375, 468] on div "Medium" at bounding box center [460, 469] width 228 height 13
click at [89, 429] on span "button" at bounding box center [93, 425] width 15 height 12
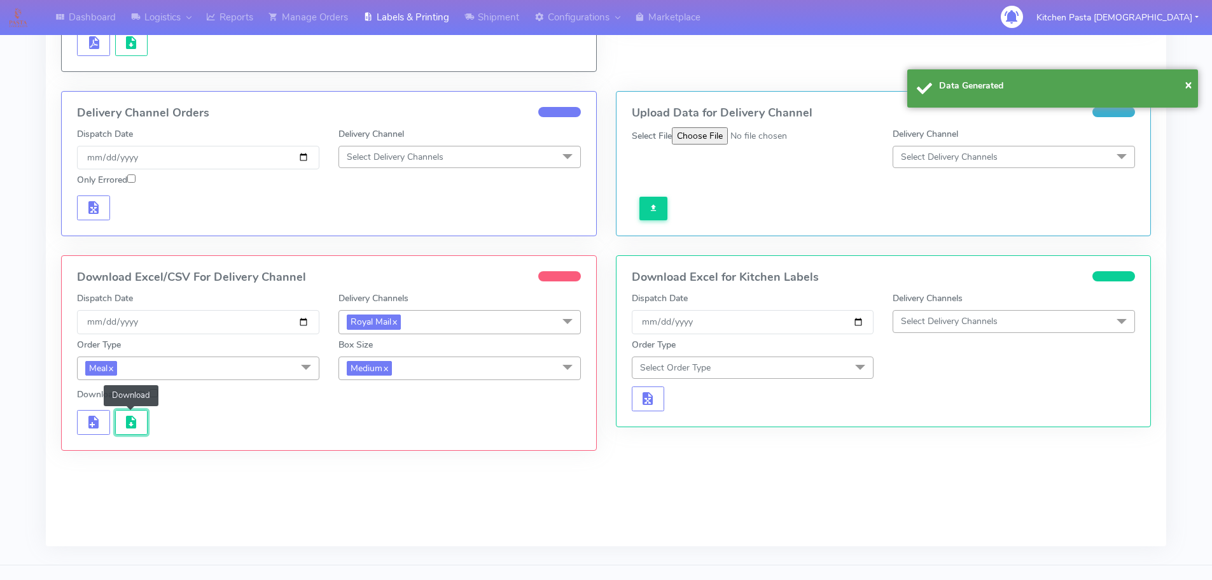
click at [134, 425] on span "button" at bounding box center [130, 425] width 15 height 12
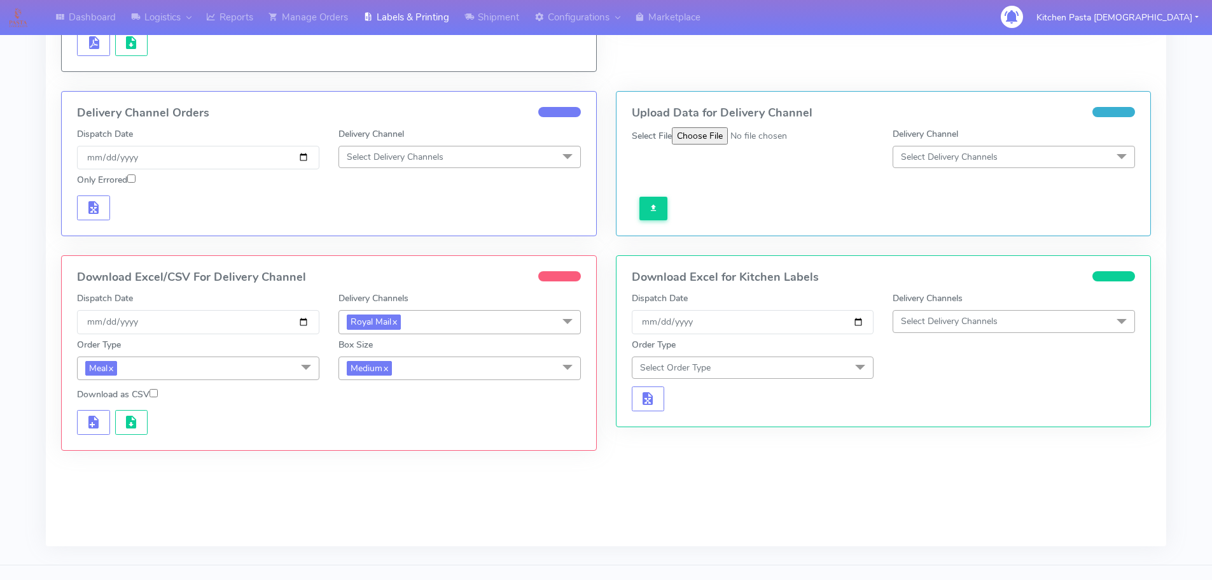
click at [434, 366] on span "Medium x" at bounding box center [460, 368] width 242 height 24
click at [355, 423] on div "Small" at bounding box center [460, 427] width 228 height 13
click at [84, 422] on button "button" at bounding box center [93, 422] width 33 height 25
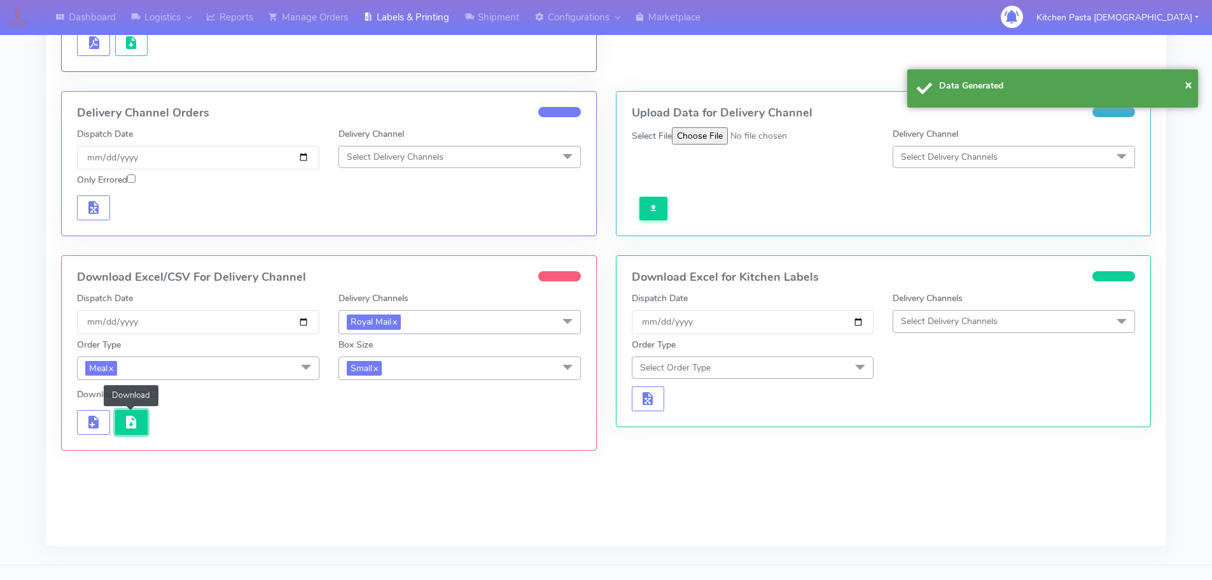
click at [133, 430] on span "button" at bounding box center [130, 425] width 15 height 12
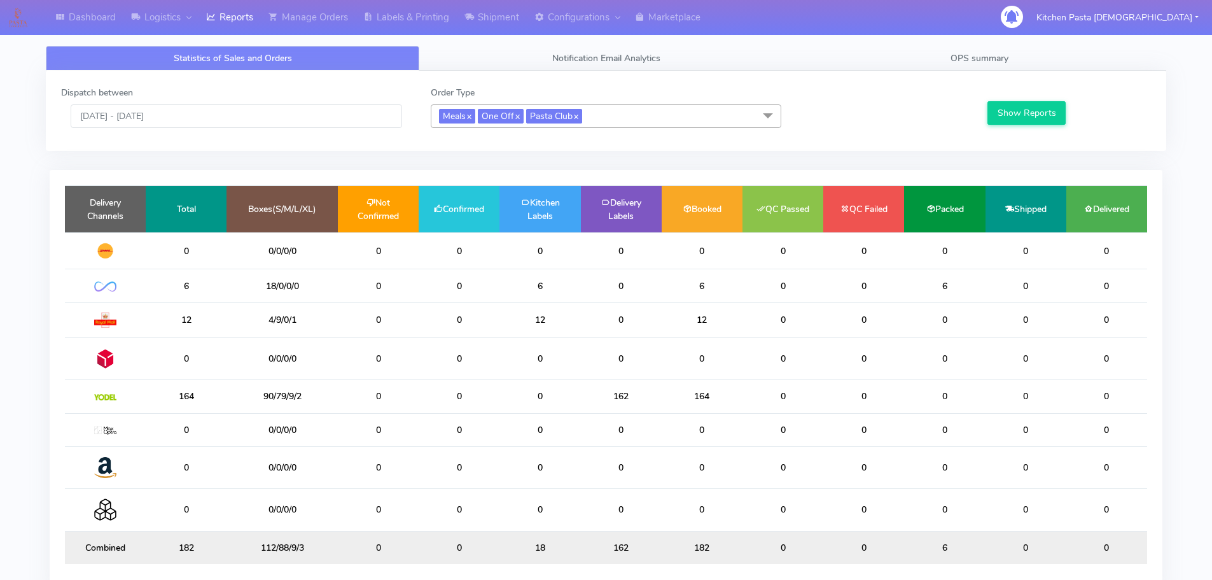
click at [629, 109] on span "Meals x One Off x Pasta Club x" at bounding box center [606, 116] width 351 height 24
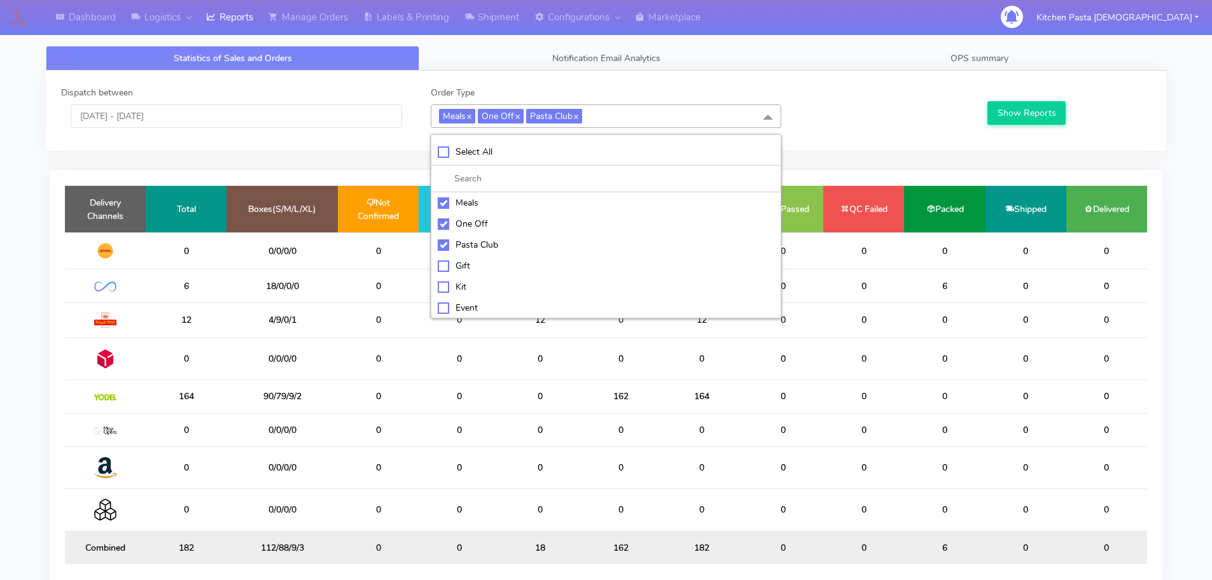
click at [506, 204] on div "Meals" at bounding box center [606, 202] width 337 height 13
checkbox input "false"
click at [487, 225] on div "One Off" at bounding box center [606, 223] width 337 height 13
checkbox input "false"
click at [473, 252] on li "Pasta Club" at bounding box center [605, 244] width 349 height 21
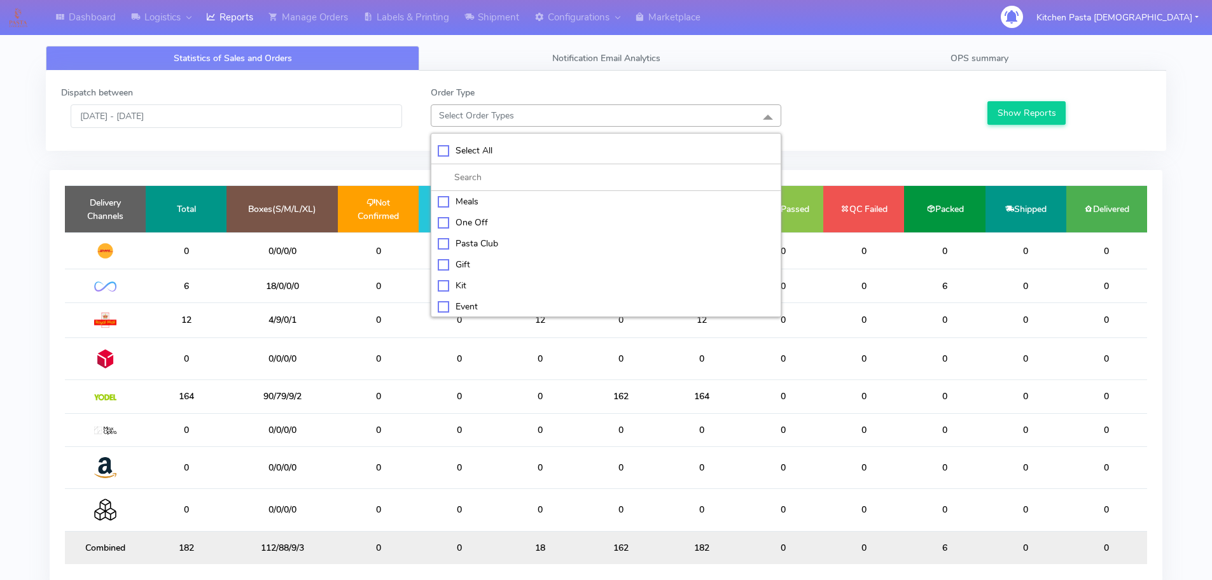
checkbox input "false"
click at [473, 282] on div "Kit" at bounding box center [606, 285] width 337 height 13
click at [1042, 104] on button "Show Reports" at bounding box center [1027, 113] width 78 height 24
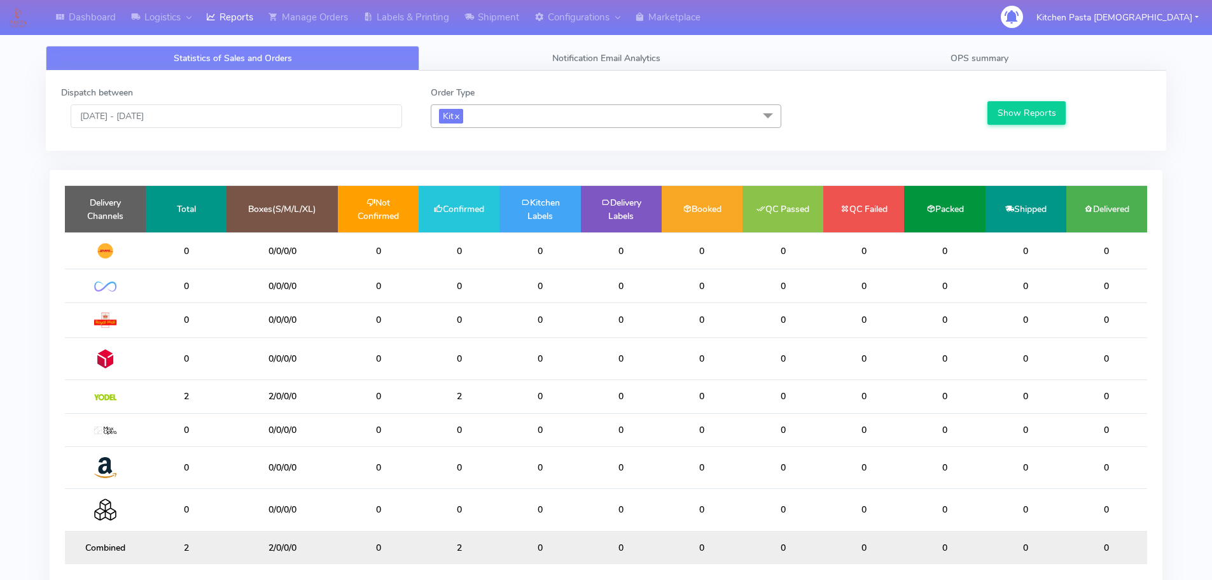
click at [528, 113] on span "Kit x" at bounding box center [606, 116] width 351 height 24
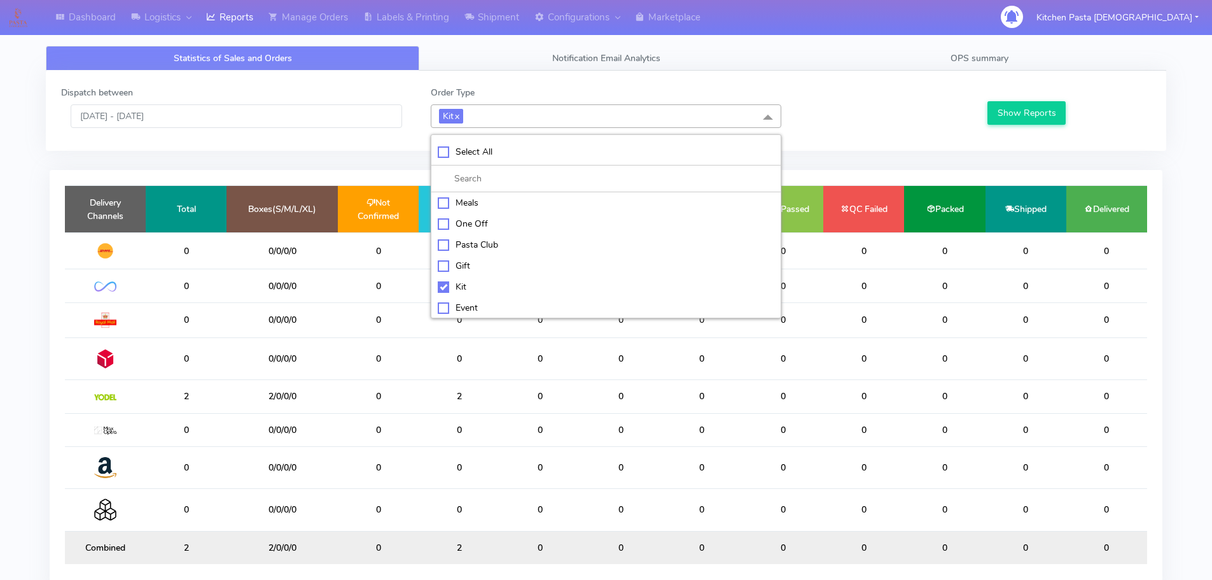
click at [468, 279] on li "Kit" at bounding box center [605, 286] width 349 height 21
checkbox input "false"
click at [466, 309] on div "ATAVI" at bounding box center [606, 305] width 337 height 13
checkbox input "true"
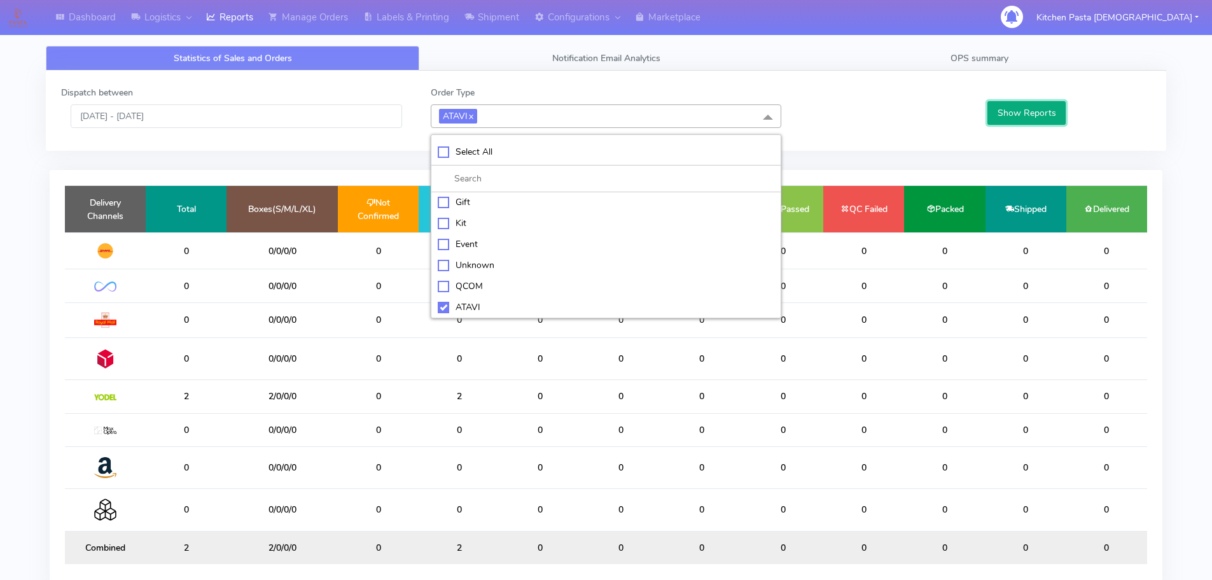
click at [1004, 116] on button "Show Reports" at bounding box center [1027, 113] width 78 height 24
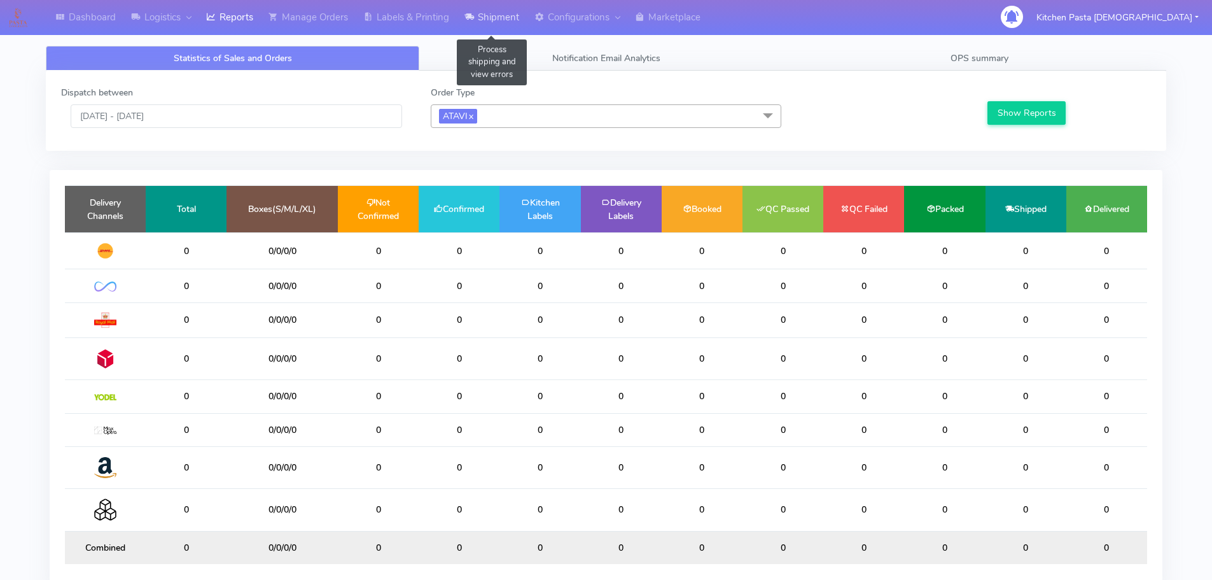
click at [519, 22] on link "Shipment" at bounding box center [492, 17] width 70 height 35
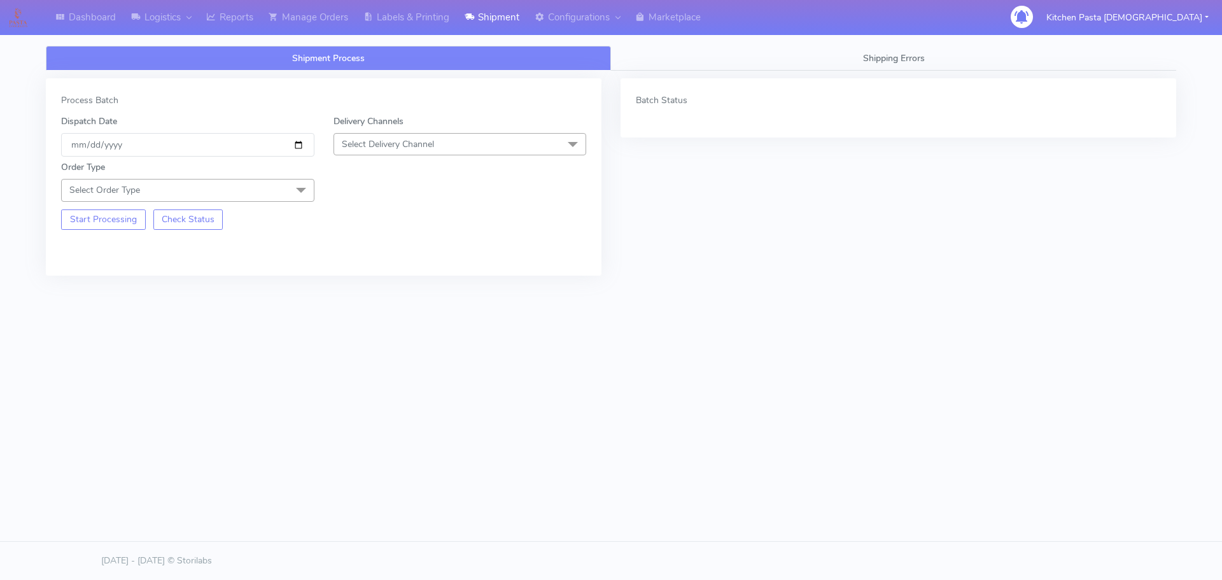
click at [443, 135] on span "Select Delivery Channel" at bounding box center [459, 144] width 253 height 22
click at [374, 285] on div "Yodel" at bounding box center [459, 287] width 239 height 13
click at [284, 197] on span "Select Order Type" at bounding box center [187, 190] width 253 height 22
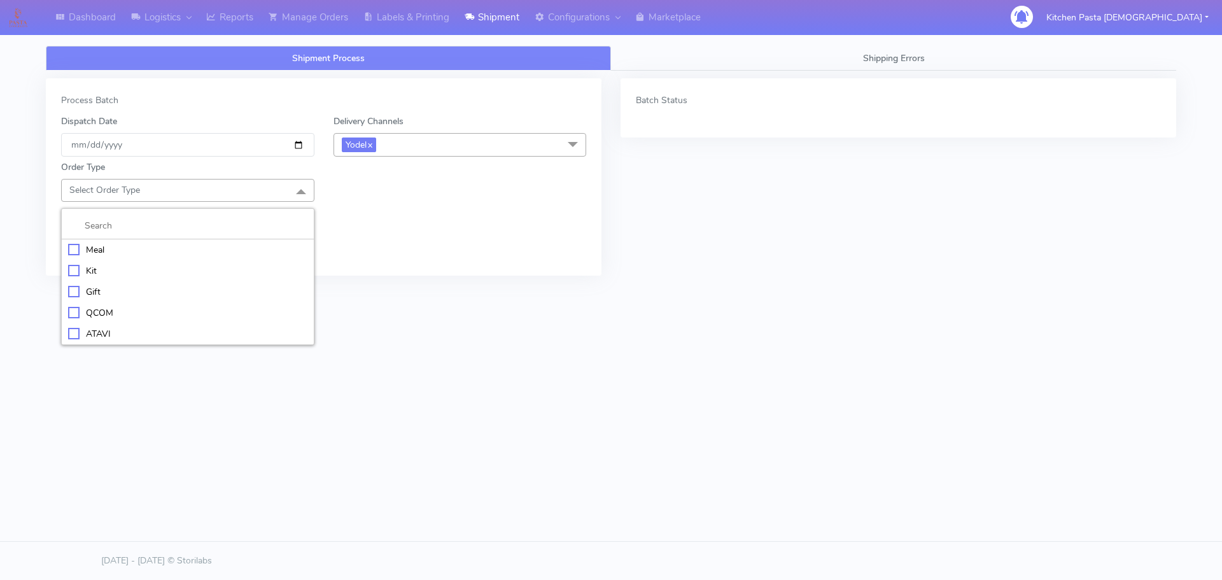
click at [161, 267] on div "Kit" at bounding box center [187, 270] width 239 height 13
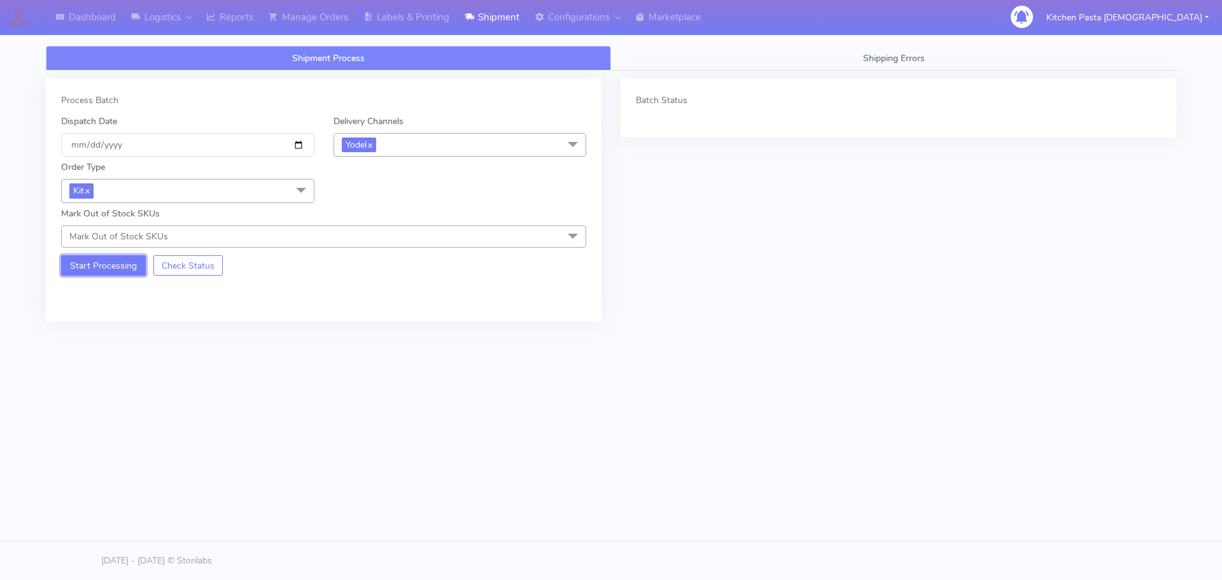
click at [85, 270] on button "Start Processing" at bounding box center [103, 265] width 85 height 20
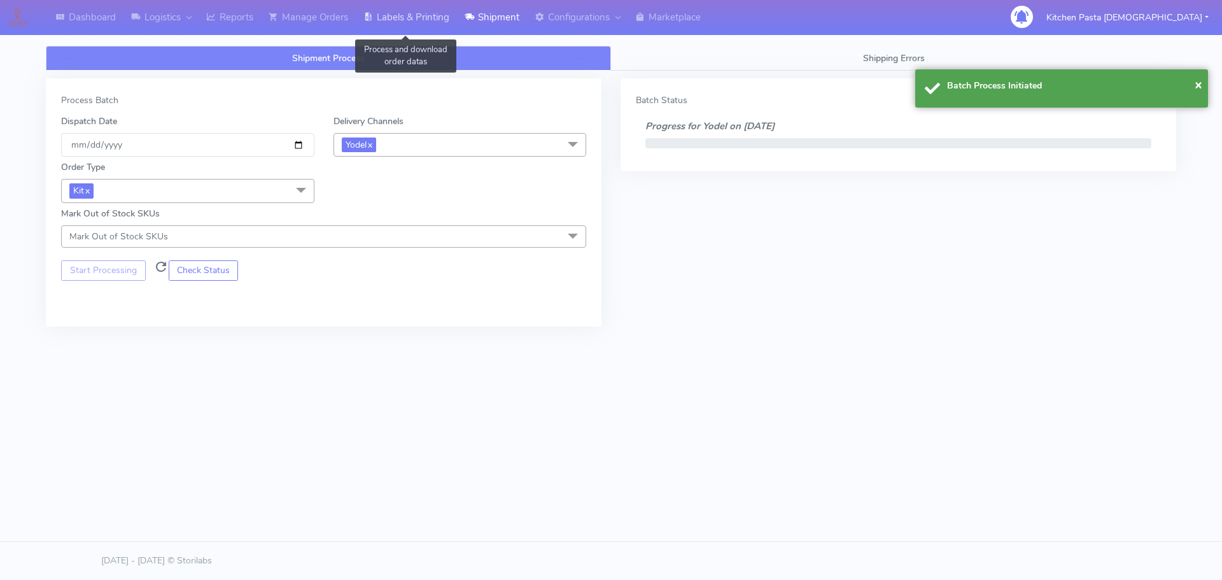
click at [433, 6] on link "Labels & Printing" at bounding box center [406, 17] width 101 height 35
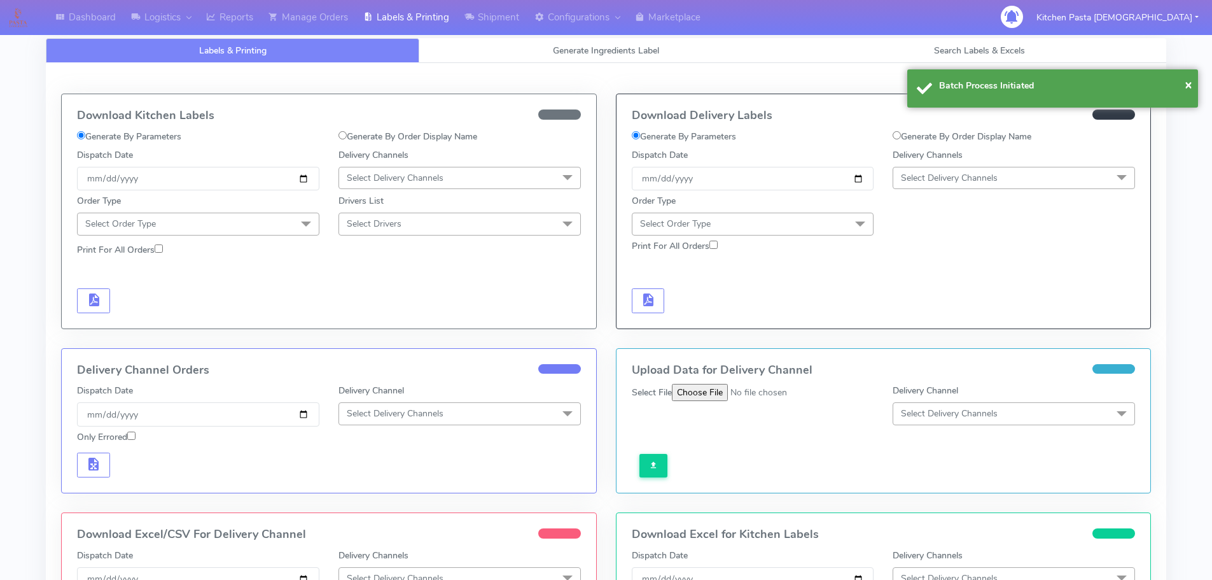
click at [1039, 176] on span "Select Delivery Channels" at bounding box center [1014, 178] width 242 height 22
click at [955, 325] on div "Yodel" at bounding box center [1014, 320] width 228 height 13
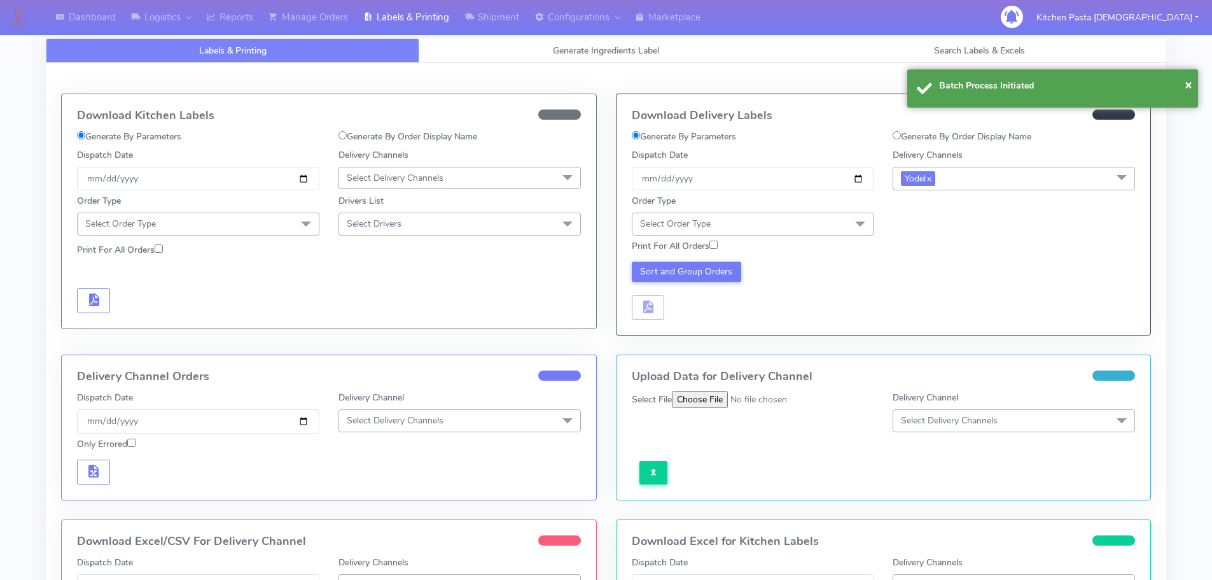
click at [815, 216] on span "Select Order Type" at bounding box center [753, 224] width 242 height 22
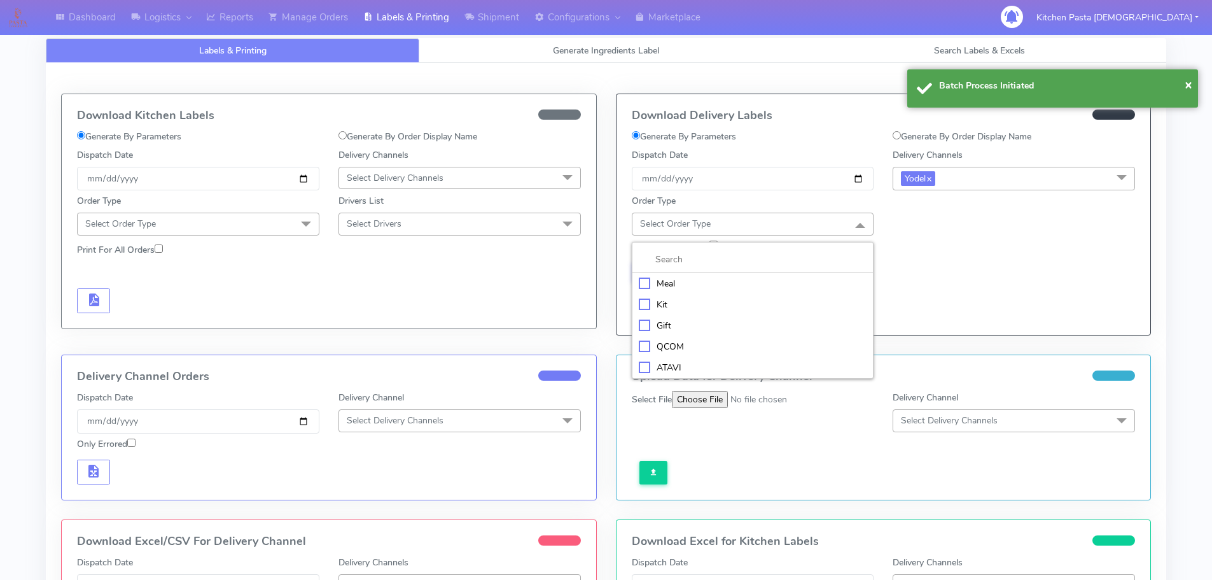
click at [674, 295] on li "Kit" at bounding box center [753, 304] width 241 height 21
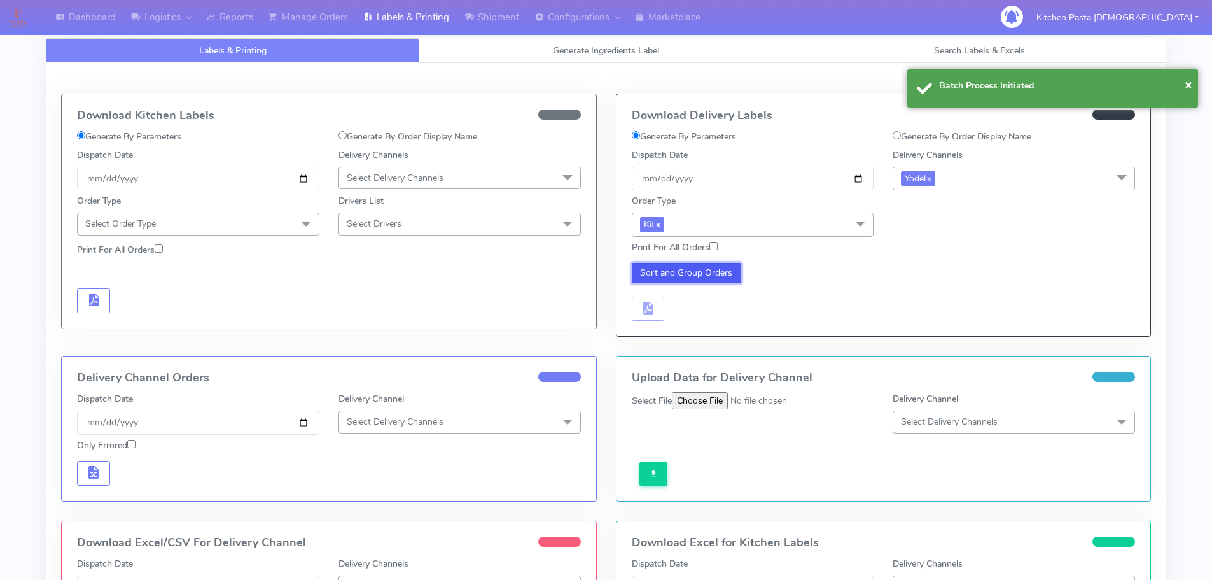
click at [685, 281] on button "Sort and Group Orders" at bounding box center [687, 273] width 110 height 20
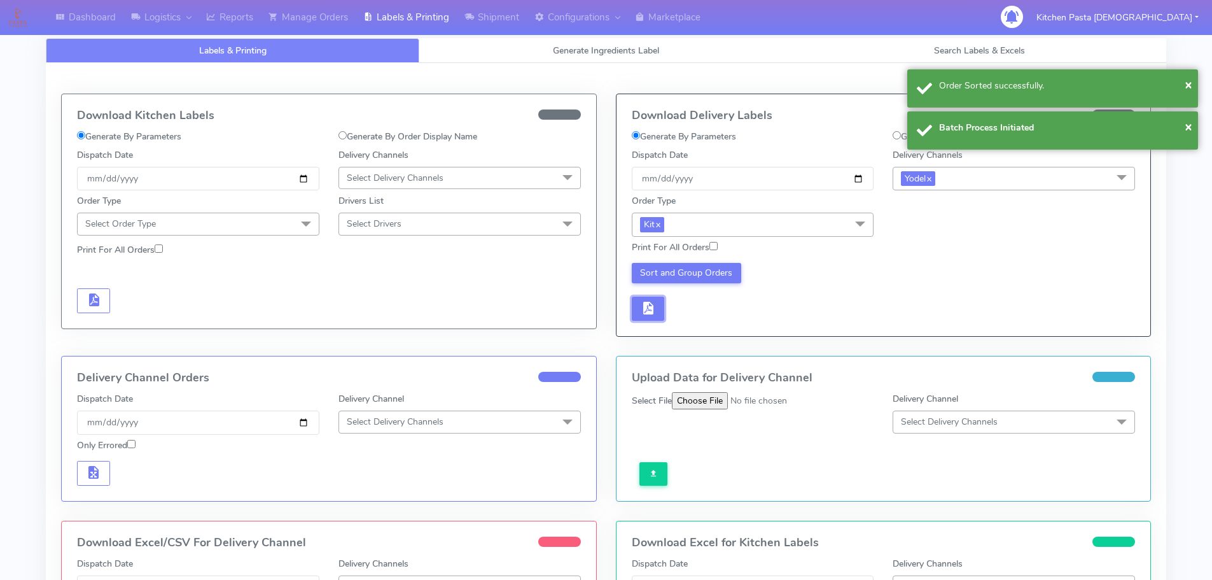
click at [663, 304] on button "button" at bounding box center [648, 309] width 33 height 25
